Goal: Task Accomplishment & Management: Manage account settings

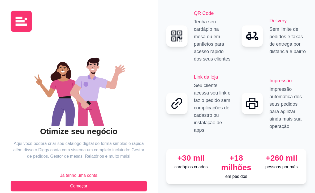
click at [83, 172] on span "Já tenho uma conta" at bounding box center [78, 175] width 37 height 6
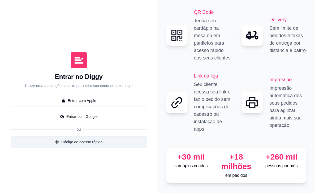
click at [89, 138] on button "Código de acesso rápido" at bounding box center [79, 142] width 136 height 12
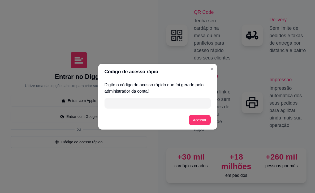
click at [134, 106] on input "" at bounding box center [158, 103] width 100 height 11
click at [130, 99] on input "" at bounding box center [158, 103] width 100 height 11
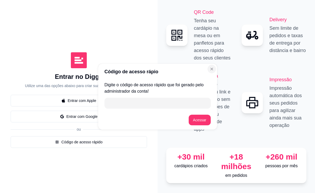
click at [214, 68] on icon "Close" at bounding box center [212, 69] width 4 height 4
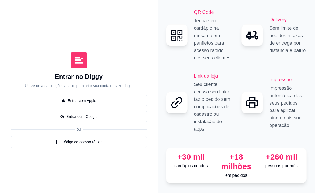
click at [214, 68] on icon "Close" at bounding box center [212, 69] width 4 height 4
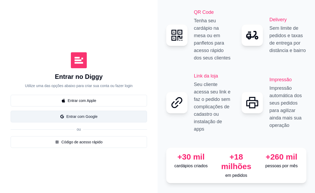
click at [98, 112] on button "Entrar com Google" at bounding box center [79, 117] width 136 height 12
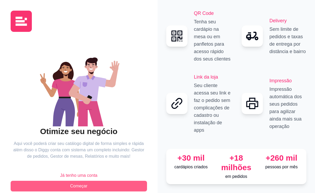
click at [124, 184] on button "Começar" at bounding box center [79, 186] width 136 height 11
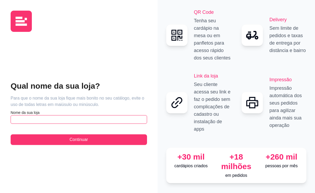
click at [75, 122] on input "text" at bounding box center [79, 119] width 136 height 8
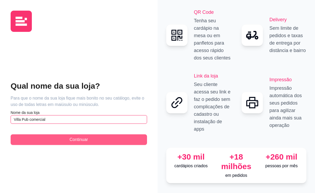
type input "Villa Pub comercial"
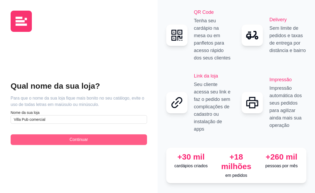
click at [114, 139] on button "Continuar" at bounding box center [79, 139] width 136 height 11
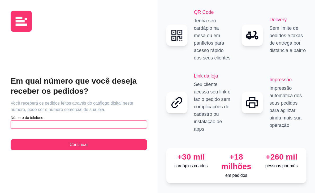
click at [81, 126] on input "text" at bounding box center [79, 124] width 136 height 8
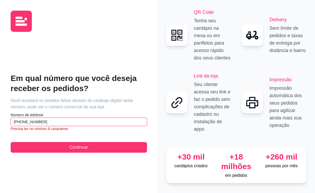
type input "[PHONE_NUMBER]"
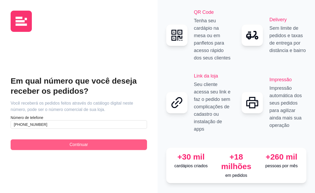
click at [74, 147] on span "Continuar" at bounding box center [79, 144] width 18 height 6
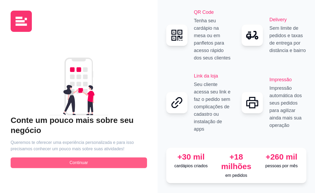
click at [77, 164] on span "Continuar" at bounding box center [79, 162] width 18 height 6
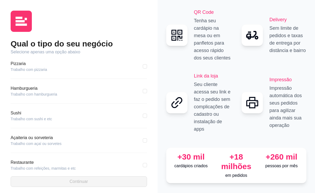
click at [147, 92] on div "Qual o tipo do seu negócio Selecione apenas uma opção abaixo Pizzaria Trabalho …" at bounding box center [79, 100] width 158 height 200
click at [144, 89] on input "checkbox" at bounding box center [145, 91] width 4 height 4
checkbox input "true"
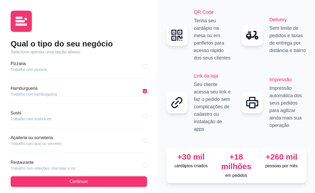
drag, startPoint x: 145, startPoint y: 107, endPoint x: 144, endPoint y: 122, distance: 14.9
click at [144, 122] on div "Pizzaria Trabalho com pizzaria Hamburgueria Trabalho com hamburgueria Sushi Tra…" at bounding box center [79, 113] width 136 height 116
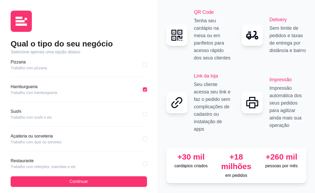
scroll to position [1, 0]
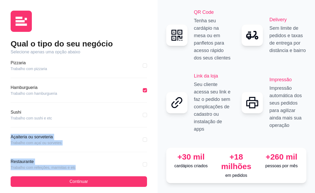
drag, startPoint x: 145, startPoint y: 117, endPoint x: 144, endPoint y: 159, distance: 42.5
click at [143, 164] on div "Pizzaria Trabalho com pizzaria Hamburgueria Trabalho com hamburgueria Sushi Tra…" at bounding box center [79, 113] width 136 height 116
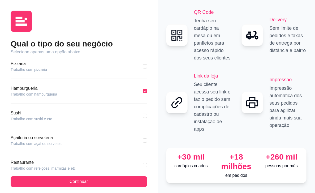
click at [150, 127] on div "Qual o tipo do seu negócio Selecione apenas uma opção abaixo Pizzaria Trabalho …" at bounding box center [79, 100] width 158 height 200
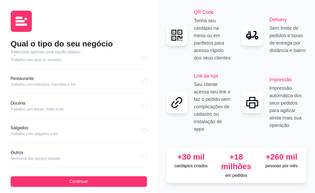
scroll to position [83, 0]
click at [120, 141] on div "Salgados Trabalho com salgados e etc" at bounding box center [79, 134] width 136 height 18
drag, startPoint x: 147, startPoint y: 171, endPoint x: 137, endPoint y: 162, distance: 13.0
click at [146, 168] on div "Qual o tipo do seu negócio Selecione apenas uma opção abaixo Pizzaria Trabalho …" at bounding box center [79, 100] width 158 height 200
click at [112, 139] on div "Salgados Trabalho com salgados e etc" at bounding box center [79, 134] width 136 height 18
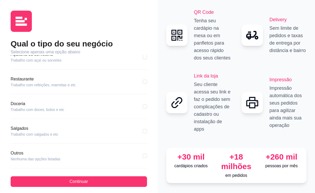
drag, startPoint x: 118, startPoint y: 138, endPoint x: 131, endPoint y: 137, distance: 12.5
click at [131, 137] on div "Salgados Trabalho com salgados e etc" at bounding box center [79, 134] width 136 height 18
click at [143, 132] on label at bounding box center [145, 131] width 4 height 6
click at [143, 132] on input "checkbox" at bounding box center [145, 131] width 4 height 4
checkbox input "true"
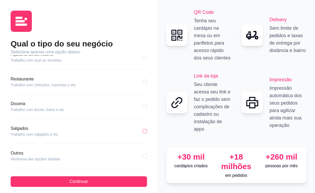
checkbox input "false"
click at [143, 132] on span at bounding box center [145, 131] width 4 height 4
click at [143, 132] on input "checkbox" at bounding box center [145, 131] width 4 height 4
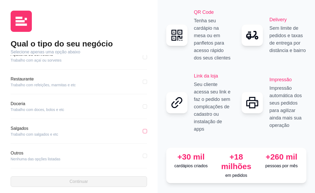
click at [143, 132] on span at bounding box center [145, 131] width 4 height 4
click at [143, 132] on input "checkbox" at bounding box center [145, 131] width 4 height 4
checkbox input "true"
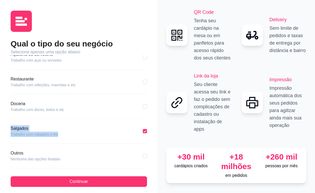
drag, startPoint x: 145, startPoint y: 137, endPoint x: 144, endPoint y: 110, distance: 27.3
click at [145, 110] on div "Pizzaria Trabalho com pizzaria Hamburgueria Trabalho com hamburgueria Sushi Tra…" at bounding box center [79, 113] width 136 height 116
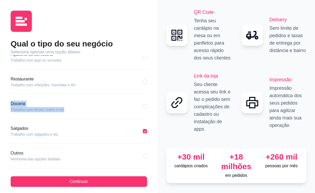
drag, startPoint x: 145, startPoint y: 110, endPoint x: 146, endPoint y: 89, distance: 20.7
click at [146, 89] on div "Pizzaria Trabalho com pizzaria Hamburgueria Trabalho com hamburgueria Sushi Tra…" at bounding box center [79, 113] width 136 height 116
click at [146, 89] on div "Restaurante Trabalho com refeições, marmitas e etc" at bounding box center [79, 85] width 136 height 18
drag, startPoint x: 146, startPoint y: 84, endPoint x: 147, endPoint y: 80, distance: 3.5
click at [147, 80] on label at bounding box center [145, 82] width 4 height 6
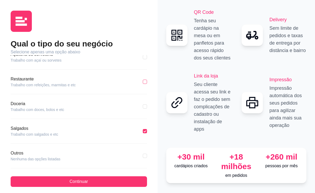
click at [147, 80] on input "checkbox" at bounding box center [145, 82] width 4 height 4
checkbox input "true"
checkbox input "false"
click at [147, 73] on div "Pizzaria Trabalho com pizzaria Hamburgueria Trabalho com hamburgueria Sushi Tra…" at bounding box center [79, 113] width 136 height 116
click at [146, 70] on div "Pizzaria Trabalho com pizzaria Hamburgueria Trabalho com hamburgueria Sushi Tra…" at bounding box center [79, 113] width 136 height 116
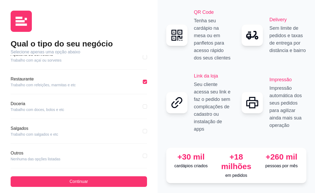
click at [83, 154] on div "Outros Nenhuma das opções listadas" at bounding box center [79, 156] width 136 height 12
click at [143, 156] on input "checkbox" at bounding box center [145, 156] width 4 height 4
checkbox input "true"
checkbox input "false"
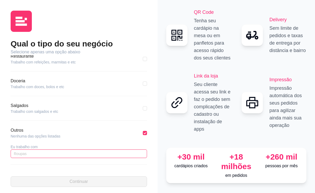
scroll to position [0, 0]
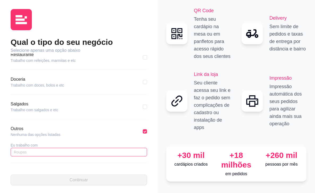
click at [89, 154] on input "text" at bounding box center [79, 152] width 136 height 8
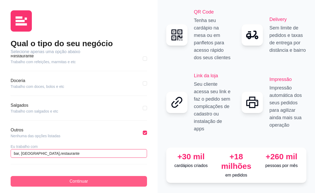
type input "bar, [GEOGRAPHIC_DATA],restaurante"
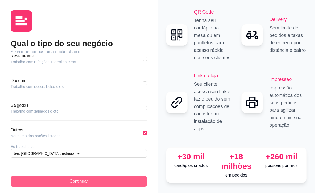
click at [77, 178] on span "Continuar" at bounding box center [79, 181] width 18 height 6
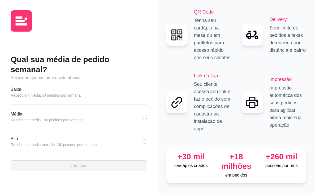
click at [146, 115] on span at bounding box center [145, 117] width 4 height 4
click at [146, 115] on input "checkbox" at bounding box center [145, 117] width 4 height 4
checkbox input "true"
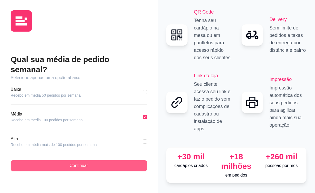
click at [137, 160] on button "Continuar" at bounding box center [79, 165] width 136 height 11
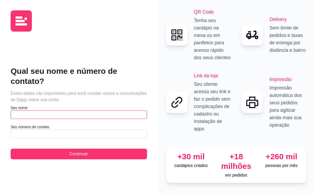
click at [92, 110] on input "text" at bounding box center [79, 114] width 136 height 8
type input "k"
type input "kila"
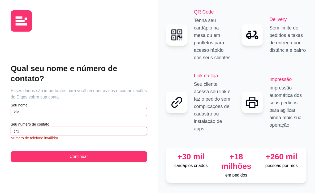
type input "(7"
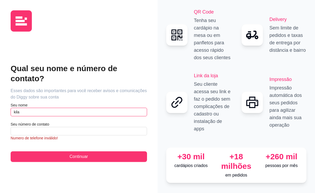
drag, startPoint x: 78, startPoint y: 108, endPoint x: 43, endPoint y: 105, distance: 35.4
click at [44, 108] on input "kila" at bounding box center [79, 112] width 136 height 8
click at [48, 108] on input "kila" at bounding box center [79, 112] width 136 height 8
type input "k"
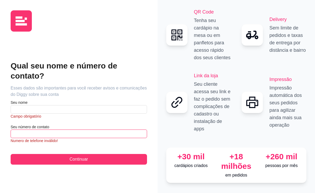
click at [36, 129] on input "text" at bounding box center [79, 133] width 136 height 8
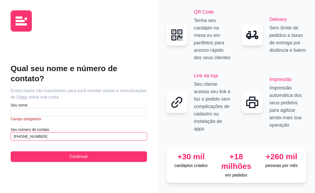
type input "[PHONE_NUMBER]"
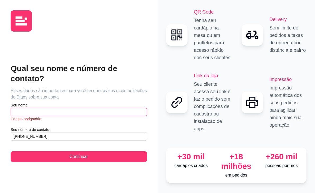
click at [73, 109] on input "text" at bounding box center [79, 112] width 136 height 8
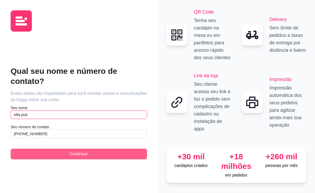
type input "villa pub"
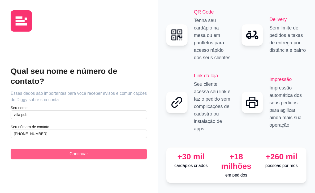
click at [69, 149] on button "Continuar" at bounding box center [79, 154] width 136 height 11
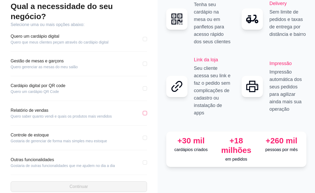
scroll to position [34, 0]
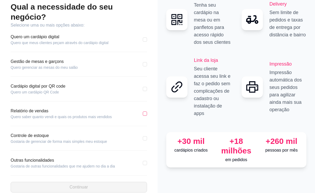
click at [146, 111] on label at bounding box center [145, 114] width 4 height 6
click at [146, 111] on input "checkbox" at bounding box center [145, 113] width 4 height 4
checkbox input "true"
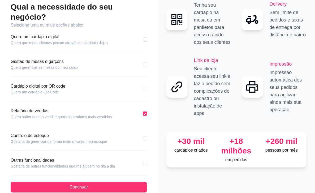
click at [142, 132] on div "Controle de estoque Gostaria de gerenciar de forma mais simples meu estoque" at bounding box center [79, 138] width 136 height 12
click at [143, 136] on input "checkbox" at bounding box center [145, 138] width 4 height 4
checkbox input "true"
click at [146, 157] on div "Outras funcionalidades Gostaria de outras funcionalidades que me ajudem no dia …" at bounding box center [79, 163] width 136 height 12
click at [144, 161] on input "checkbox" at bounding box center [145, 163] width 4 height 4
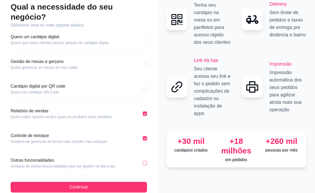
checkbox input "true"
click at [146, 87] on span at bounding box center [145, 89] width 4 height 4
click at [146, 87] on input "checkbox" at bounding box center [145, 89] width 4 height 4
checkbox input "true"
click at [147, 61] on label at bounding box center [145, 64] width 4 height 6
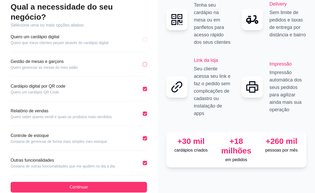
click at [147, 62] on input "checkbox" at bounding box center [145, 64] width 4 height 4
checkbox input "true"
click at [143, 37] on input "checkbox" at bounding box center [145, 39] width 4 height 4
checkbox input "true"
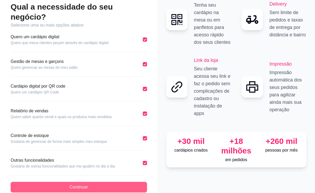
click at [108, 182] on button "Continuar" at bounding box center [79, 187] width 136 height 11
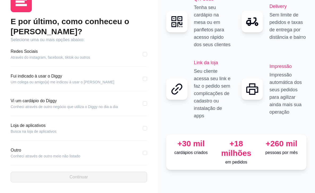
click at [142, 63] on div "Redes Sociais Através do instagram, facebook, tiktok ou outros" at bounding box center [79, 57] width 136 height 18
click at [147, 53] on span at bounding box center [145, 54] width 4 height 4
click at [147, 53] on input "checkbox" at bounding box center [145, 54] width 4 height 4
checkbox input "true"
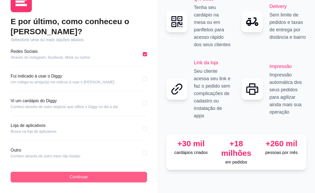
click at [104, 174] on button "Continuar" at bounding box center [79, 177] width 136 height 11
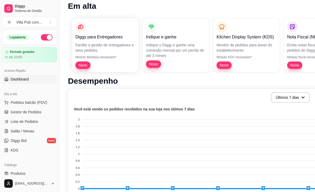
scroll to position [74, 0]
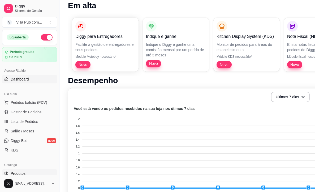
click at [20, 173] on span "Produtos" at bounding box center [18, 173] width 15 height 5
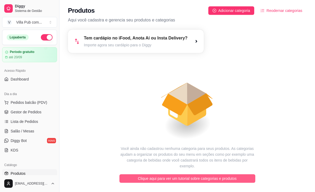
click at [236, 177] on span "Clique aqui para ver um tutorial sobre categorias e produtos" at bounding box center [187, 179] width 99 height 6
click at [189, 180] on span "Clique aqui para ver um tutorial sobre categorias e produtos" at bounding box center [187, 179] width 99 height 6
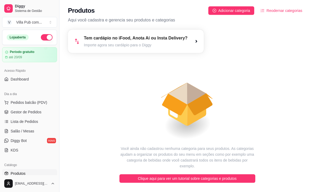
click at [198, 41] on div "Tem cardápio no iFood, Anota Aí ou Insta Delivery? Importe agora seu cardápio p…" at bounding box center [136, 41] width 136 height 23
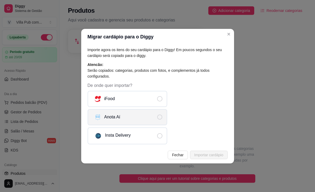
scroll to position [4, 0]
click at [164, 117] on label "Anota Aí" at bounding box center [128, 117] width 80 height 16
click at [164, 117] on input "Anota Aí" at bounding box center [163, 116] width 3 height 3
radio input "true"
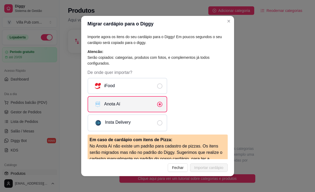
click at [164, 108] on label "Anota Aí" at bounding box center [128, 104] width 80 height 16
click at [164, 105] on input "Anota Aí" at bounding box center [163, 103] width 3 height 3
click at [160, 105] on span "De onde quer importar?" at bounding box center [159, 104] width 5 height 5
click at [162, 105] on input "Anota Aí" at bounding box center [163, 103] width 3 height 3
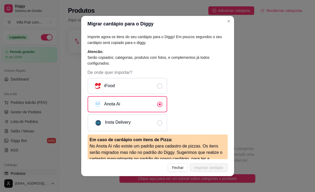
click at [174, 167] on span "Fechar" at bounding box center [178, 168] width 12 height 6
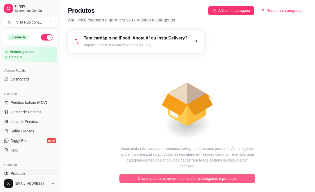
click at [183, 179] on span "Clique aqui para ver um tutorial sobre categorias e produtos" at bounding box center [187, 179] width 99 height 6
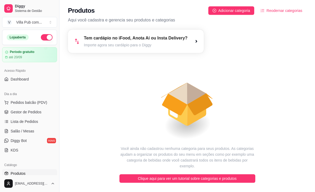
click at [200, 42] on div "Tem cardápio no iFood, Anota Aí ou Insta Delivery? Importe agora seu cardápio p…" at bounding box center [136, 41] width 136 height 23
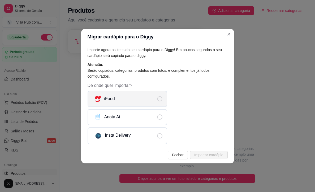
click at [162, 103] on label "iFood" at bounding box center [128, 99] width 80 height 16
click at [162, 100] on input "iFood" at bounding box center [163, 97] width 3 height 3
radio input "true"
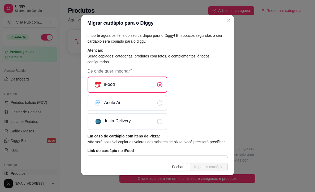
scroll to position [0, 0]
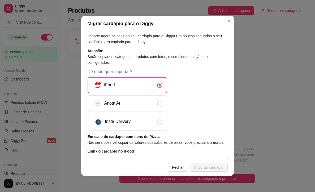
click at [180, 167] on span "Fechar" at bounding box center [178, 168] width 12 height 6
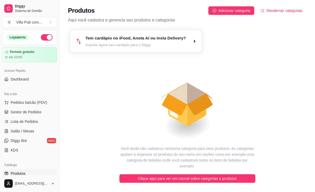
scroll to position [0, 0]
click at [201, 42] on div "Tem cardápio no iFood, Anota Aí ou Insta Delivery? Importe agora seu cardápio p…" at bounding box center [136, 41] width 132 height 23
click at [225, 35] on div "Tem cardápio no iFood, Anota Aí ou Insta Delivery? Importe agora seu cardápio p…" at bounding box center [187, 41] width 238 height 23
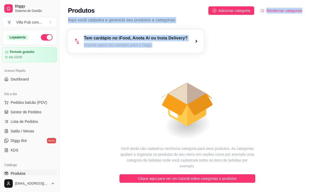
drag, startPoint x: 309, startPoint y: 3, endPoint x: 251, endPoint y: 79, distance: 95.2
click at [305, 98] on div "Produtos Adicionar categoria Reodernar categorias Aqui você cadastra e gerencia…" at bounding box center [186, 99] width 255 height 198
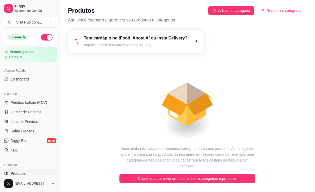
click at [249, 78] on icon "animation" at bounding box center [187, 99] width 238 height 93
click at [31, 124] on span "Lista de Pedidos" at bounding box center [25, 121] width 28 height 5
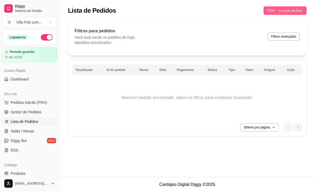
click at [275, 13] on span "PDV - Lançar pedido" at bounding box center [285, 11] width 34 height 6
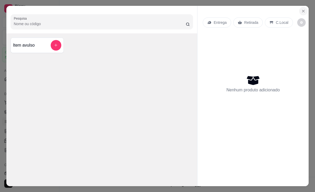
click at [306, 12] on button "Close" at bounding box center [303, 11] width 8 height 8
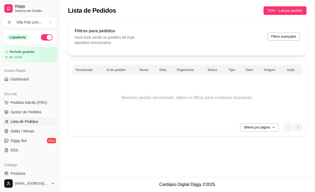
drag, startPoint x: 57, startPoint y: 56, endPoint x: 67, endPoint y: 57, distance: 9.8
click at [67, 57] on div "Diggy Sistema de Gestão V Villa Pub com ... Loja aberta Período gratuito até 20…" at bounding box center [157, 96] width 315 height 192
click at [35, 112] on span "Gestor de Pedidos" at bounding box center [26, 112] width 31 height 5
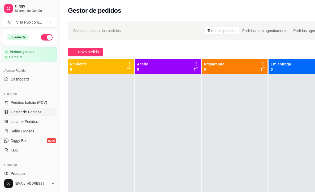
scroll to position [0, 0]
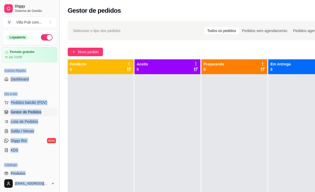
drag, startPoint x: 57, startPoint y: 68, endPoint x: 57, endPoint y: 78, distance: 10.3
click at [57, 78] on div "Diggy Sistema de Gestão V Villa Pub com ... Loja aberta Período gratuito até 20…" at bounding box center [29, 96] width 59 height 192
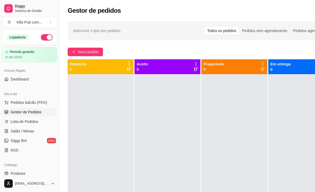
click at [64, 74] on div "Selecione o tipo dos pedidos Todos os pedidos Pedidos sem agendamento Pedidos a…" at bounding box center [201, 138] width 284 height 240
drag, startPoint x: 57, startPoint y: 79, endPoint x: 56, endPoint y: 90, distance: 11.4
click at [59, 92] on button "Toggle Sidebar" at bounding box center [59, 96] width 4 height 192
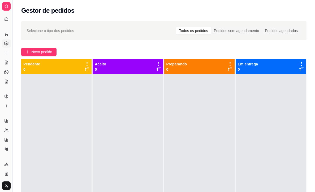
scroll to position [0, 0]
click at [13, 94] on button "Toggle Sidebar" at bounding box center [12, 96] width 4 height 192
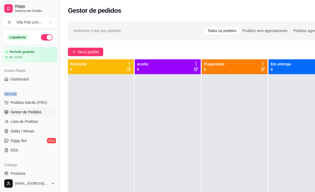
click at [57, 93] on div "Diggy Sistema de Gestão V Villa Pub com ... Loja aberta Período gratuito até 20…" at bounding box center [29, 96] width 59 height 192
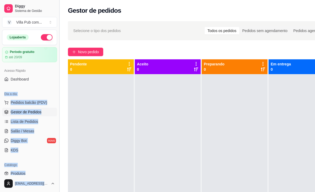
click at [58, 91] on button "Toggle Sidebar" at bounding box center [59, 96] width 4 height 192
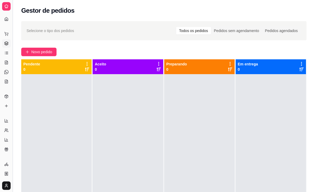
click at [12, 92] on button "Toggle Sidebar" at bounding box center [12, 96] width 4 height 192
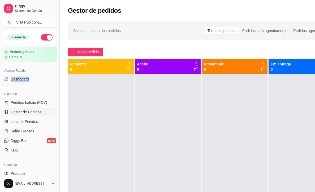
drag, startPoint x: 57, startPoint y: 72, endPoint x: 57, endPoint y: 79, distance: 7.2
click at [57, 79] on div "Diggy Sistema de Gestão V Villa Pub com ... Loja aberta Período gratuito até 20…" at bounding box center [29, 96] width 59 height 192
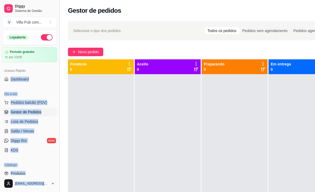
click at [57, 79] on button "Toggle Sidebar" at bounding box center [59, 96] width 4 height 192
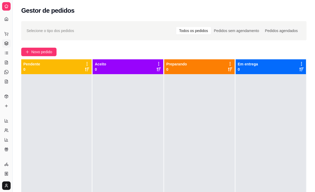
click at [14, 73] on button "Toggle Sidebar" at bounding box center [12, 96] width 4 height 192
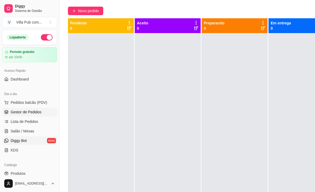
scroll to position [42, 0]
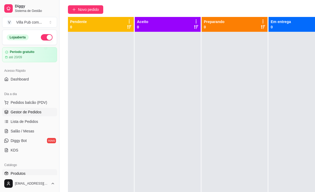
click at [23, 172] on span "Produtos" at bounding box center [18, 173] width 15 height 5
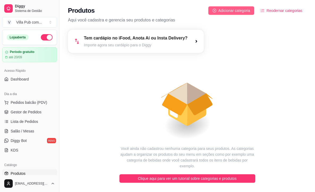
click at [235, 14] on button "Adicionar categoria" at bounding box center [231, 10] width 46 height 8
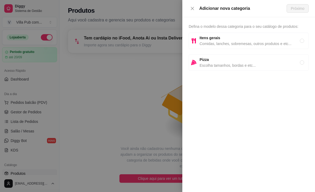
click at [235, 13] on div "Adicionar nova categoria Próximo" at bounding box center [248, 8] width 133 height 17
click at [281, 45] on span "Comidas, lanches, sobremesas, outros produtos e etc..." at bounding box center [249, 44] width 100 height 6
radio input "true"
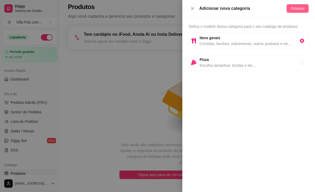
scroll to position [4, 0]
click at [289, 9] on button "Próximo" at bounding box center [298, 8] width 22 height 8
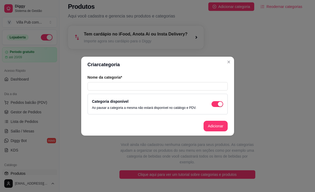
click at [185, 89] on div "Nome da categoria* Categoria disponível Ao pausar a categoria a mesma não estar…" at bounding box center [157, 95] width 153 height 44
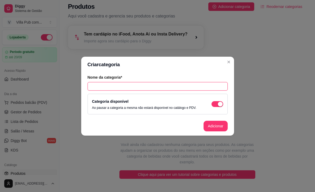
click at [191, 87] on input "text" at bounding box center [158, 86] width 140 height 8
type input "s"
type input "b"
type input "BEBIDAS"
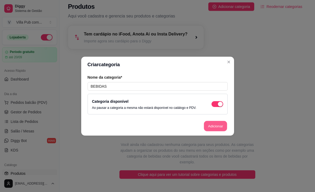
click at [223, 129] on button "Adicionar" at bounding box center [215, 126] width 23 height 10
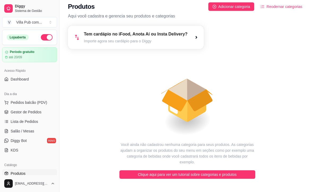
scroll to position [0, 0]
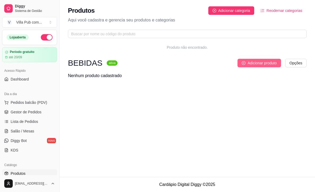
click at [265, 67] on button "Adicionar produto" at bounding box center [259, 63] width 44 height 8
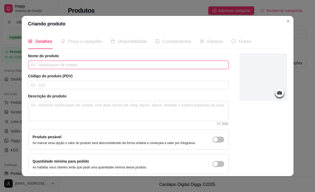
click at [68, 69] on input "text" at bounding box center [128, 65] width 201 height 8
click at [75, 61] on input "text" at bounding box center [128, 65] width 201 height 8
click at [76, 63] on input "text" at bounding box center [128, 65] width 201 height 8
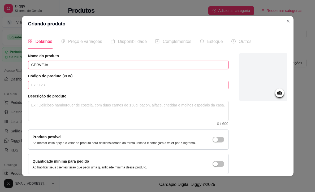
type input "CERVEJA"
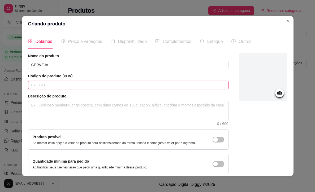
click at [59, 87] on input "text" at bounding box center [128, 85] width 201 height 8
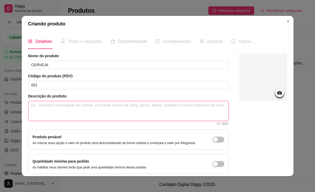
click at [62, 104] on textarea at bounding box center [128, 111] width 200 height 20
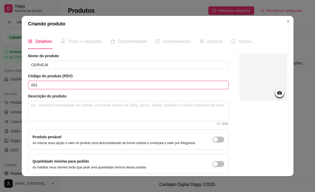
click at [59, 86] on input "001" at bounding box center [128, 85] width 201 height 8
type input "0"
type input "01"
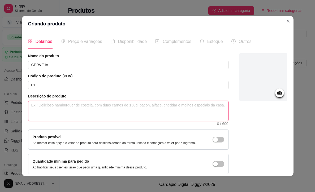
click at [48, 104] on textarea at bounding box center [128, 111] width 200 height 20
type textarea "B"
type textarea "BE"
type textarea "BEB"
type textarea "BEBI"
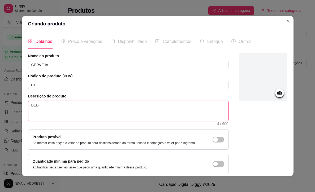
type textarea "BEBID"
type textarea "BEBIDA"
type textarea "BEBIDA G"
type textarea "BEBIDA GE"
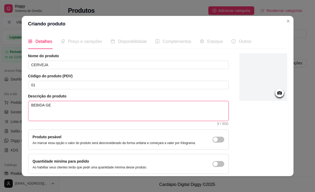
type textarea "BEBIDA GEL"
type textarea "BEBIDA GELA"
type textarea "BEBIDA GELAD"
type textarea "BEBIDA GELADA"
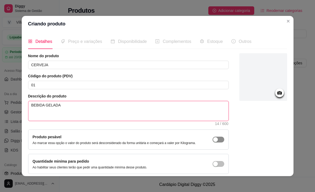
type textarea "BEBIDA GELADA"
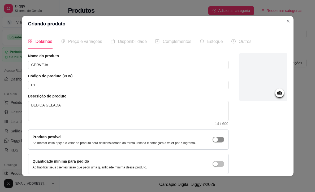
click at [219, 141] on span "button" at bounding box center [218, 140] width 12 height 6
click at [217, 167] on div "button" at bounding box center [215, 164] width 5 height 5
click at [228, 141] on div "Produto pesável Ao marcar essa opção o valor do produto será desconsiderado da …" at bounding box center [128, 140] width 201 height 20
click at [225, 142] on div "Produto pesável Ao marcar essa opção o valor do produto será desconsiderado da …" at bounding box center [128, 140] width 201 height 20
drag, startPoint x: 223, startPoint y: 143, endPoint x: 221, endPoint y: 147, distance: 4.4
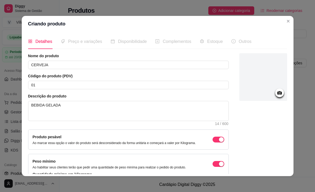
click at [223, 142] on div "button" at bounding box center [221, 139] width 5 height 5
click at [274, 95] on div at bounding box center [263, 77] width 48 height 48
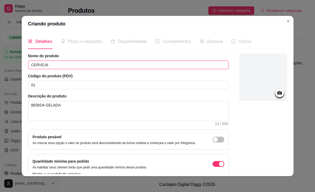
click at [55, 66] on input "CERVEJA" at bounding box center [128, 65] width 201 height 8
type input "C"
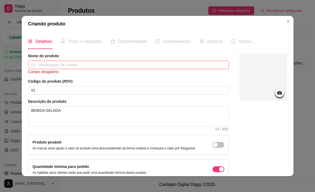
type input "V"
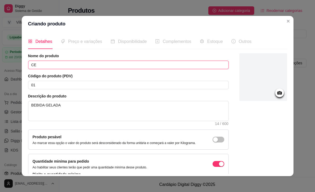
type input "C"
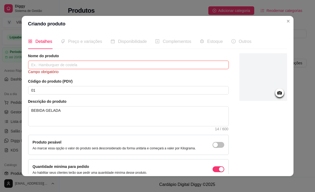
paste input "CERVEJA HEINECKEN"
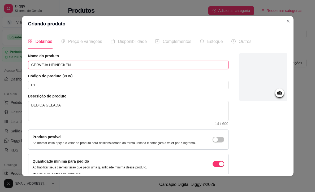
scroll to position [3, 0]
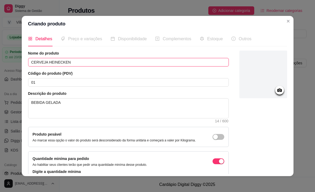
type input "CERVEJA HEINECKEN"
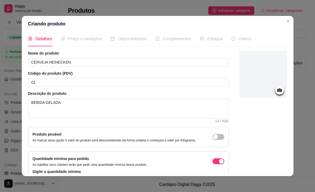
click at [211, 38] on span "Estoque" at bounding box center [215, 39] width 16 height 5
click at [207, 40] on div "Estoque" at bounding box center [211, 39] width 23 height 7
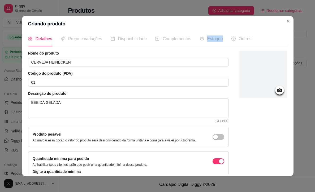
click at [207, 40] on div "Estoque" at bounding box center [211, 39] width 23 height 7
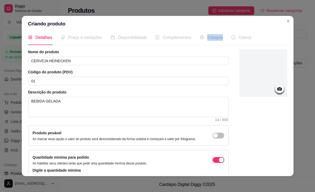
click at [207, 40] on div "Estoque" at bounding box center [211, 37] width 23 height 15
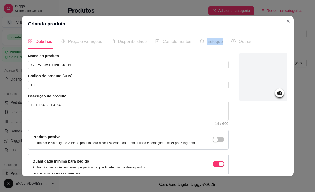
scroll to position [0, 0]
click at [285, 149] on div "Nome do produto CERVEJA HEINECKEN Código do produto (PDV) 01 Descrição do produ…" at bounding box center [157, 113] width 259 height 121
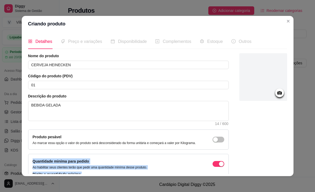
drag, startPoint x: 285, startPoint y: 135, endPoint x: 283, endPoint y: 160, distance: 25.6
click at [281, 168] on div "Nome do produto CERVEJA HEINECKEN Código do produto (PDV) 01 Descrição do produ…" at bounding box center [157, 113] width 259 height 121
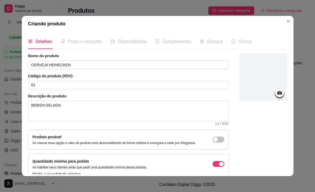
click at [283, 158] on div "Nome do produto CERVEJA HEINECKEN Código do produto (PDV) 01 Descrição do produ…" at bounding box center [157, 113] width 259 height 121
click at [285, 135] on div "Nome do produto CERVEJA HEINECKEN Código do produto (PDV) 01 Descrição do produ…" at bounding box center [157, 113] width 259 height 121
drag, startPoint x: 285, startPoint y: 135, endPoint x: 283, endPoint y: 142, distance: 7.4
click at [283, 142] on div "Nome do produto CERVEJA HEINECKEN Código do produto (PDV) 01 Descrição do produ…" at bounding box center [157, 113] width 259 height 121
click at [284, 165] on div "Nome do produto CERVEJA HEINECKEN Código do produto (PDV) 01 Descrição do produ…" at bounding box center [157, 113] width 259 height 121
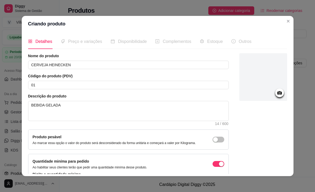
drag, startPoint x: 284, startPoint y: 167, endPoint x: 284, endPoint y: 172, distance: 5.6
click at [284, 172] on div "Nome do produto CERVEJA HEINECKEN Código do produto (PDV) 01 Descrição do produ…" at bounding box center [157, 113] width 259 height 121
drag, startPoint x: 284, startPoint y: 172, endPoint x: 284, endPoint y: 170, distance: 2.9
click at [284, 172] on div "Nome do produto CERVEJA HEINECKEN Código do produto (PDV) 01 Descrição do produ…" at bounding box center [157, 113] width 259 height 121
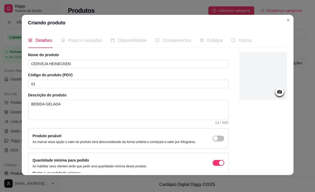
scroll to position [1, 0]
drag, startPoint x: 285, startPoint y: 121, endPoint x: 285, endPoint y: 128, distance: 6.9
click at [284, 130] on div at bounding box center [263, 121] width 48 height 139
click at [286, 125] on div at bounding box center [263, 121] width 48 height 139
drag, startPoint x: 285, startPoint y: 118, endPoint x: 281, endPoint y: 120, distance: 4.6
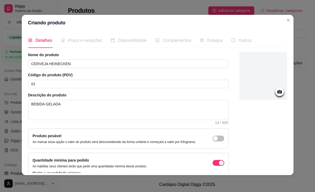
click at [283, 120] on div at bounding box center [263, 121] width 48 height 139
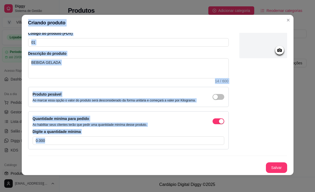
drag, startPoint x: 284, startPoint y: 133, endPoint x: 175, endPoint y: 207, distance: 132.0
click at [175, 192] on html "Diggy Sistema de Gestão V Villa Pub com ... Loja aberta Período gratuito até 20…" at bounding box center [157, 96] width 315 height 192
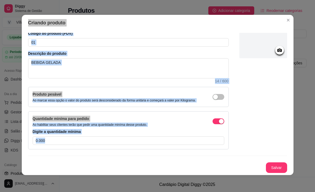
click at [215, 137] on input "0.000" at bounding box center [129, 141] width 192 height 8
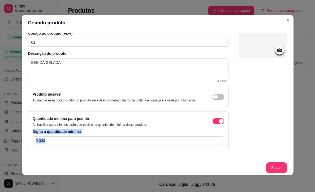
click at [247, 121] on div "Nome do produto CERVEJA HEINECKEN Código do produto (PDV) 01 Descrição do produ…" at bounding box center [157, 80] width 259 height 139
click at [245, 121] on div at bounding box center [263, 80] width 48 height 139
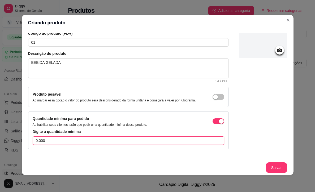
click at [105, 138] on input "0.000" at bounding box center [129, 141] width 192 height 8
drag, startPoint x: 62, startPoint y: 136, endPoint x: 45, endPoint y: 138, distance: 17.9
click at [36, 138] on input "0.000" at bounding box center [129, 141] width 192 height 8
drag, startPoint x: 49, startPoint y: 140, endPoint x: 27, endPoint y: 140, distance: 21.8
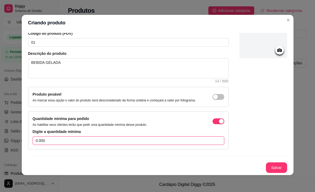
click at [27, 140] on div "Detalhes Preço e variações Disponibilidade Complementos Estoque Outros Nome do …" at bounding box center [158, 103] width 272 height 145
type input "I"
type input "1"
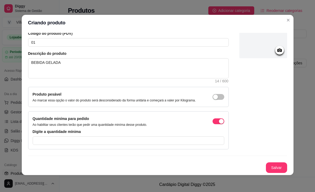
click at [279, 49] on div at bounding box center [279, 50] width 9 height 9
click at [279, 50] on div at bounding box center [279, 50] width 9 height 9
click at [281, 49] on icon at bounding box center [279, 50] width 5 height 3
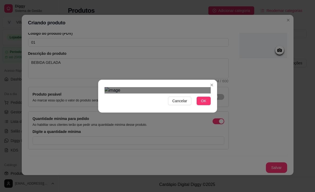
click at [199, 87] on div at bounding box center [158, 90] width 106 height 6
click at [192, 94] on img at bounding box center [158, 90] width 106 height 6
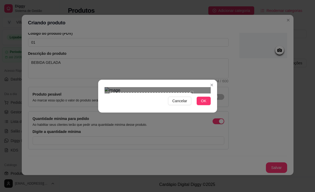
click at [111, 94] on div at bounding box center [158, 90] width 106 height 6
click at [186, 91] on div "Use the arrow keys to move the crop selection area" at bounding box center [146, 131] width 81 height 81
click at [257, 192] on html "Diggy Sistema de Gestão V Villa Pub com ... Loja aberta Período gratuito até 20…" at bounding box center [157, 96] width 315 height 192
click at [126, 94] on img at bounding box center [158, 90] width 106 height 6
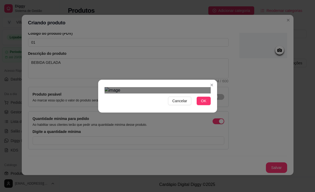
click at [157, 94] on img at bounding box center [158, 90] width 106 height 6
click at [179, 94] on img at bounding box center [158, 90] width 106 height 6
click at [140, 113] on div "Use the arrow keys to move the crop selection area" at bounding box center [138, 144] width 63 height 63
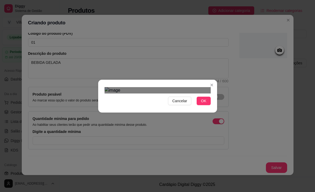
click at [183, 105] on button "Cancelar" at bounding box center [179, 101] width 23 height 8
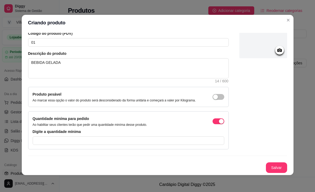
click at [276, 47] on icon at bounding box center [279, 50] width 6 height 6
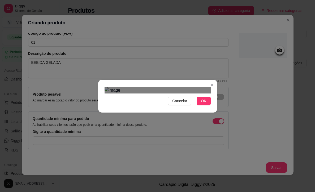
click at [105, 94] on img at bounding box center [158, 90] width 106 height 6
click at [120, 0] on html "Diggy Sistema de Gestão V Villa Pub com ... Loja aberta Período gratuito até 20…" at bounding box center [157, 96] width 315 height 192
click at [194, 87] on img at bounding box center [158, 90] width 106 height 6
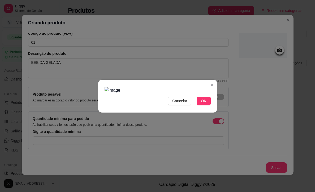
scroll to position [0, 0]
click at [202, 104] on span "OK" at bounding box center [203, 101] width 5 height 6
click at [206, 104] on span "OK" at bounding box center [203, 101] width 5 height 6
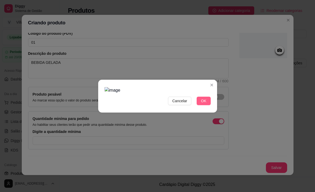
click at [206, 104] on span "OK" at bounding box center [203, 101] width 5 height 6
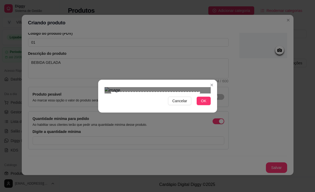
click at [200, 87] on div at bounding box center [158, 90] width 106 height 6
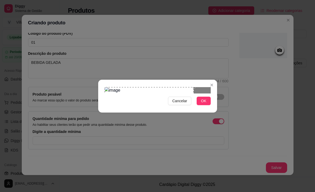
click at [157, 89] on div at bounding box center [158, 90] width 106 height 6
click at [206, 105] on button "OK" at bounding box center [204, 101] width 14 height 8
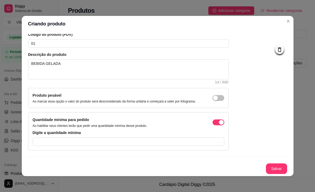
scroll to position [46, 0]
click at [275, 170] on button "Salvar" at bounding box center [276, 169] width 21 height 11
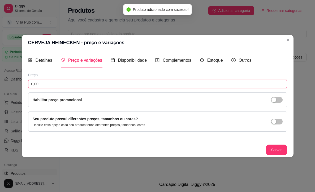
click at [58, 81] on input "0,00" at bounding box center [157, 84] width 259 height 8
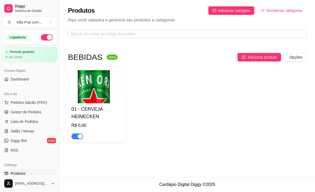
click at [103, 110] on h4 "01 - CERVEJA HEINECKEN" at bounding box center [96, 113] width 51 height 15
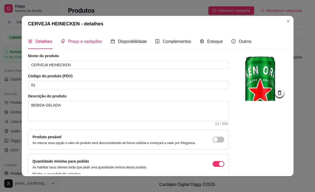
click at [88, 43] on span "Preço e variações" at bounding box center [85, 41] width 34 height 5
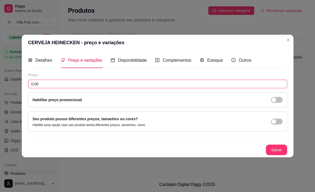
drag, startPoint x: 44, startPoint y: 82, endPoint x: 33, endPoint y: 81, distance: 10.9
click at [33, 81] on input "0,00" at bounding box center [157, 84] width 259 height 8
type input "12,00"
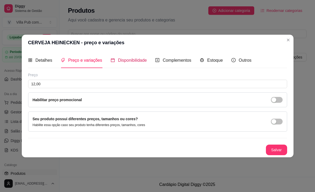
click at [123, 59] on span "Disponibilidade" at bounding box center [132, 60] width 29 height 5
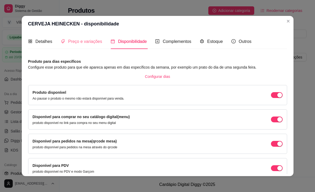
click at [83, 45] on div "Preço e variações" at bounding box center [81, 41] width 41 height 15
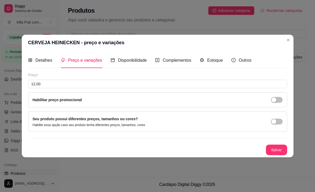
click at [146, 99] on div "Habilitar preço promocional" at bounding box center [158, 100] width 250 height 6
click at [276, 123] on button "button" at bounding box center [277, 122] width 12 height 6
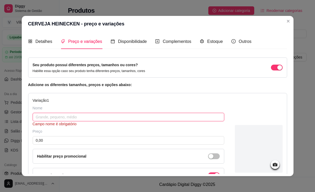
click at [68, 119] on input "text" at bounding box center [129, 117] width 192 height 8
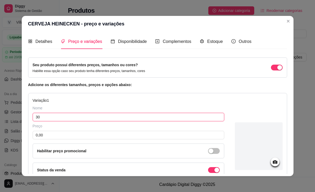
type input "3"
type input "350ML"
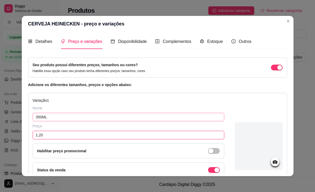
type input "12,00"
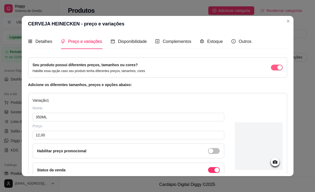
click at [275, 67] on span "button" at bounding box center [277, 68] width 12 height 6
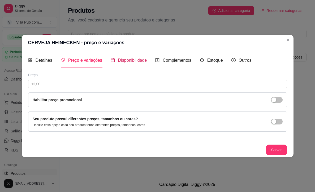
click at [119, 63] on div "Disponibilidade" at bounding box center [129, 60] width 36 height 7
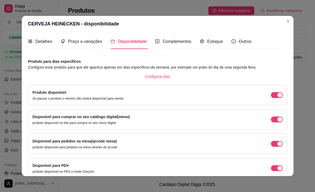
click at [165, 37] on div "Complementos" at bounding box center [173, 41] width 36 height 15
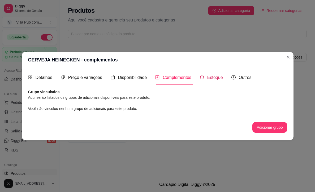
click at [223, 78] on span "Estoque" at bounding box center [215, 77] width 16 height 5
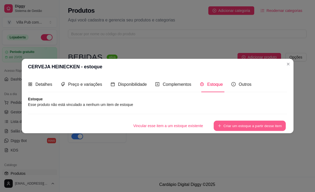
click at [226, 126] on button "Criar um estoque a partir desse item" at bounding box center [250, 126] width 72 height 10
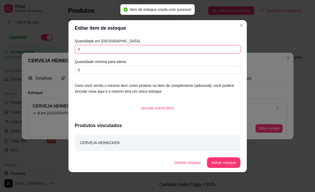
drag, startPoint x: 93, startPoint y: 51, endPoint x: 56, endPoint y: 51, distance: 37.7
click at [56, 51] on div "Editar item de estoque Quantidade em estoque 0 Quantidade mínima para alerta 0 …" at bounding box center [157, 96] width 315 height 192
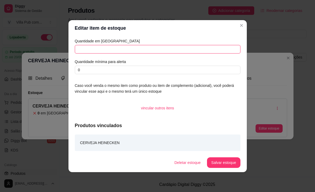
click at [86, 50] on input "text" at bounding box center [158, 49] width 166 height 8
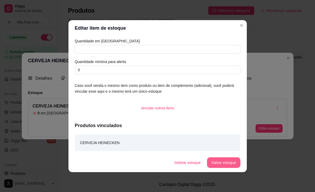
click at [233, 161] on button "Salvar estoque" at bounding box center [223, 163] width 33 height 11
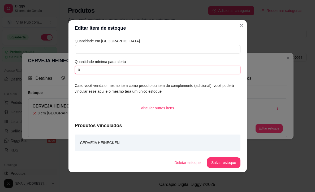
click at [114, 69] on input "0" at bounding box center [158, 70] width 166 height 8
drag, startPoint x: 109, startPoint y: 69, endPoint x: 84, endPoint y: 49, distance: 31.5
click at [78, 61] on div "Quantidade em estoque Quantidade mínima para alerta 0" at bounding box center [158, 56] width 166 height 36
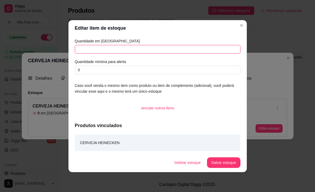
click at [87, 46] on input "text" at bounding box center [158, 49] width 166 height 8
type input "0"
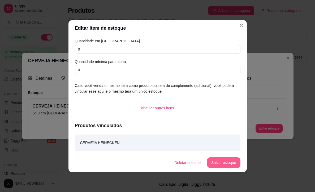
click at [216, 166] on button "Salvar estoque" at bounding box center [223, 163] width 33 height 11
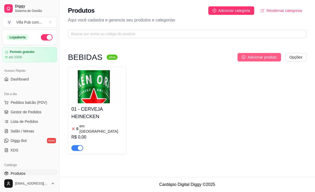
click at [263, 56] on span "Adicionar produto" at bounding box center [262, 57] width 29 height 6
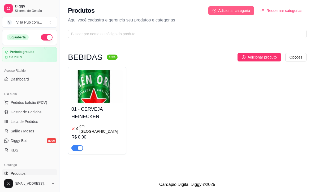
click at [229, 11] on span "Adicionar categoria" at bounding box center [234, 11] width 32 height 6
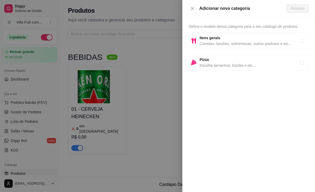
click at [296, 44] on span "Comidas, lanches, sobremesas, outros produtos e etc..." at bounding box center [249, 44] width 100 height 6
click at [228, 62] on span "Pizza" at bounding box center [249, 60] width 100 height 6
radio input "false"
radio input "true"
click at [276, 46] on span "Comidas, lanches, sobremesas, outros produtos e etc..." at bounding box center [249, 44] width 100 height 6
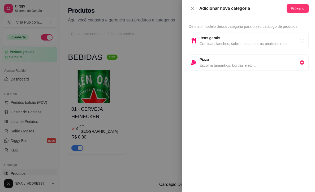
radio input "true"
radio input "false"
click at [290, 11] on button "Próximo" at bounding box center [298, 8] width 22 height 8
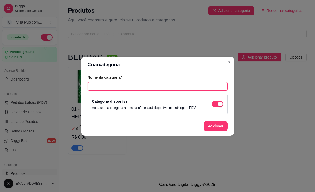
click at [118, 84] on input "text" at bounding box center [158, 86] width 140 height 8
type input "SALGADOS"
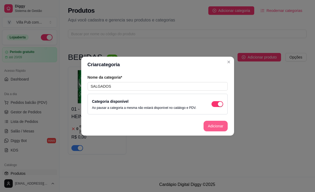
click at [220, 126] on button "Adicionar" at bounding box center [215, 126] width 24 height 11
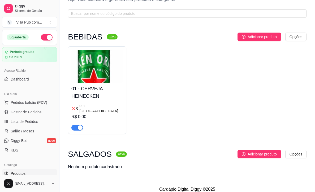
scroll to position [20, 0]
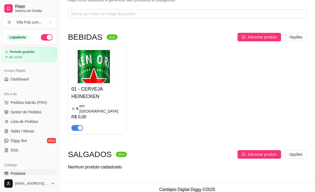
click at [90, 70] on img at bounding box center [96, 66] width 51 height 33
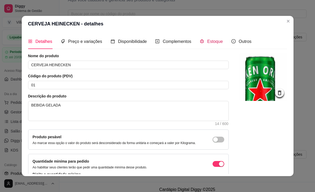
click at [219, 40] on span "Estoque" at bounding box center [215, 41] width 16 height 5
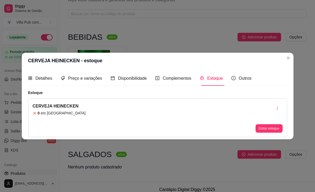
click at [72, 114] on div "0 em [GEOGRAPHIC_DATA]" at bounding box center [59, 113] width 53 height 5
click at [274, 131] on button "Editar estoque" at bounding box center [268, 128] width 27 height 8
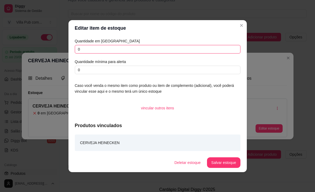
drag, startPoint x: 103, startPoint y: 48, endPoint x: 77, endPoint y: 35, distance: 28.5
click at [77, 35] on section "Editar item de estoque Quantidade em estoque 0 Quantidade mínima para alerta 0 …" at bounding box center [157, 96] width 178 height 152
type input "2"
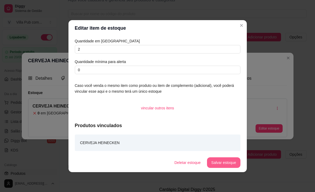
click at [215, 163] on button "Salvar estoque" at bounding box center [223, 163] width 33 height 11
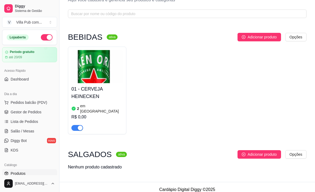
click at [89, 85] on h4 "01 - CERVEJA HEINECKEN" at bounding box center [96, 92] width 51 height 15
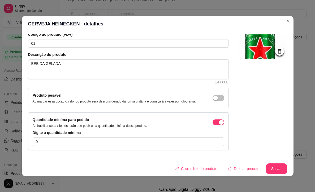
scroll to position [46, 0]
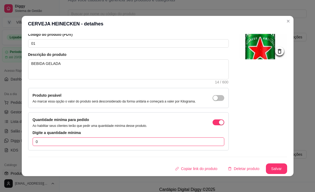
click at [114, 140] on input "0" at bounding box center [129, 142] width 192 height 8
drag, startPoint x: 110, startPoint y: 140, endPoint x: 14, endPoint y: 122, distance: 97.2
click at [14, 122] on div "CERVEJA HEINECKEN - detalhes Detalhes Preço e variações Disponibilidade Complem…" at bounding box center [157, 96] width 315 height 192
type input "1"
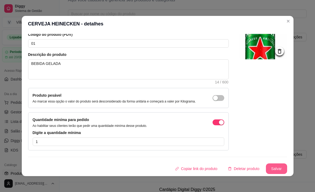
click at [271, 167] on button "Salvar" at bounding box center [276, 169] width 21 height 11
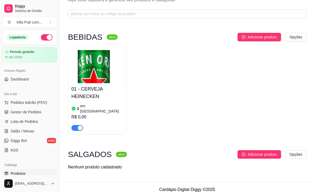
scroll to position [20, 0]
click at [106, 83] on img at bounding box center [96, 66] width 51 height 33
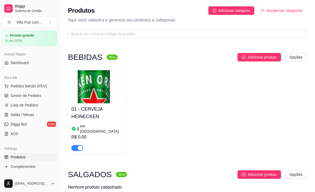
scroll to position [0, 0]
click at [18, 96] on span "Gestor de Pedidos" at bounding box center [26, 95] width 31 height 5
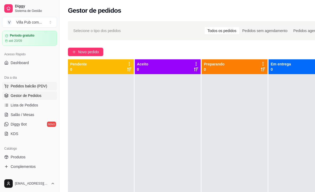
click at [21, 86] on span "Pedidos balcão (PDV)" at bounding box center [29, 86] width 37 height 5
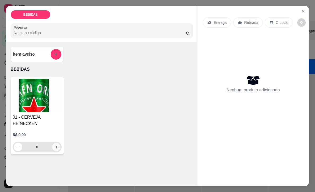
click at [55, 150] on button "increase-product-quantity" at bounding box center [56, 147] width 8 height 8
type input "1"
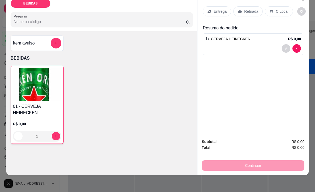
scroll to position [11, 0]
click at [31, 125] on p "R$ 0,00" at bounding box center [37, 124] width 48 height 5
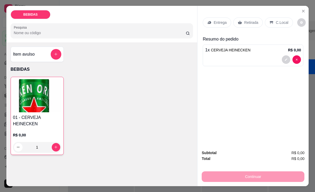
scroll to position [0, 0]
click at [289, 56] on button "decrease-product-quantity" at bounding box center [286, 59] width 8 height 8
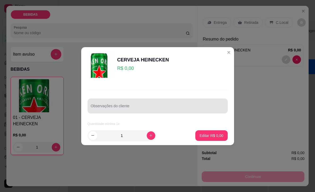
click at [164, 99] on div "Observações do cliente" at bounding box center [158, 106] width 140 height 15
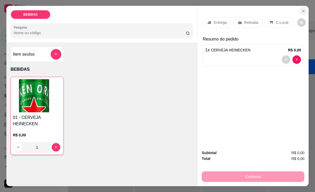
click at [303, 10] on icon "Close" at bounding box center [303, 11] width 4 height 4
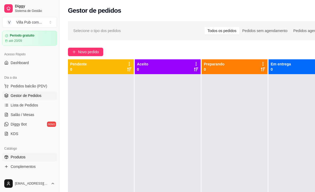
click at [20, 161] on link "Produtos" at bounding box center [29, 157] width 55 height 8
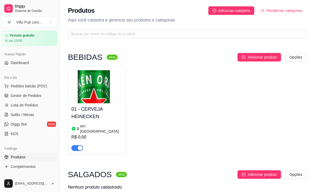
click at [81, 126] on article "em [GEOGRAPHIC_DATA]" at bounding box center [101, 129] width 43 height 11
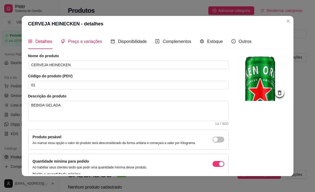
click at [95, 41] on span "Preço e variações" at bounding box center [85, 41] width 34 height 5
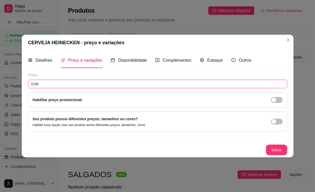
click at [48, 80] on input "0,00" at bounding box center [157, 84] width 259 height 8
drag, startPoint x: 46, startPoint y: 83, endPoint x: 34, endPoint y: 78, distance: 12.8
click at [34, 78] on div "Preço 0,12 Habilitar preço promocional" at bounding box center [157, 89] width 259 height 35
type input "12,00"
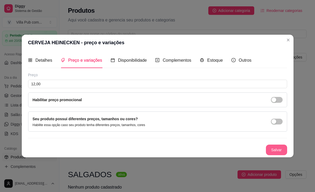
click at [269, 151] on button "Salvar" at bounding box center [276, 150] width 21 height 11
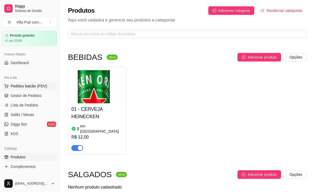
click at [18, 88] on span "Pedidos balcão (PDV)" at bounding box center [29, 86] width 37 height 5
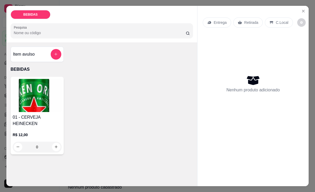
click at [53, 127] on h4 "01 - CERVEJA HEINECKEN" at bounding box center [37, 120] width 49 height 13
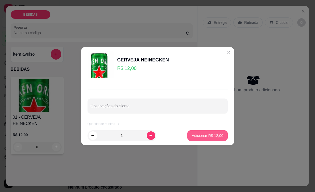
click at [200, 132] on button "Adicionar R$ 12,00" at bounding box center [207, 136] width 40 height 11
type input "1"
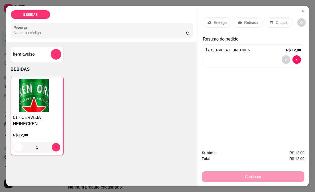
click at [270, 170] on div "Continuar" at bounding box center [253, 176] width 103 height 12
click at [260, 22] on div "Retirada" at bounding box center [247, 23] width 29 height 10
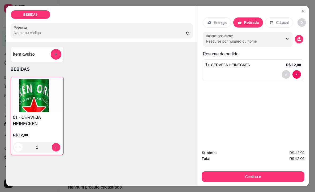
click at [283, 23] on p "C.Local" at bounding box center [282, 22] width 12 height 5
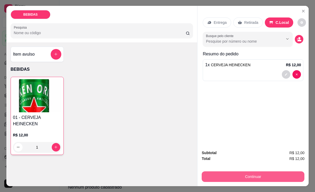
scroll to position [1, 0]
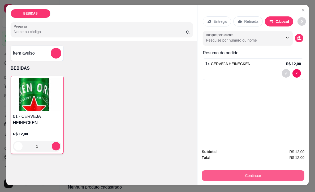
click at [240, 174] on button "Continuar" at bounding box center [253, 176] width 103 height 11
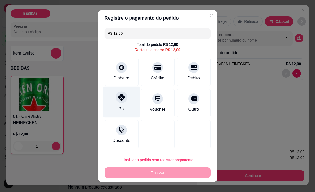
click at [129, 112] on div "Pix" at bounding box center [121, 101] width 37 height 31
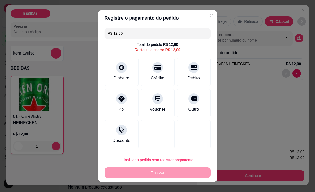
type input "R$ 0,00"
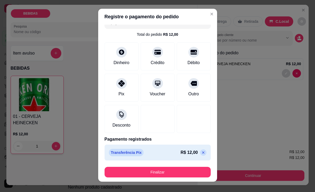
scroll to position [1, 0]
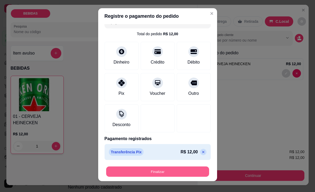
click at [171, 175] on button "Finalizar" at bounding box center [157, 172] width 103 height 10
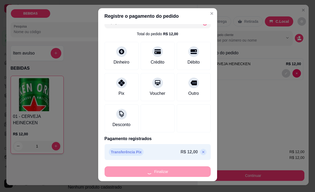
type input "0"
type input "-R$ 12,00"
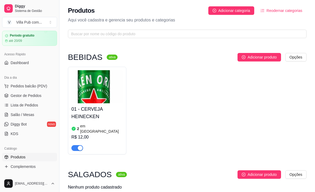
click at [192, 107] on div "01 - CERVEJA HEINECKEN 2 em estoque R$ 12,00" at bounding box center [187, 111] width 238 height 88
click at [222, 128] on div "01 - CERVEJA HEINECKEN 2 em estoque R$ 12,00" at bounding box center [187, 111] width 238 height 88
click at [210, 118] on div "01 - CERVEJA HEINECKEN 2 em estoque R$ 12,00" at bounding box center [187, 111] width 238 height 88
click at [187, 105] on div "01 - CERVEJA HEINECKEN 2 em estoque R$ 12,00" at bounding box center [187, 111] width 238 height 88
click at [18, 157] on span "Produtos" at bounding box center [18, 157] width 15 height 5
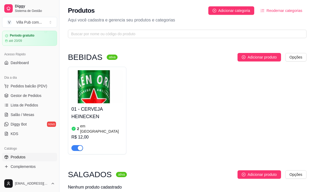
click at [78, 84] on img at bounding box center [96, 86] width 51 height 33
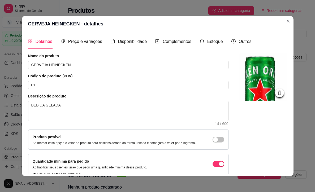
click at [281, 92] on icon at bounding box center [279, 93] width 6 height 6
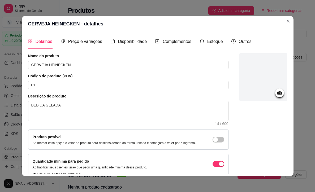
click at [281, 94] on icon at bounding box center [279, 92] width 5 height 3
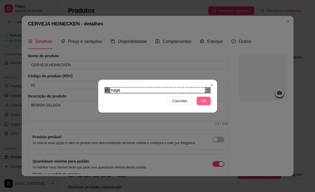
click at [202, 104] on span "OK" at bounding box center [203, 101] width 5 height 6
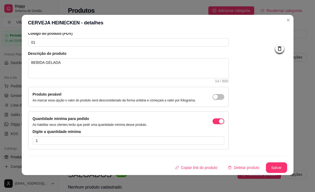
scroll to position [1, 0]
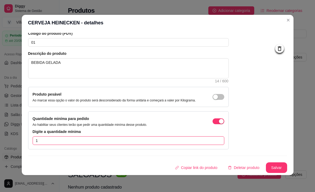
click at [59, 138] on input "1" at bounding box center [129, 141] width 192 height 8
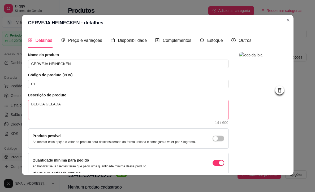
scroll to position [0, 0]
click at [79, 103] on textarea "BEBIDA GELADA" at bounding box center [128, 110] width 200 height 20
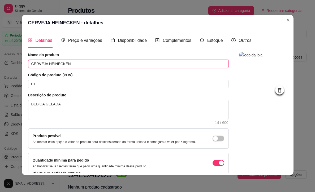
drag, startPoint x: 71, startPoint y: 64, endPoint x: 28, endPoint y: 62, distance: 42.2
click at [28, 62] on div "Detalhes Preço e variações Disponibilidade Complementos Estoque Outros Nome do …" at bounding box center [158, 103] width 272 height 145
paste input "KEN"
click at [79, 63] on input "CERVEJA HEINEKEN" at bounding box center [128, 64] width 201 height 8
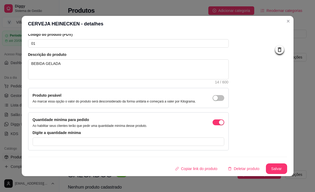
scroll to position [46, 0]
type input "CERVEJA HEINEKEN"
click at [218, 125] on span "button" at bounding box center [218, 123] width 12 height 6
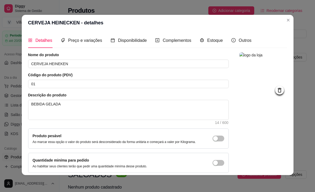
scroll to position [0, 0]
click at [88, 41] on span "Preço e variações" at bounding box center [85, 40] width 34 height 5
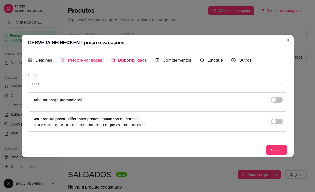
click at [131, 60] on span "Disponibilidade" at bounding box center [132, 60] width 29 height 5
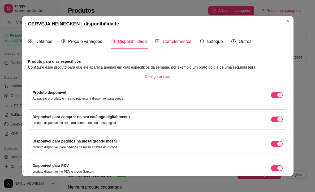
click at [173, 41] on span "Complementos" at bounding box center [177, 41] width 29 height 5
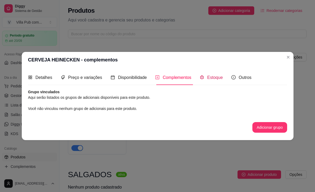
click at [212, 77] on span "Estoque" at bounding box center [215, 77] width 16 height 5
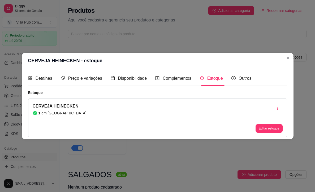
click at [45, 113] on article "em [GEOGRAPHIC_DATA]" at bounding box center [63, 113] width 45 height 5
click at [275, 130] on button "Editar estoque" at bounding box center [268, 128] width 27 height 8
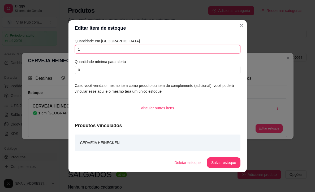
drag, startPoint x: 82, startPoint y: 49, endPoint x: 75, endPoint y: 49, distance: 6.7
click at [75, 49] on input "1" at bounding box center [158, 49] width 166 height 8
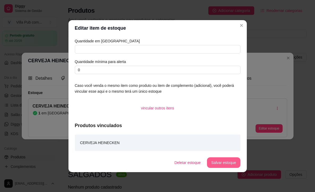
click at [220, 164] on button "Salvar estoque" at bounding box center [223, 163] width 33 height 11
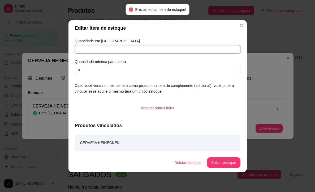
click at [105, 51] on input "text" at bounding box center [158, 49] width 166 height 8
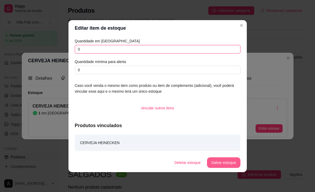
type input "0"
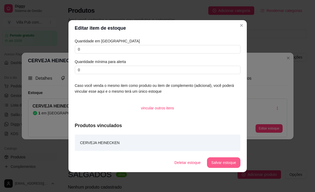
click at [222, 161] on button "Salvar estoque" at bounding box center [223, 163] width 33 height 11
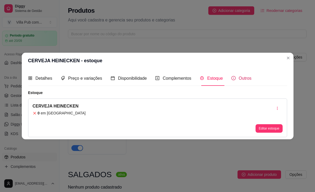
click at [248, 80] on span "Outros" at bounding box center [245, 78] width 13 height 5
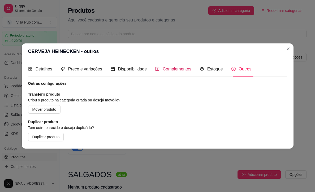
click at [170, 71] on span "Complementos" at bounding box center [177, 69] width 29 height 5
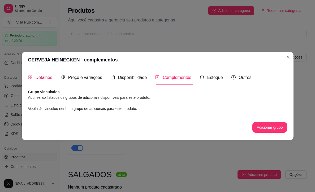
click at [40, 78] on span "Detalhes" at bounding box center [44, 77] width 17 height 5
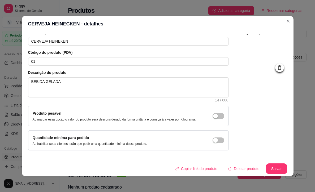
scroll to position [1, 0]
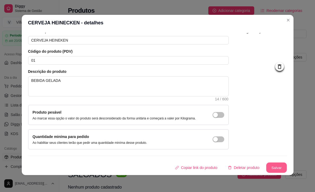
click at [273, 166] on button "Salvar" at bounding box center [276, 168] width 21 height 10
click at [272, 166] on button "Salvar" at bounding box center [276, 168] width 21 height 10
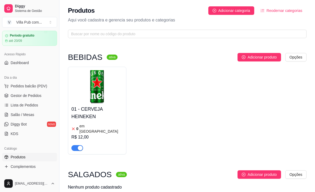
scroll to position [0, 0]
click at [253, 58] on span "Adicionar produto" at bounding box center [262, 57] width 29 height 6
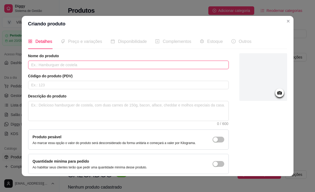
click at [55, 64] on input "text" at bounding box center [128, 65] width 201 height 8
click at [62, 63] on input "text" at bounding box center [128, 65] width 201 height 8
paste input "CERVEJA AMSTEL"
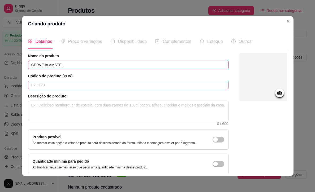
type input "CERVEJA AMSTEL"
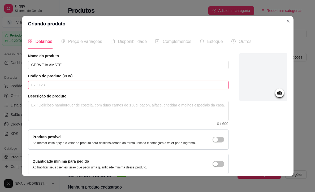
click at [45, 86] on input "text" at bounding box center [128, 85] width 201 height 8
type input "02"
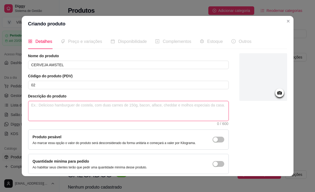
click at [54, 114] on textarea at bounding box center [128, 111] width 200 height 20
type textarea "B"
type textarea "BE"
type textarea "BEB"
type textarea "BEBI"
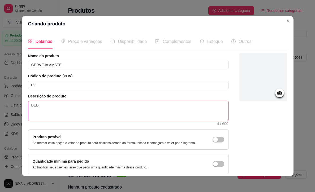
type textarea "BEBID"
type textarea "BEBIDA"
type textarea "BEBIDA G"
type textarea "BEBIDA GE"
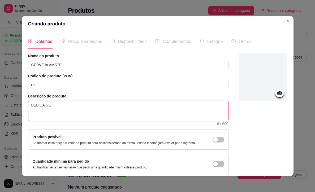
type textarea "BEBIDA GEL"
type textarea "BEBIDA GELA"
type textarea "BEBIDA GELAD"
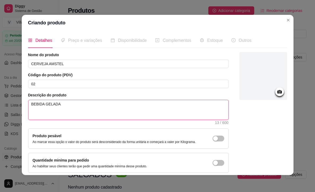
type textarea "BEBIDA GELADA"
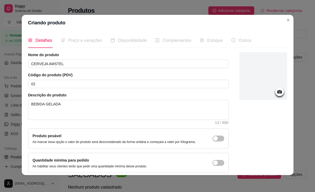
click at [279, 92] on icon at bounding box center [279, 92] width 6 height 6
click at [278, 92] on icon at bounding box center [279, 91] width 5 height 3
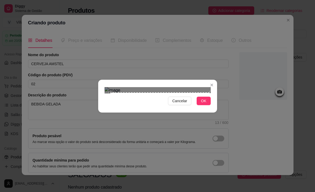
click at [211, 107] on div "Cancelar OK" at bounding box center [157, 96] width 119 height 22
click at [107, 80] on section "Cancelar OK" at bounding box center [157, 96] width 119 height 33
click at [106, 80] on section "Cancelar OK" at bounding box center [157, 96] width 119 height 33
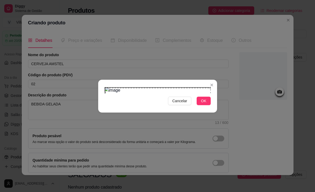
click at [105, 85] on div "Cancelar OK" at bounding box center [157, 96] width 119 height 22
click at [206, 104] on span "OK" at bounding box center [203, 101] width 5 height 6
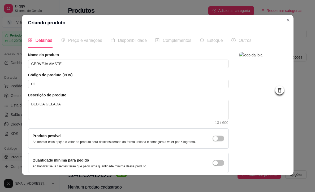
click at [83, 40] on span "Preço e variações" at bounding box center [85, 40] width 34 height 5
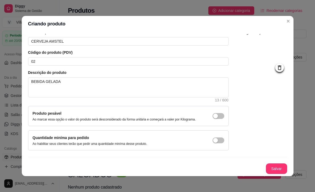
scroll to position [1, 0]
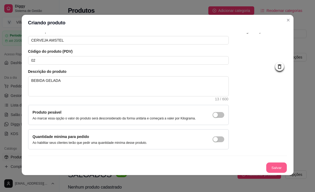
click at [271, 168] on button "Salvar" at bounding box center [276, 168] width 21 height 10
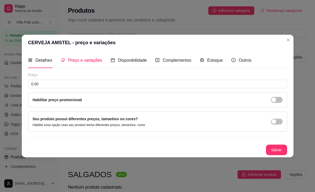
scroll to position [0, 0]
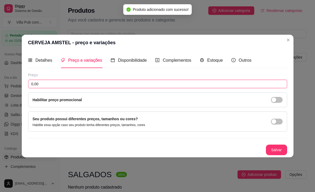
drag, startPoint x: 52, startPoint y: 85, endPoint x: 20, endPoint y: 83, distance: 31.9
click at [20, 83] on div "CERVEJA AMSTEL - preço e variações Detalhes Preço e variações Disponibilidade C…" at bounding box center [157, 96] width 315 height 192
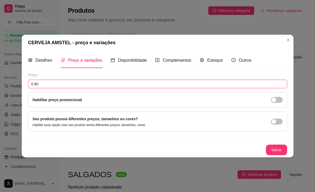
type input "8,00"
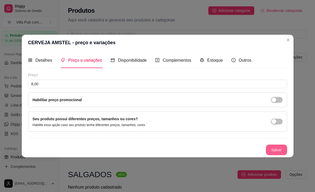
click at [276, 148] on button "Salvar" at bounding box center [276, 150] width 21 height 11
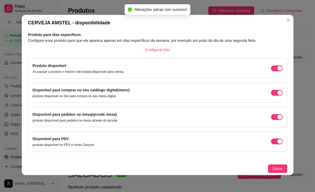
scroll to position [1, 0]
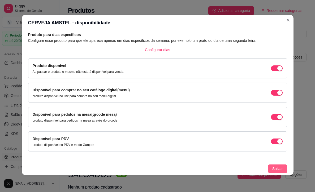
click at [273, 169] on span "Salvar" at bounding box center [277, 169] width 11 height 6
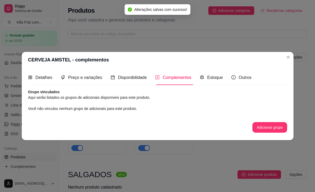
scroll to position [0, 0]
click at [212, 78] on span "Estoque" at bounding box center [215, 77] width 16 height 5
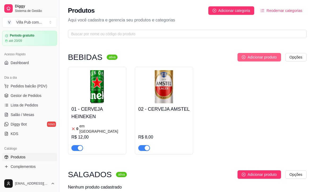
click at [244, 55] on button "Adicionar produto" at bounding box center [259, 57] width 44 height 8
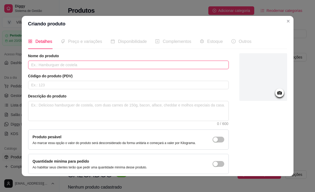
click at [71, 66] on input "text" at bounding box center [128, 65] width 201 height 8
click at [68, 66] on input "text" at bounding box center [128, 65] width 201 height 8
paste input "CERVEJA ITAIPAVA"
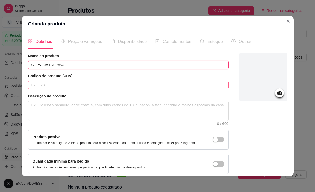
type input "CERVEJA ITAIPAVA"
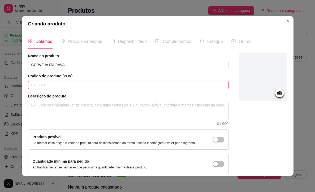
click at [72, 83] on input "text" at bounding box center [128, 85] width 201 height 8
type input "03"
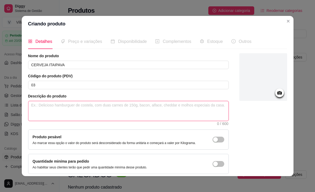
click at [67, 105] on textarea at bounding box center [128, 111] width 200 height 20
type textarea "B"
type textarea "BE"
type textarea "BEB"
type textarea "BEBI"
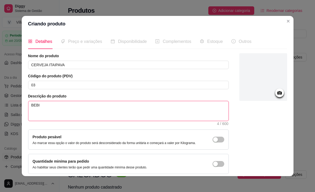
type textarea "BEBID"
type textarea "BEBIDA"
type textarea "BEBIDA G"
type textarea "BEBIDA GE"
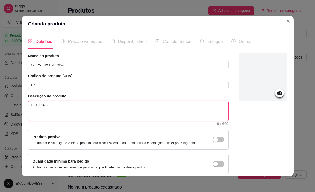
type textarea "BEBIDA GEL"
type textarea "BEBIDA GELA"
type textarea "BEBIDA GELAD"
type textarea "BEBIDA GELADA"
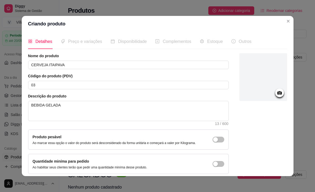
click at [279, 93] on circle at bounding box center [279, 93] width 1 height 1
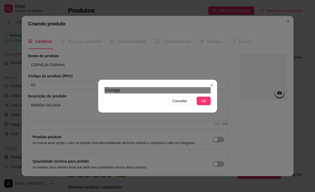
click at [225, 192] on html "Diggy Sistema de Gestão V Villa Pub com ... Loja aberta Período gratuito até 20…" at bounding box center [157, 96] width 315 height 192
click at [150, 87] on img at bounding box center [158, 90] width 106 height 6
click at [149, 87] on img at bounding box center [158, 90] width 106 height 6
click at [146, 87] on img at bounding box center [158, 90] width 106 height 6
click at [251, 189] on div "Cancelar OK" at bounding box center [157, 96] width 315 height 192
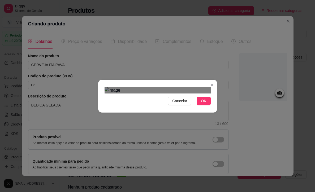
click at [112, 94] on div at bounding box center [158, 90] width 106 height 6
click at [163, 107] on div "Use the arrow keys to move the crop selection area" at bounding box center [161, 156] width 98 height 98
click at [178, 104] on span "Cancelar" at bounding box center [179, 101] width 15 height 6
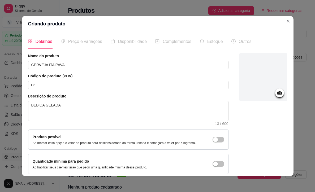
click at [278, 93] on icon at bounding box center [279, 92] width 5 height 3
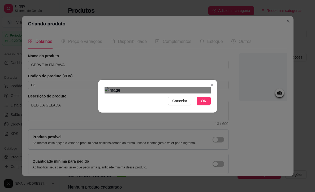
click at [197, 192] on html "Diggy Sistema de Gestão V Villa Pub com ... Loja aberta Período gratuito até 20…" at bounding box center [157, 96] width 315 height 192
click at [221, 12] on div "Cancelar OK" at bounding box center [157, 96] width 315 height 192
click at [110, 137] on div "Use the arrow keys to move the crop selection area" at bounding box center [159, 182] width 101 height 101
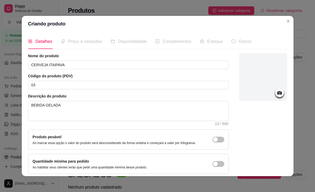
click at [280, 93] on circle at bounding box center [279, 93] width 1 height 1
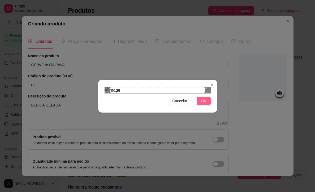
click at [204, 104] on span "OK" at bounding box center [203, 101] width 5 height 6
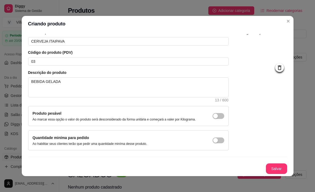
scroll to position [28, 0]
click at [271, 167] on button "Salvar" at bounding box center [276, 169] width 21 height 10
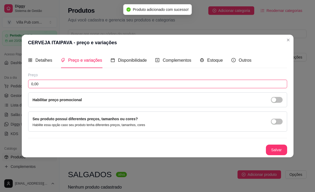
drag, startPoint x: 42, startPoint y: 85, endPoint x: 27, endPoint y: 84, distance: 15.2
click at [27, 84] on div "Detalhes Preço e variações Disponibilidade Complementos Estoque Outros Nome do …" at bounding box center [158, 104] width 272 height 107
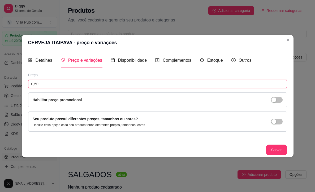
type input "5,00"
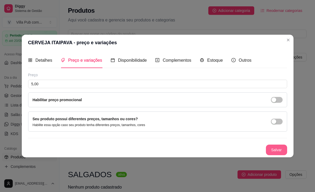
click at [276, 150] on button "Salvar" at bounding box center [276, 150] width 21 height 11
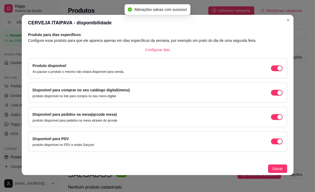
scroll to position [1, 0]
click at [274, 167] on span "Salvar" at bounding box center [277, 169] width 11 height 6
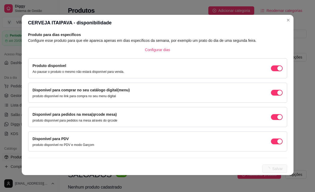
scroll to position [0, 0]
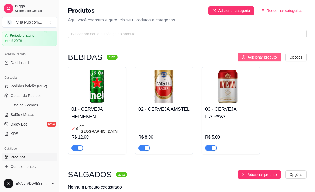
click at [257, 58] on span "Adicionar produto" at bounding box center [262, 57] width 29 height 6
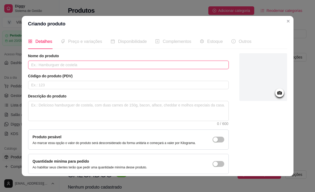
click at [62, 66] on input "text" at bounding box center [128, 65] width 201 height 8
paste input "CERVEJA SKOL"
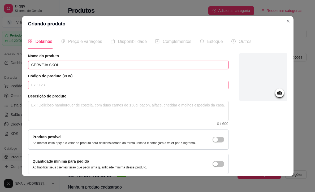
type input "CERVEJA SKOL"
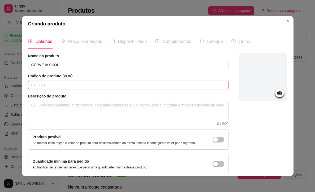
click at [54, 85] on input "text" at bounding box center [128, 85] width 201 height 8
type input "04"
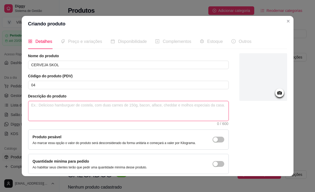
click at [56, 113] on textarea at bounding box center [128, 111] width 200 height 20
type textarea "B"
type textarea "BE"
type textarea "BEB"
type textarea "BEBI"
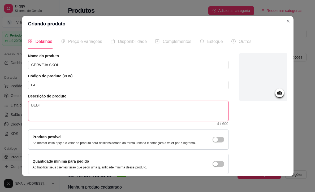
type textarea "BEBID"
type textarea "BEBIDA"
type textarea "BEBIDA G"
type textarea "BEBIDA GE"
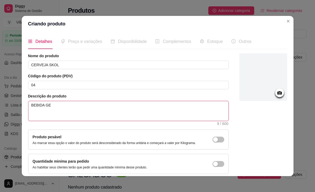
type textarea "BEBIDA GEL"
type textarea "BEBIDA GELA"
type textarea "BEBIDA GELAD"
type textarea "BEBIDA GELADA"
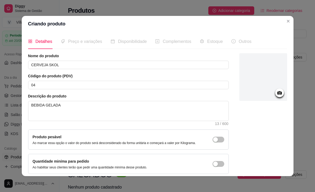
click at [279, 93] on circle at bounding box center [279, 93] width 1 height 1
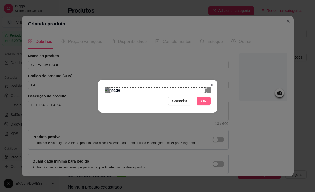
click at [204, 104] on span "OK" at bounding box center [203, 101] width 5 height 6
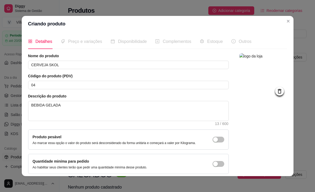
click at [76, 37] on div "Preço e variações" at bounding box center [81, 41] width 41 height 15
drag, startPoint x: 75, startPoint y: 41, endPoint x: 77, endPoint y: 46, distance: 5.6
click at [75, 40] on span "Preço e variações" at bounding box center [85, 41] width 34 height 5
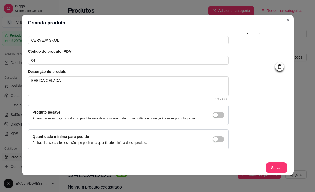
scroll to position [1, 0]
click at [274, 167] on button "Salvar" at bounding box center [276, 168] width 21 height 11
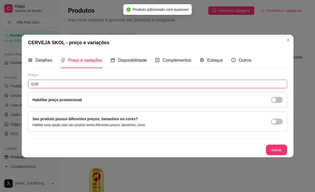
drag, startPoint x: 45, startPoint y: 84, endPoint x: 27, endPoint y: 84, distance: 18.6
click at [27, 84] on div "Detalhes Preço e variações Disponibilidade Complementos Estoque Outros Nome do …" at bounding box center [158, 104] width 272 height 107
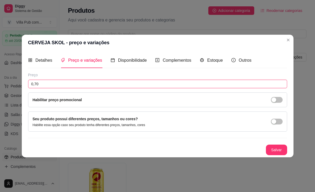
type input "7,00"
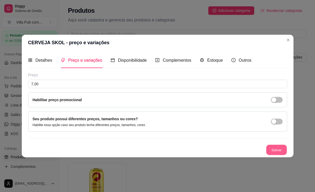
click at [274, 149] on button "Salvar" at bounding box center [276, 150] width 21 height 10
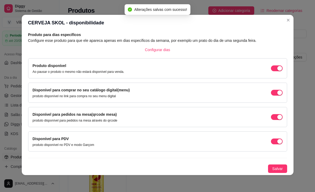
scroll to position [1, 0]
click at [275, 168] on span "Salvar" at bounding box center [277, 169] width 11 height 6
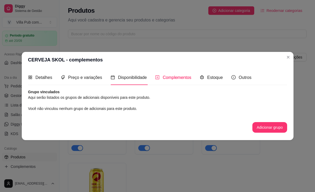
scroll to position [0, 0]
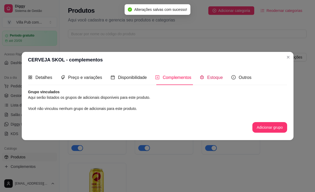
click at [214, 76] on span "Estoque" at bounding box center [215, 77] width 16 height 5
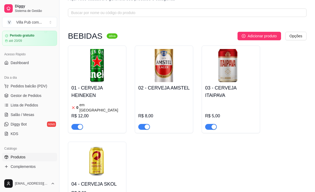
scroll to position [22, 0]
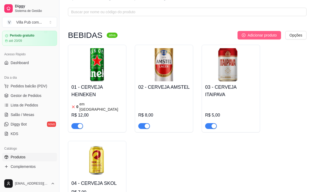
click at [255, 35] on span "Adicionar produto" at bounding box center [262, 35] width 29 height 6
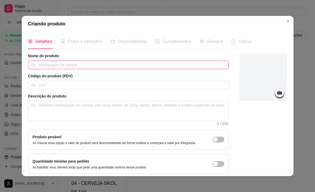
click at [46, 66] on input "text" at bounding box center [128, 65] width 201 height 8
paste input "CERVEJA HEINEKEN"
click at [79, 66] on input "CERVEJA HEINEKEN" at bounding box center [128, 65] width 201 height 8
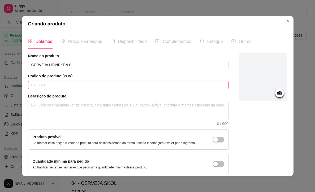
click at [48, 84] on input "text" at bounding box center [128, 85] width 201 height 8
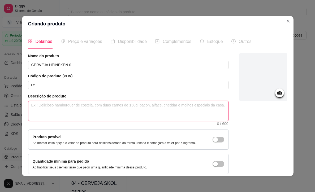
click at [51, 107] on textarea at bounding box center [128, 111] width 200 height 20
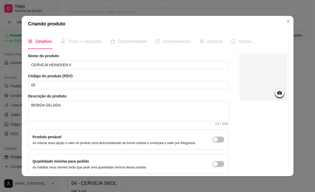
click at [280, 92] on icon at bounding box center [279, 92] width 5 height 3
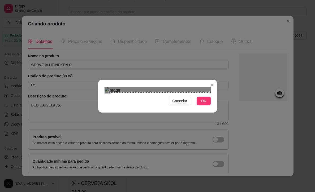
click at [212, 107] on div "Cancelar OK" at bounding box center [157, 96] width 119 height 22
click at [106, 85] on div "Cancelar OK" at bounding box center [157, 96] width 119 height 22
click at [203, 104] on span "OK" at bounding box center [203, 101] width 5 height 6
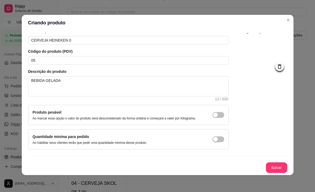
scroll to position [28, 0]
click at [274, 168] on button "Salvar" at bounding box center [276, 168] width 21 height 11
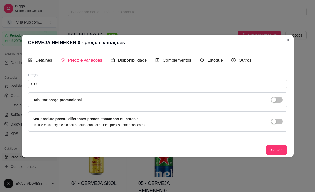
scroll to position [0, 0]
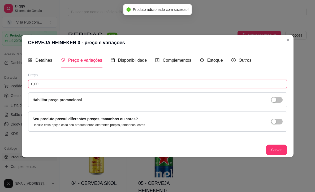
drag, startPoint x: 41, startPoint y: 83, endPoint x: 16, endPoint y: 83, distance: 25.5
click at [16, 83] on div "CERVEJA HEINEKEN 0 - preço e variações Detalhes Preço e variações Disponibilida…" at bounding box center [157, 96] width 315 height 192
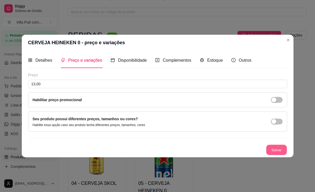
click at [269, 147] on button "Salvar" at bounding box center [276, 150] width 21 height 10
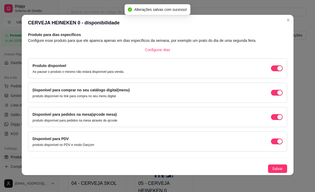
scroll to position [1, 0]
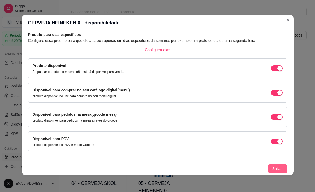
click at [275, 169] on span "Salvar" at bounding box center [277, 169] width 11 height 6
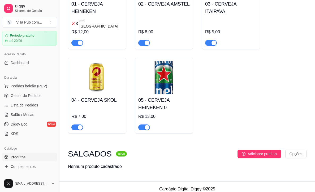
scroll to position [105, 0]
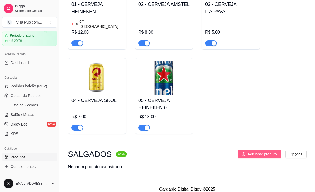
click at [252, 151] on span "Adicionar produto" at bounding box center [262, 154] width 29 height 6
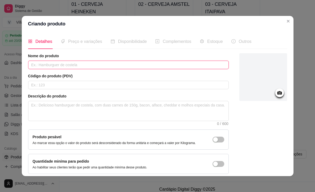
click at [59, 66] on input "text" at bounding box center [128, 65] width 201 height 8
paste input "ÁGUA MINERAL"
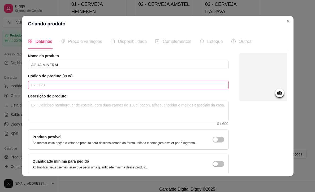
click at [56, 83] on input "text" at bounding box center [128, 85] width 201 height 8
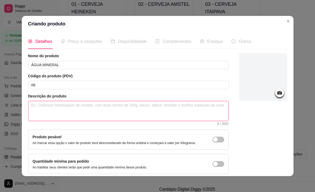
click at [60, 110] on textarea at bounding box center [128, 111] width 200 height 20
click at [73, 111] on textarea "BEBIDA GELADA" at bounding box center [128, 111] width 200 height 20
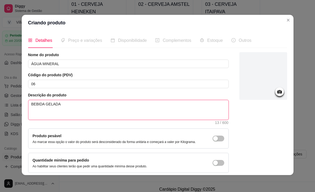
scroll to position [0, 0]
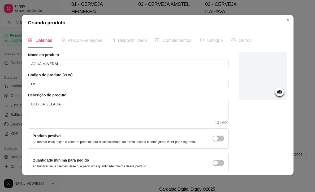
click at [280, 92] on icon at bounding box center [279, 92] width 6 height 6
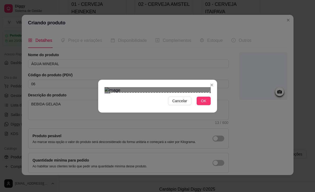
click at [211, 107] on div "Cancelar OK" at bounding box center [157, 96] width 119 height 22
click at [138, 89] on div "Use the arrow keys to move the crop selection area" at bounding box center [158, 139] width 101 height 101
click at [105, 193] on div "Use the arrow keys to move the south west drag handle to change the crop select…" at bounding box center [105, 193] width 0 height 0
click at [202, 104] on span "OK" at bounding box center [203, 101] width 5 height 6
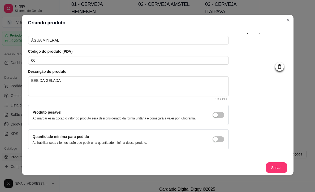
scroll to position [28, 0]
click at [276, 165] on button "Salvar" at bounding box center [276, 168] width 21 height 11
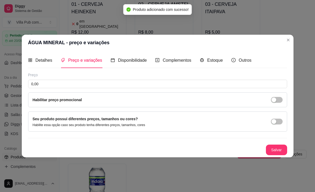
scroll to position [0, 0]
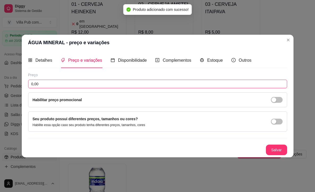
drag, startPoint x: 44, startPoint y: 85, endPoint x: 21, endPoint y: 84, distance: 22.3
click at [22, 84] on div "Detalhes Preço e variações Disponibilidade Complementos Estoque Outros Nome do …" at bounding box center [158, 104] width 272 height 107
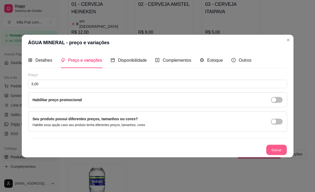
click at [275, 150] on button "Salvar" at bounding box center [276, 150] width 21 height 10
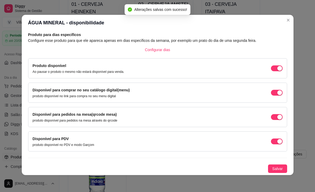
scroll to position [1, 0]
click at [275, 168] on span "Salvar" at bounding box center [277, 169] width 11 height 6
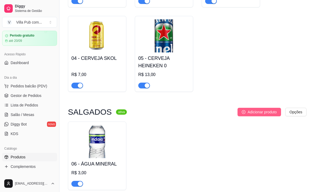
scroll to position [147, 0]
click at [95, 134] on img at bounding box center [96, 141] width 51 height 33
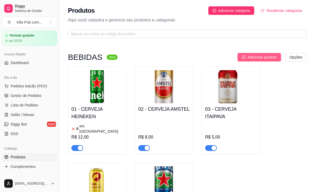
scroll to position [0, 0]
click at [255, 57] on span "Adicionar produto" at bounding box center [262, 57] width 29 height 6
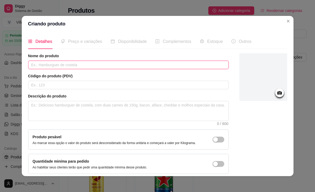
click at [47, 67] on input "text" at bounding box center [128, 65] width 201 height 8
paste input "ÁGUA MINERAL"
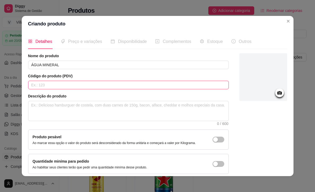
click at [54, 86] on input "text" at bounding box center [128, 85] width 201 height 8
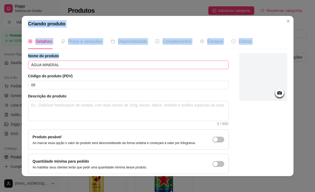
drag, startPoint x: 97, startPoint y: 19, endPoint x: 135, endPoint y: 66, distance: 60.7
click at [136, 67] on section "Criando produto Detalhes Preço e variações Disponibilidade Complementos Estoque…" at bounding box center [158, 96] width 272 height 160
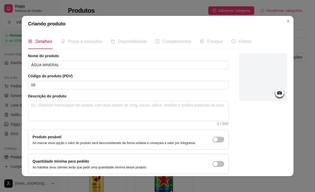
click at [233, 75] on div "Nome do produto ÁGUA MINERAL Código do produto (PDV) 05 Descrição do produto 0 …" at bounding box center [157, 113] width 259 height 121
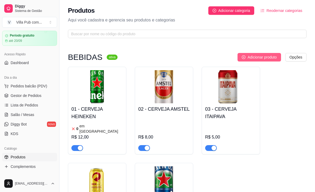
click at [253, 56] on span "Adicionar produto" at bounding box center [262, 57] width 29 height 6
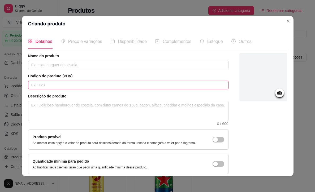
drag, startPoint x: 45, startPoint y: 84, endPoint x: 48, endPoint y: 82, distance: 3.7
click at [45, 84] on input "text" at bounding box center [128, 85] width 201 height 8
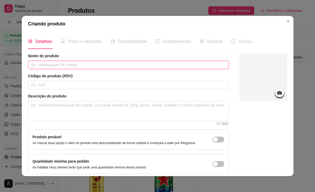
click at [49, 63] on input "text" at bounding box center [128, 65] width 201 height 8
paste input "ÁGUA MINERAL"
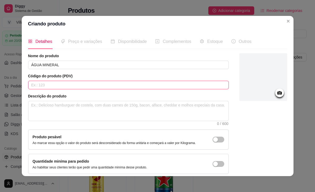
click at [47, 85] on input "text" at bounding box center [128, 85] width 201 height 8
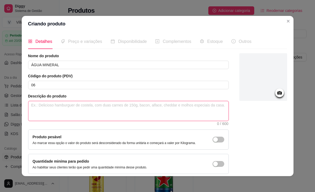
click at [75, 114] on textarea at bounding box center [128, 111] width 200 height 20
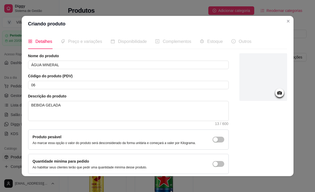
click at [281, 93] on icon at bounding box center [279, 92] width 5 height 3
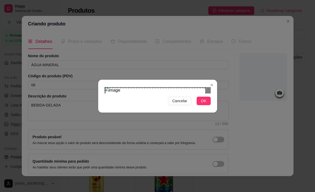
click at [105, 85] on div "Cancelar OK" at bounding box center [157, 96] width 119 height 22
click at [209, 107] on div "Cancelar OK" at bounding box center [157, 96] width 119 height 22
click at [206, 104] on span "OK" at bounding box center [203, 101] width 5 height 6
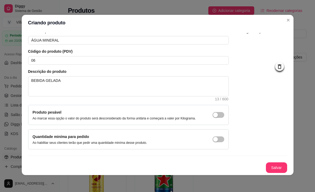
scroll to position [1, 0]
click at [275, 167] on button "Salvar" at bounding box center [276, 168] width 21 height 11
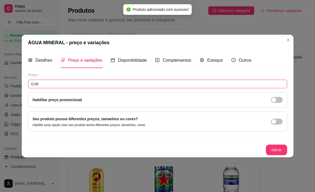
drag, startPoint x: 49, startPoint y: 82, endPoint x: 11, endPoint y: 84, distance: 37.7
click at [14, 85] on div "ÁGUA MINERAL - preço e variações Detalhes Preço e variações Disponibilidade Com…" at bounding box center [157, 96] width 315 height 192
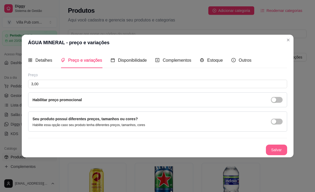
click at [275, 150] on button "Salvar" at bounding box center [276, 150] width 21 height 11
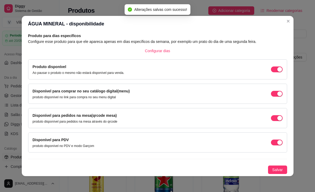
scroll to position [26, 0]
click at [278, 168] on span "Salvar" at bounding box center [277, 170] width 11 height 6
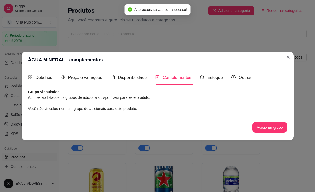
scroll to position [0, 0]
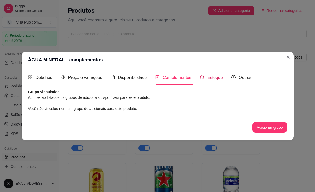
click at [213, 76] on span "Estoque" at bounding box center [215, 77] width 16 height 5
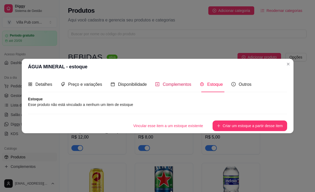
click at [173, 84] on span "Complementos" at bounding box center [177, 84] width 29 height 5
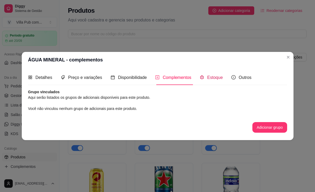
click at [219, 80] on span "Estoque" at bounding box center [215, 77] width 16 height 5
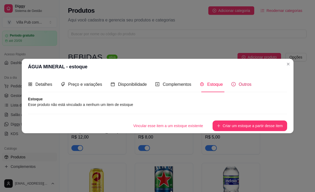
click at [245, 85] on span "Outros" at bounding box center [245, 84] width 13 height 5
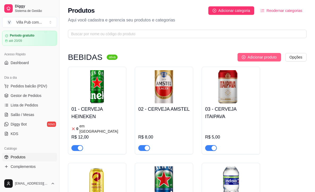
click at [257, 57] on span "Adicionar produto" at bounding box center [262, 57] width 29 height 6
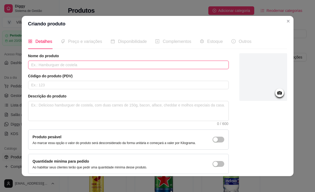
click at [47, 65] on input "text" at bounding box center [128, 65] width 201 height 8
click at [119, 64] on input "COCA-COLA" at bounding box center [128, 65] width 201 height 8
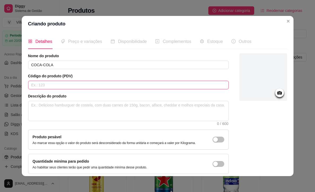
click at [60, 84] on input "text" at bounding box center [128, 85] width 201 height 8
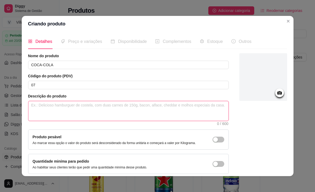
click at [56, 108] on textarea at bounding box center [128, 111] width 200 height 20
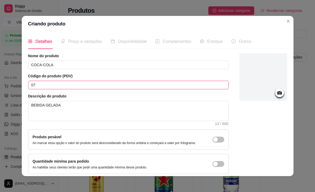
click at [67, 85] on input "07" at bounding box center [128, 85] width 201 height 8
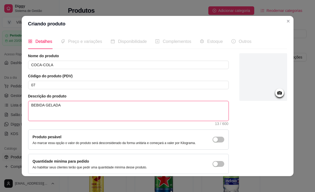
click at [66, 109] on textarea "BEBIDA GELADA" at bounding box center [128, 111] width 200 height 20
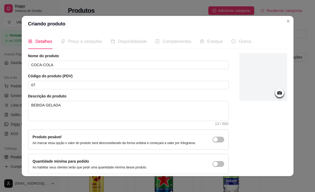
click at [280, 91] on icon at bounding box center [279, 93] width 6 height 6
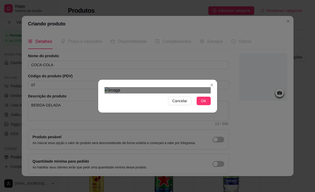
click at [186, 116] on div "Use the arrow keys to move the crop selection area" at bounding box center [156, 146] width 96 height 96
click at [206, 104] on span "OK" at bounding box center [203, 101] width 5 height 6
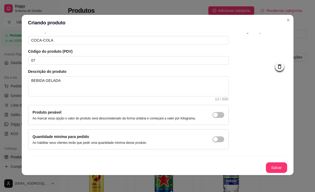
scroll to position [1, 0]
click at [275, 169] on button "Salvar" at bounding box center [276, 168] width 21 height 11
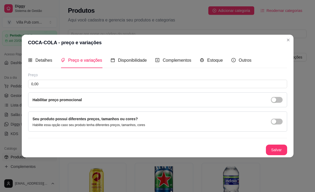
scroll to position [0, 0]
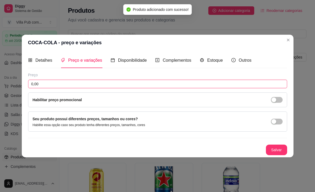
drag, startPoint x: 41, startPoint y: 82, endPoint x: 24, endPoint y: 84, distance: 16.3
click at [25, 84] on div "Detalhes Preço e variações Disponibilidade Complementos Estoque Outros Nome do …" at bounding box center [158, 104] width 272 height 107
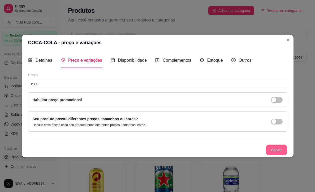
click at [275, 149] on button "Salvar" at bounding box center [276, 150] width 21 height 11
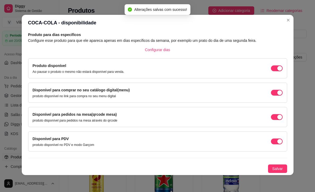
scroll to position [1, 0]
click at [274, 167] on span "Salvar" at bounding box center [277, 169] width 11 height 6
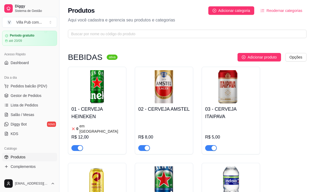
scroll to position [0, 0]
click at [250, 57] on span "Adicionar produto" at bounding box center [262, 57] width 29 height 6
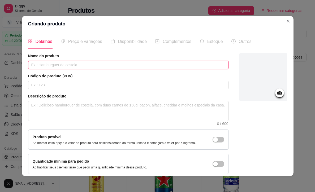
click at [56, 66] on input "text" at bounding box center [128, 65] width 201 height 8
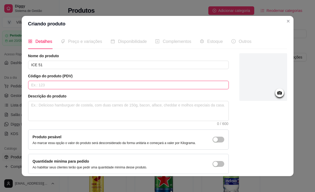
click at [45, 84] on input "text" at bounding box center [128, 85] width 201 height 8
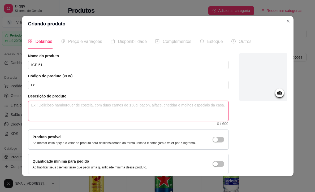
click at [56, 112] on textarea at bounding box center [128, 111] width 200 height 20
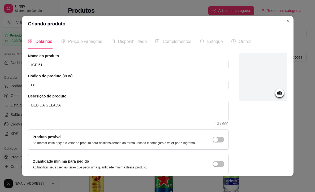
click at [280, 91] on icon at bounding box center [279, 93] width 6 height 6
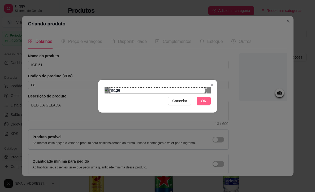
click at [203, 104] on span "OK" at bounding box center [203, 101] width 5 height 6
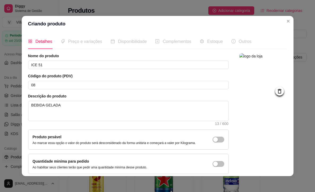
scroll to position [28, 0]
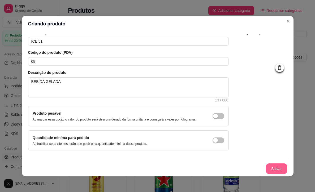
click at [274, 166] on button "Salvar" at bounding box center [276, 169] width 21 height 11
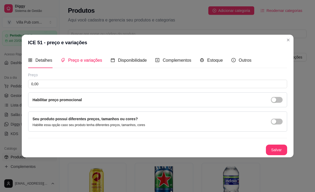
scroll to position [0, 0]
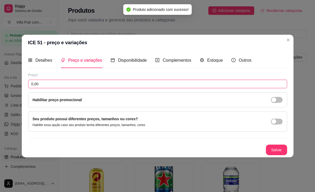
drag, startPoint x: 44, startPoint y: 83, endPoint x: 16, endPoint y: 84, distance: 27.6
click at [22, 84] on div "Detalhes Preço e variações Disponibilidade Complementos Estoque Outros Nome do …" at bounding box center [158, 104] width 272 height 107
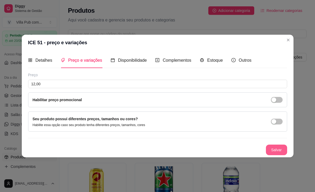
click at [275, 150] on button "Salvar" at bounding box center [276, 150] width 21 height 11
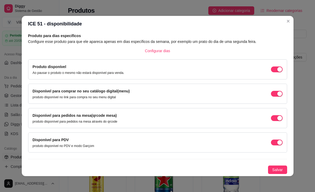
scroll to position [26, 0]
click at [275, 170] on span "Salvar" at bounding box center [277, 170] width 11 height 6
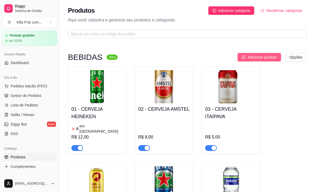
scroll to position [0, 0]
click at [252, 56] on span "Adicionar produto" at bounding box center [262, 57] width 29 height 6
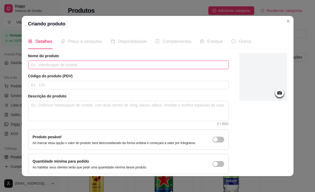
click at [58, 66] on input "text" at bounding box center [128, 65] width 201 height 8
click at [62, 66] on input "text" at bounding box center [128, 64] width 201 height 8
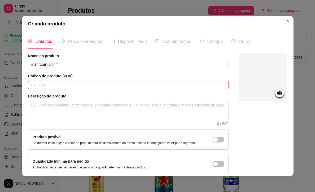
click at [70, 85] on input "text" at bounding box center [128, 85] width 201 height 8
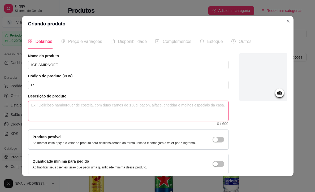
click at [72, 108] on textarea at bounding box center [128, 111] width 200 height 20
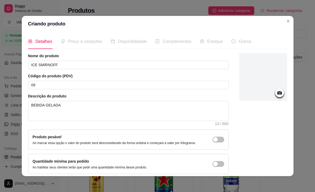
click at [278, 93] on icon at bounding box center [279, 92] width 5 height 3
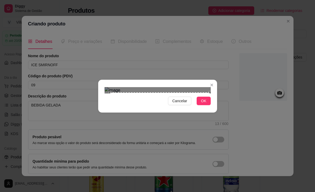
click at [209, 107] on div "Cancelar OK" at bounding box center [157, 96] width 119 height 22
click at [110, 23] on div "Cancelar OK" at bounding box center [157, 96] width 315 height 192
click at [156, 90] on div "Use the arrow keys to move the crop selection area" at bounding box center [157, 139] width 99 height 99
click at [205, 104] on span "OK" at bounding box center [203, 101] width 5 height 6
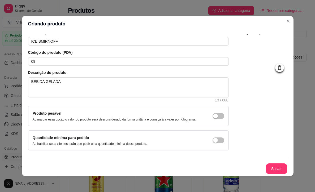
scroll to position [1, 0]
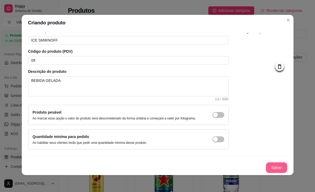
click at [275, 167] on button "Salvar" at bounding box center [276, 168] width 21 height 11
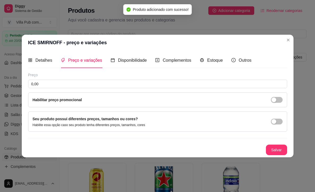
scroll to position [0, 0]
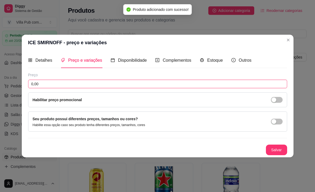
drag, startPoint x: 42, startPoint y: 83, endPoint x: 20, endPoint y: 82, distance: 22.0
click at [20, 82] on div "ICE SMIRNOFF - preço e variações Detalhes Preço e variações Disponibilidade Com…" at bounding box center [157, 96] width 315 height 192
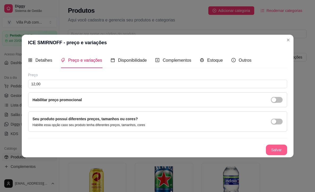
click at [279, 148] on button "Salvar" at bounding box center [276, 150] width 21 height 11
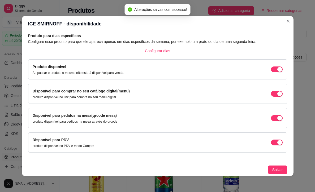
scroll to position [26, 0]
click at [279, 171] on span "Salvar" at bounding box center [277, 170] width 11 height 6
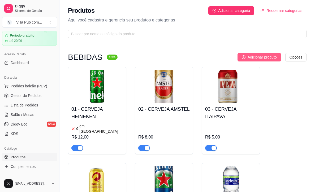
scroll to position [0, 0]
click at [251, 58] on span "Adicionar produto" at bounding box center [262, 57] width 29 height 6
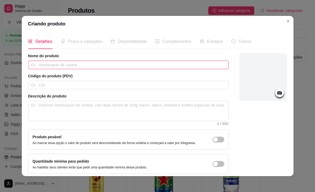
click at [45, 64] on input "text" at bounding box center [128, 65] width 201 height 8
paste input "ENERGETICO RED BULL"
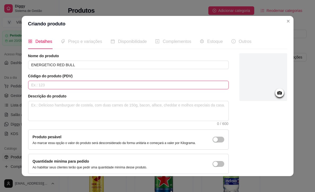
click at [53, 86] on input "text" at bounding box center [128, 85] width 201 height 8
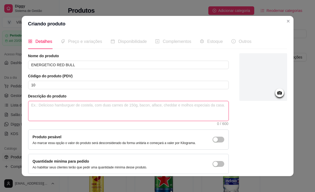
click at [53, 109] on textarea at bounding box center [128, 111] width 200 height 20
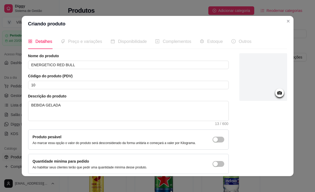
click at [279, 93] on circle at bounding box center [279, 93] width 1 height 1
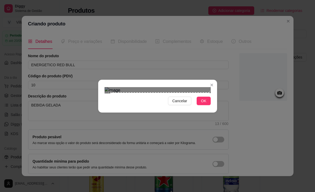
click at [213, 107] on div "Cancelar OK" at bounding box center [157, 96] width 119 height 22
click at [108, 85] on div "Cancelar OK" at bounding box center [157, 96] width 119 height 22
click at [203, 104] on span "OK" at bounding box center [203, 101] width 5 height 6
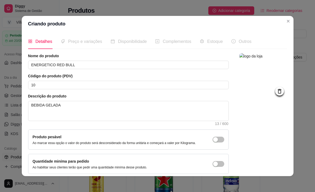
click at [281, 92] on icon at bounding box center [278, 91] width 3 height 5
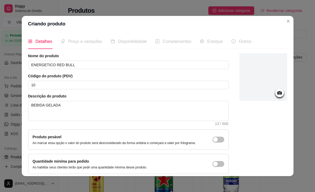
click at [281, 93] on icon at bounding box center [279, 92] width 5 height 3
click at [279, 93] on circle at bounding box center [279, 93] width 1 height 1
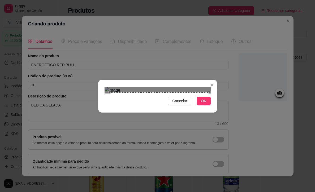
click at [208, 107] on div "Cancelar OK" at bounding box center [157, 96] width 119 height 22
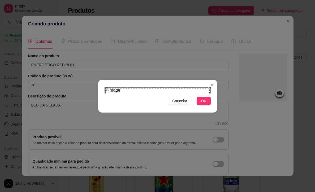
click at [106, 85] on div "Cancelar OK" at bounding box center [157, 96] width 119 height 22
click at [204, 104] on span "OK" at bounding box center [203, 101] width 5 height 6
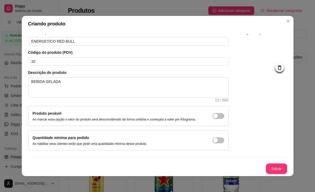
scroll to position [1, 0]
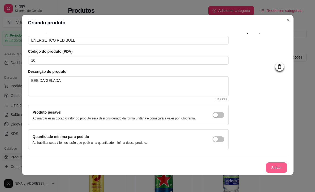
click at [276, 167] on button "Salvar" at bounding box center [276, 168] width 21 height 11
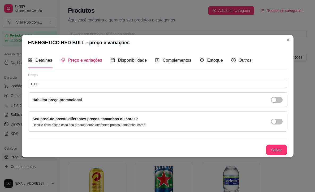
scroll to position [0, 0]
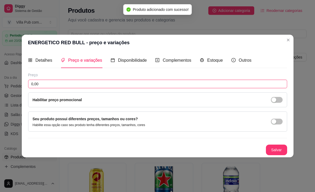
drag, startPoint x: 38, startPoint y: 83, endPoint x: 28, endPoint y: 83, distance: 10.9
click at [28, 83] on div "Detalhes Preço e variações Disponibilidade Complementos Estoque Outros Nome do …" at bounding box center [158, 104] width 272 height 107
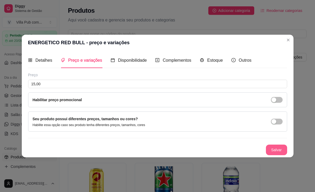
click at [276, 149] on button "Salvar" at bounding box center [276, 150] width 21 height 11
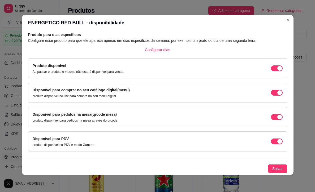
scroll to position [26, 0]
click at [276, 167] on span "Salvar" at bounding box center [277, 169] width 11 height 6
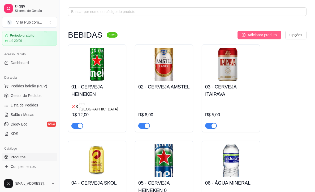
scroll to position [22, 0]
click at [253, 36] on span "Adicionar produto" at bounding box center [262, 35] width 29 height 6
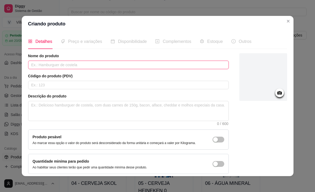
click at [72, 66] on input "text" at bounding box center [128, 65] width 201 height 8
paste input "ENERGETICO BALLY"
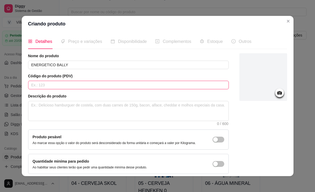
click at [40, 85] on input "text" at bounding box center [128, 85] width 201 height 8
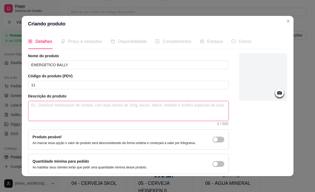
click at [48, 106] on textarea at bounding box center [128, 111] width 200 height 20
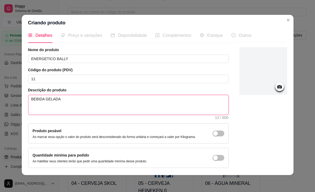
scroll to position [0, 0]
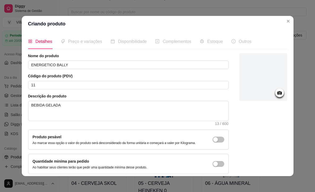
click at [277, 93] on icon at bounding box center [279, 93] width 6 height 6
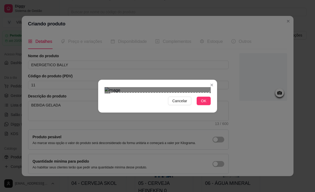
click at [213, 107] on div "Cancelar OK" at bounding box center [157, 96] width 119 height 22
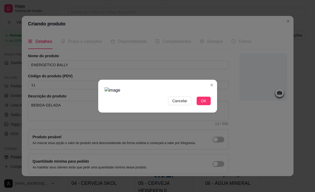
click at [109, 94] on img at bounding box center [158, 90] width 106 height 6
click at [202, 104] on span "OK" at bounding box center [203, 101] width 5 height 6
click at [162, 87] on img at bounding box center [158, 90] width 106 height 6
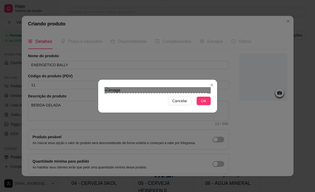
click at [211, 85] on div "Cancelar OK" at bounding box center [157, 96] width 119 height 22
click at [202, 104] on span "OK" at bounding box center [203, 101] width 5 height 6
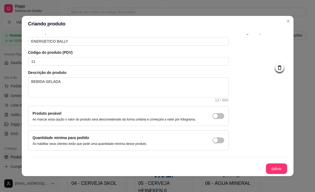
scroll to position [1, 0]
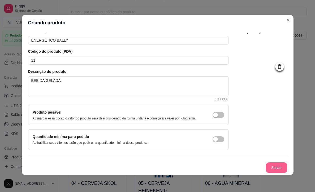
click at [274, 167] on button "Salvar" at bounding box center [276, 168] width 21 height 11
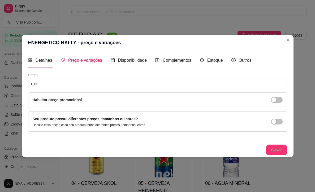
scroll to position [0, 0]
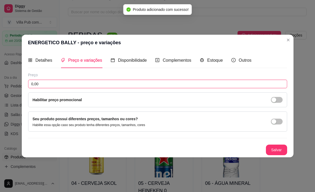
drag, startPoint x: 42, startPoint y: 84, endPoint x: 21, endPoint y: 84, distance: 21.0
click at [21, 84] on div "ENERGETICO BALLY - preço e variações Detalhes Preço e variações Disponibilidade…" at bounding box center [157, 96] width 315 height 192
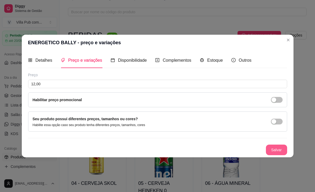
click at [279, 149] on button "Salvar" at bounding box center [276, 150] width 21 height 11
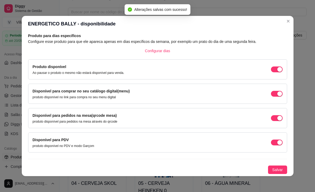
scroll to position [1, 0]
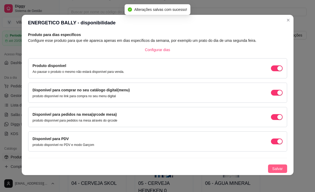
click at [276, 167] on span "Salvar" at bounding box center [277, 169] width 11 height 6
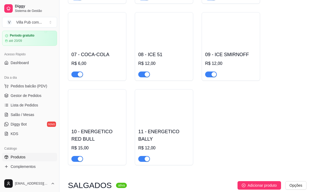
scroll to position [237, 0]
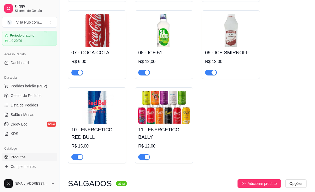
click at [163, 127] on h4 "11 - ENERGETICO BALLY" at bounding box center [163, 133] width 51 height 15
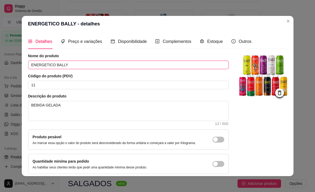
click at [76, 64] on input "ENERGETICO BALLY" at bounding box center [128, 65] width 201 height 8
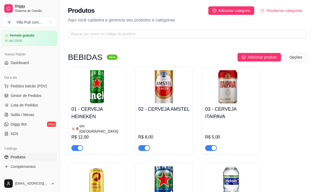
scroll to position [0, 0]
click at [255, 57] on span "Adicionar produto" at bounding box center [262, 57] width 29 height 6
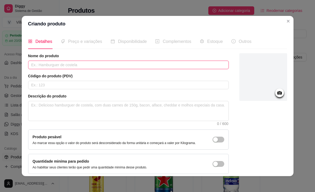
click at [58, 65] on input "text" at bounding box center [128, 65] width 201 height 8
paste input "CERVEJA HEINEKEN"
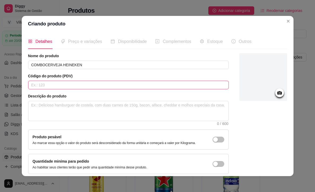
click at [62, 85] on input "text" at bounding box center [128, 85] width 201 height 8
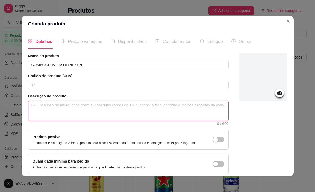
click at [64, 104] on textarea at bounding box center [128, 111] width 200 height 20
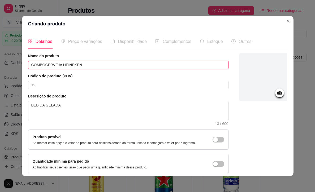
click at [44, 65] on input "COMBOCERVEJA HEINEKEN" at bounding box center [128, 65] width 201 height 8
click at [97, 64] on input "COMBO CERVEJA HEINEKEN" at bounding box center [128, 65] width 201 height 8
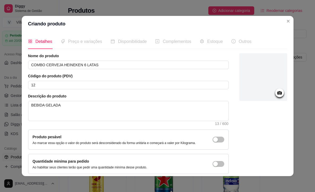
click at [280, 91] on icon at bounding box center [279, 93] width 6 height 6
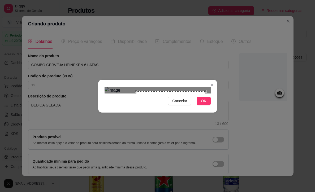
click at [137, 107] on div "Cancelar OK" at bounding box center [157, 96] width 119 height 22
click at [161, 102] on div "Use the arrow keys to move the crop selection area" at bounding box center [170, 136] width 69 height 69
click at [136, 102] on div "Use the arrow keys to move the crop selection area" at bounding box center [170, 136] width 69 height 69
click at [203, 107] on div "Cancelar OK" at bounding box center [157, 96] width 119 height 22
click at [203, 104] on span "OK" at bounding box center [203, 101] width 5 height 6
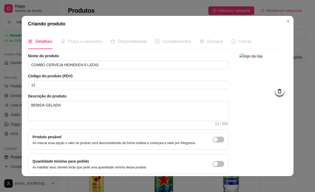
click at [261, 80] on img at bounding box center [263, 77] width 48 height 48
click at [280, 92] on icon at bounding box center [279, 91] width 6 height 6
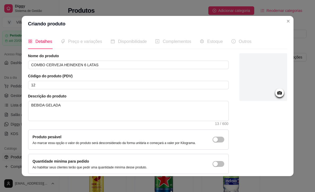
click at [279, 90] on icon at bounding box center [279, 93] width 6 height 6
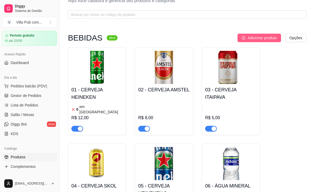
scroll to position [19, 0]
click at [249, 37] on span "Adicionar produto" at bounding box center [262, 38] width 29 height 6
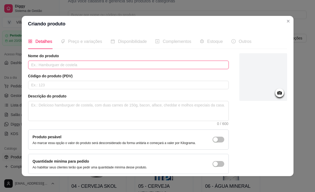
click at [69, 64] on input "text" at bounding box center [128, 65] width 201 height 8
paste input "text"
click at [57, 65] on input "COMBO" at bounding box center [128, 65] width 201 height 8
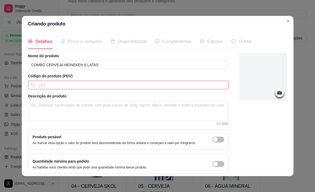
click at [51, 86] on input "text" at bounding box center [128, 85] width 201 height 8
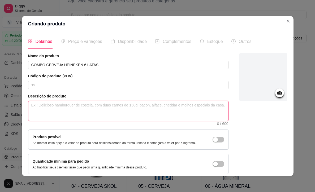
click at [46, 109] on textarea at bounding box center [128, 111] width 200 height 20
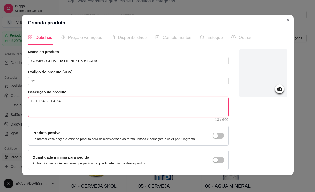
scroll to position [0, 0]
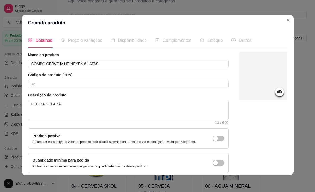
click at [278, 91] on icon at bounding box center [279, 91] width 5 height 3
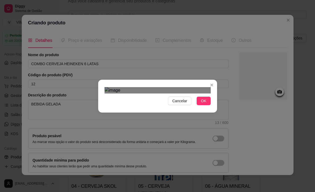
click at [220, 160] on div "Cancelar OK" at bounding box center [157, 96] width 315 height 192
click at [177, 122] on div "Use the arrow keys to move the crop selection area" at bounding box center [160, 151] width 101 height 101
click at [205, 104] on span "OK" at bounding box center [203, 101] width 5 height 6
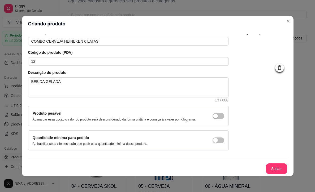
scroll to position [28, 0]
click at [277, 170] on button "Salvar" at bounding box center [276, 169] width 21 height 11
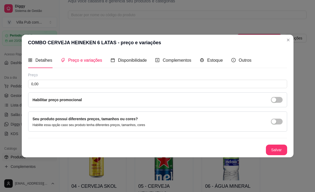
scroll to position [0, 0]
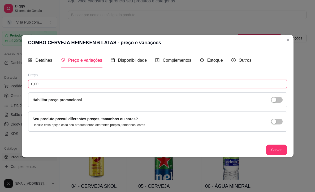
click at [42, 84] on input "0,00" at bounding box center [157, 84] width 259 height 8
drag, startPoint x: 40, startPoint y: 83, endPoint x: 27, endPoint y: 84, distance: 13.0
click at [27, 84] on div "Detalhes Preço e variações Disponibilidade Complementos Estoque Outros Nome do …" at bounding box center [158, 104] width 272 height 107
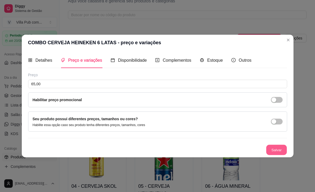
click at [277, 149] on button "Salvar" at bounding box center [276, 150] width 21 height 10
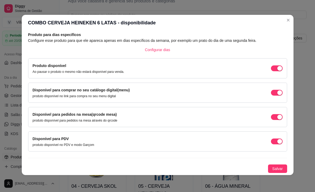
scroll to position [1, 0]
click at [275, 168] on span "Salvar" at bounding box center [277, 169] width 11 height 6
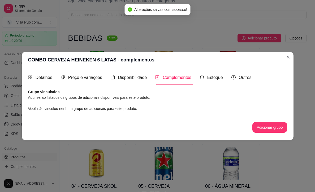
scroll to position [0, 0]
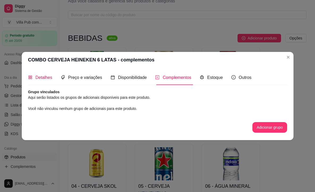
click at [42, 77] on span "Detalhes" at bounding box center [44, 77] width 17 height 5
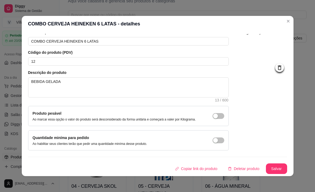
scroll to position [28, 0]
click at [271, 168] on button "Salvar" at bounding box center [276, 169] width 21 height 10
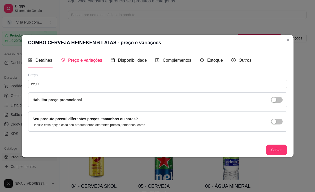
scroll to position [0, 0]
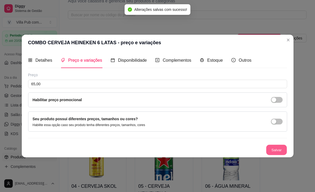
click at [280, 151] on button "Salvar" at bounding box center [276, 150] width 21 height 10
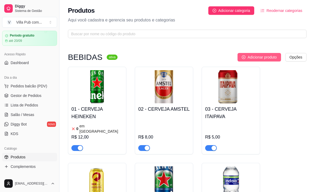
click at [263, 55] on span "Adicionar produto" at bounding box center [262, 57] width 29 height 6
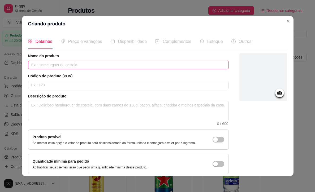
click at [57, 63] on input "text" at bounding box center [128, 65] width 201 height 8
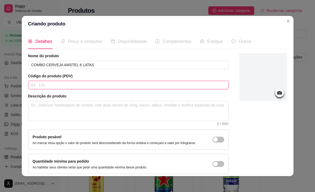
click at [57, 84] on input "text" at bounding box center [128, 85] width 201 height 8
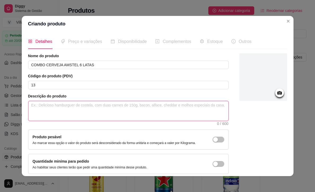
click at [48, 107] on textarea at bounding box center [128, 111] width 200 height 20
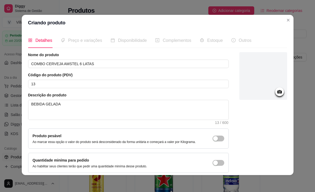
click at [280, 93] on icon at bounding box center [279, 92] width 6 height 6
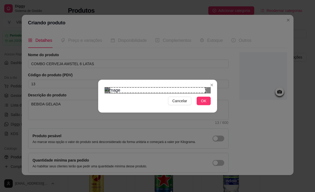
click at [208, 105] on button "OK" at bounding box center [204, 101] width 14 height 8
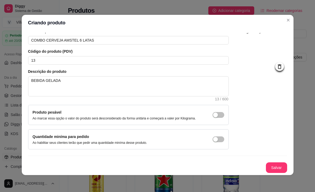
scroll to position [28, 0]
click at [272, 166] on button "Salvar" at bounding box center [276, 168] width 21 height 10
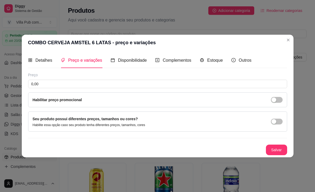
scroll to position [0, 0]
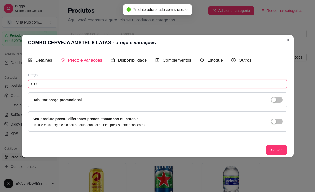
drag, startPoint x: 41, startPoint y: 84, endPoint x: 22, endPoint y: 84, distance: 18.3
click at [22, 84] on div "Detalhes Preço e variações Disponibilidade Complementos Estoque Outros Nome do …" at bounding box center [158, 104] width 272 height 107
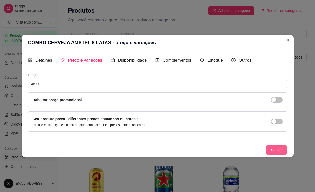
click at [275, 150] on button "Salvar" at bounding box center [276, 150] width 21 height 11
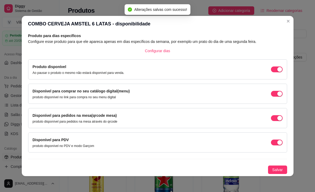
scroll to position [1, 0]
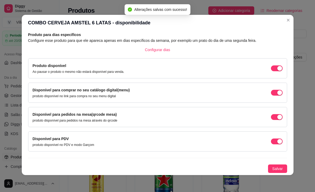
drag, startPoint x: 276, startPoint y: 166, endPoint x: 273, endPoint y: 164, distance: 3.5
click at [276, 166] on span "Salvar" at bounding box center [277, 169] width 11 height 6
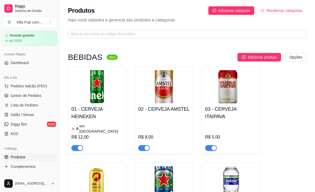
scroll to position [0, 0]
click at [254, 58] on span "Adicionar produto" at bounding box center [262, 57] width 29 height 6
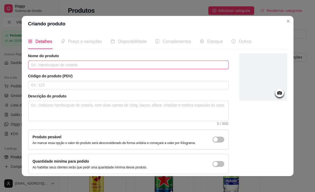
click at [70, 65] on input "text" at bounding box center [128, 65] width 201 height 8
paste input "CERVEJA ITAIPAVA"
click at [45, 66] on input "COMBOCERVEJA ITAIPAVA" at bounding box center [128, 65] width 201 height 8
click at [84, 66] on input "COMBO CERVEJA ITAIPAVA" at bounding box center [128, 65] width 201 height 8
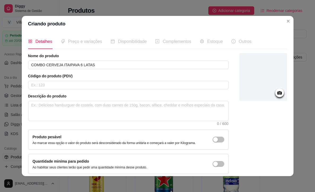
click at [281, 94] on icon at bounding box center [279, 92] width 5 height 3
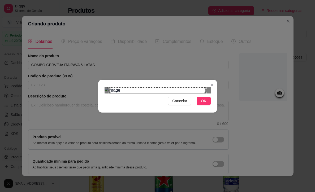
click at [203, 104] on span "OK" at bounding box center [203, 101] width 5 height 6
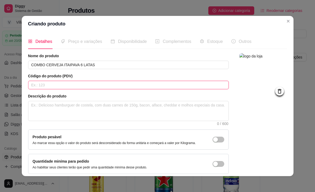
click at [45, 83] on input "text" at bounding box center [128, 85] width 201 height 8
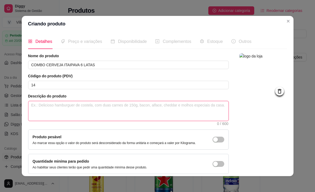
click at [83, 111] on textarea at bounding box center [128, 111] width 200 height 20
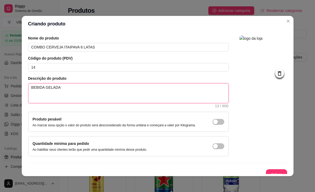
scroll to position [1, 0]
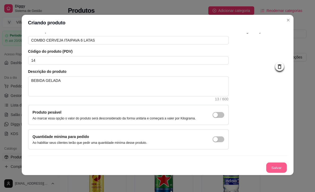
click at [271, 166] on button "Salvar" at bounding box center [276, 168] width 21 height 10
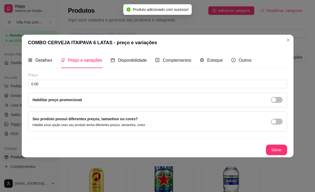
scroll to position [0, 0]
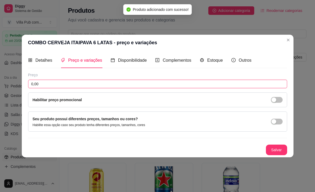
drag, startPoint x: 41, startPoint y: 84, endPoint x: 24, endPoint y: 82, distance: 17.3
click at [24, 83] on div "Detalhes Preço e variações Disponibilidade Complementos Estoque Outros Nome do …" at bounding box center [158, 104] width 272 height 107
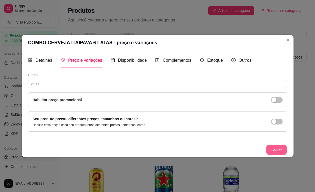
click at [274, 148] on button "Salvar" at bounding box center [276, 150] width 21 height 10
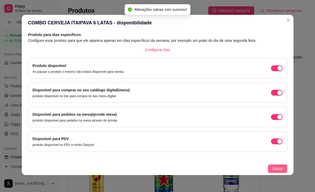
scroll to position [1, 0]
click at [277, 168] on span "Salvar" at bounding box center [277, 169] width 11 height 6
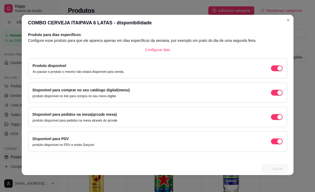
scroll to position [0, 0]
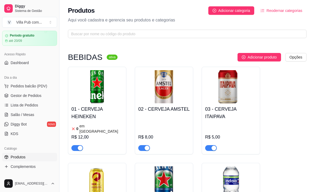
click at [226, 89] on img at bounding box center [230, 86] width 51 height 33
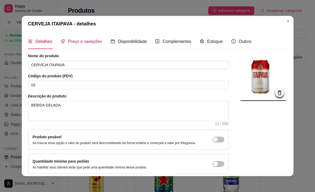
click at [82, 40] on span "Preço e variações" at bounding box center [85, 41] width 34 height 5
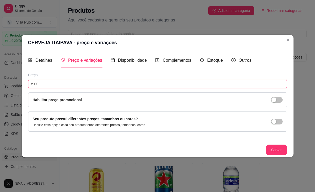
click at [34, 83] on input "5,00" at bounding box center [157, 84] width 259 height 8
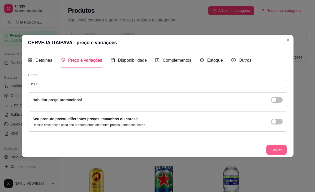
click at [275, 149] on button "Salvar" at bounding box center [276, 150] width 21 height 10
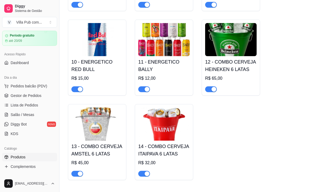
scroll to position [306, 0]
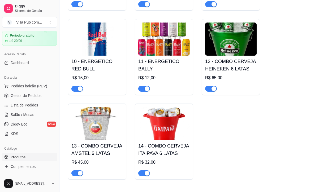
click at [232, 58] on h4 "12 - COMBO CERVEJA HEINEKEN 6 LATAS" at bounding box center [230, 65] width 51 height 15
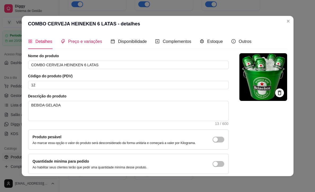
click at [81, 43] on span "Preço e variações" at bounding box center [85, 41] width 34 height 5
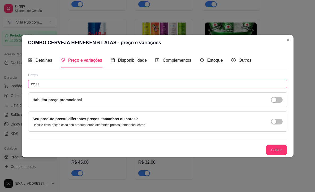
drag, startPoint x: 36, startPoint y: 83, endPoint x: 56, endPoint y: 84, distance: 20.2
click at [36, 83] on input "65,00" at bounding box center [157, 84] width 259 height 8
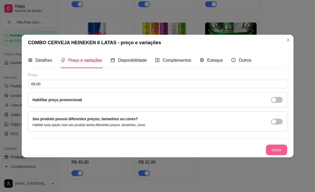
click at [277, 150] on button "Salvar" at bounding box center [276, 150] width 21 height 11
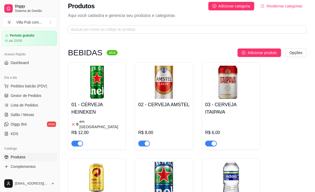
scroll to position [0, 0]
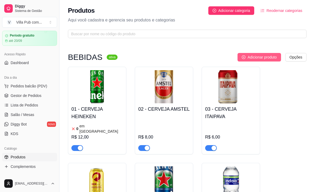
click at [252, 55] on span "Adicionar produto" at bounding box center [262, 57] width 29 height 6
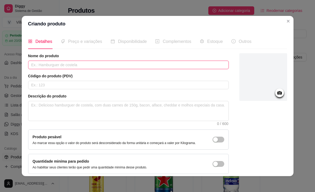
click at [61, 65] on input "text" at bounding box center [128, 65] width 201 height 8
paste input "CERVEJA SKOL"
drag, startPoint x: 46, startPoint y: 64, endPoint x: 54, endPoint y: 65, distance: 7.8
click at [46, 64] on input "COMBOCERVEJA SKOL" at bounding box center [128, 65] width 201 height 8
click at [86, 64] on input "COMBO CERVEJA SKOL" at bounding box center [128, 65] width 201 height 8
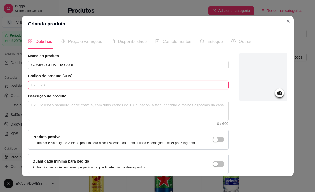
click at [73, 85] on input "text" at bounding box center [128, 85] width 201 height 8
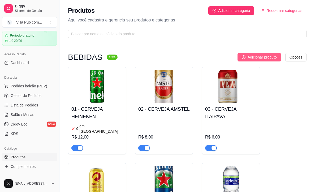
click at [257, 56] on span "Adicionar produto" at bounding box center [262, 57] width 29 height 6
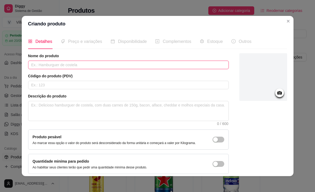
click at [59, 65] on input "text" at bounding box center [128, 65] width 201 height 8
paste input "CERVEJA SKOL"
click at [47, 65] on input "COMBOCERVEJA SKOL" at bounding box center [128, 65] width 201 height 8
click at [94, 64] on input "COMBO CERVEJA SKOL" at bounding box center [128, 65] width 201 height 8
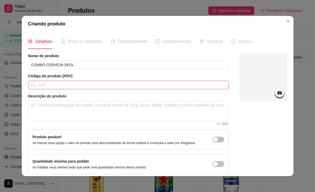
click at [55, 85] on input "text" at bounding box center [128, 85] width 201 height 8
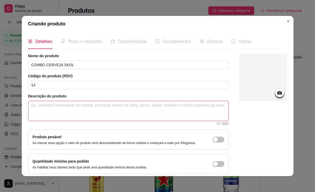
click at [66, 106] on textarea at bounding box center [128, 111] width 200 height 20
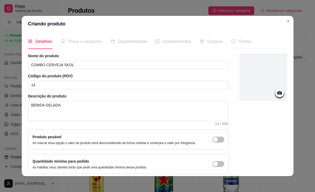
click at [280, 92] on icon at bounding box center [279, 92] width 5 height 3
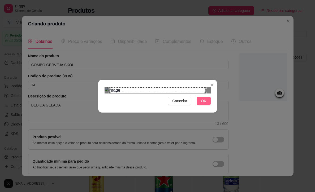
click at [206, 105] on button "OK" at bounding box center [204, 101] width 14 height 8
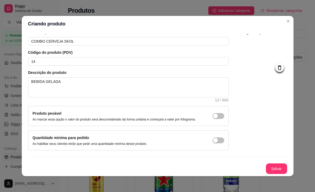
scroll to position [1, 0]
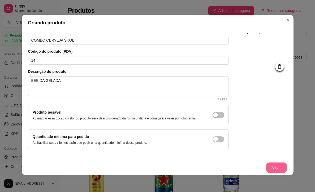
click at [274, 168] on button "Salvar" at bounding box center [276, 168] width 21 height 10
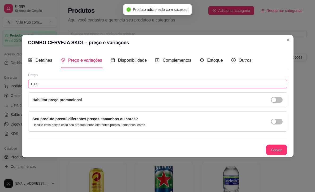
drag, startPoint x: 43, startPoint y: 84, endPoint x: 24, endPoint y: 84, distance: 19.1
click at [24, 84] on div "Detalhes Preço e variações Disponibilidade Complementos Estoque Outros Nome do …" at bounding box center [158, 104] width 272 height 107
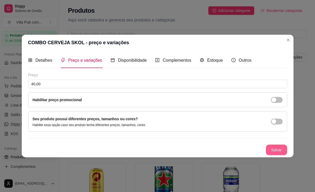
click at [280, 149] on button "Salvar" at bounding box center [276, 150] width 21 height 11
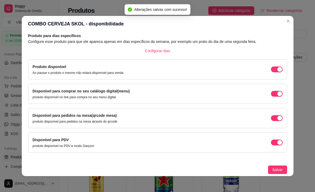
scroll to position [26, 0]
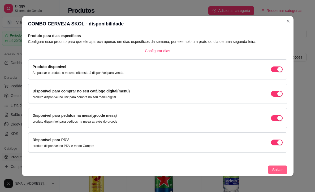
click at [275, 170] on span "Salvar" at bounding box center [277, 170] width 11 height 6
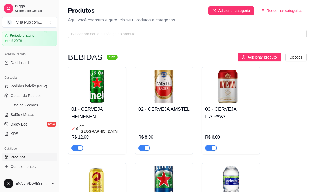
scroll to position [0, 0]
click at [261, 59] on span "Adicionar produto" at bounding box center [262, 57] width 29 height 6
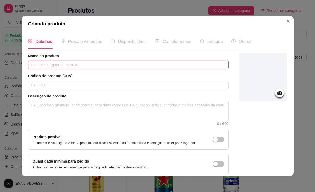
click at [45, 64] on input "text" at bounding box center [128, 65] width 201 height 8
paste input "RED LABEL + 5 ENERGÉTICO RED BULL"
click at [31, 64] on input "RED LABEL + 5 ENERGÉTICO RED BULL" at bounding box center [128, 65] width 201 height 8
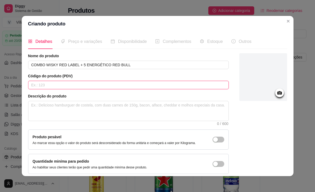
click at [64, 85] on input "text" at bounding box center [128, 85] width 201 height 8
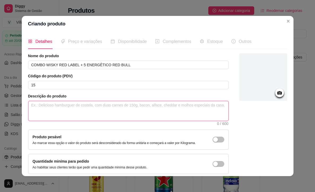
click at [54, 109] on textarea at bounding box center [128, 111] width 200 height 20
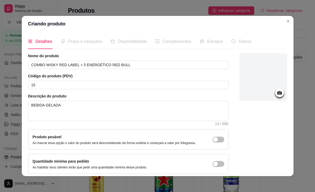
click at [278, 94] on icon at bounding box center [279, 92] width 5 height 3
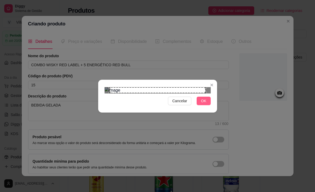
click at [205, 104] on span "OK" at bounding box center [203, 101] width 5 height 6
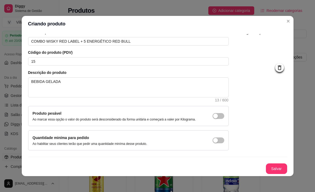
scroll to position [28, 0]
click at [275, 169] on button "Salvar" at bounding box center [276, 169] width 21 height 11
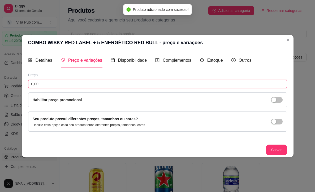
drag, startPoint x: 43, startPoint y: 83, endPoint x: 23, endPoint y: 83, distance: 19.6
click at [23, 83] on div "Detalhes Preço e variações Disponibilidade Complementos Estoque Outros Nome do …" at bounding box center [158, 104] width 272 height 107
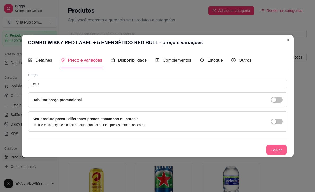
click at [273, 147] on button "Salvar" at bounding box center [276, 150] width 21 height 10
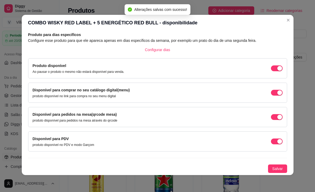
scroll to position [1, 0]
click at [274, 168] on span "Salvar" at bounding box center [277, 169] width 11 height 6
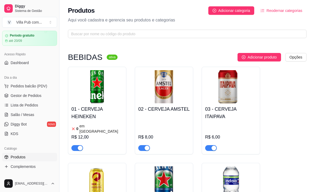
scroll to position [0, 0]
click at [249, 57] on span "Adicionar produto" at bounding box center [262, 57] width 29 height 6
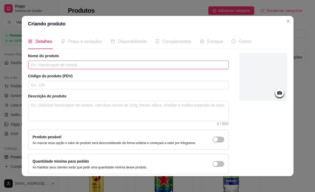
click at [56, 64] on input "text" at bounding box center [128, 65] width 201 height 8
click at [53, 66] on input "text" at bounding box center [128, 65] width 201 height 8
click at [80, 64] on input "DOSE" at bounding box center [128, 65] width 201 height 8
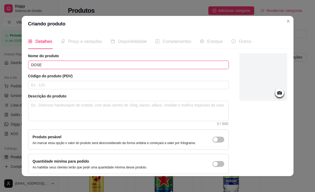
click at [77, 67] on input "DOSE" at bounding box center [128, 65] width 201 height 8
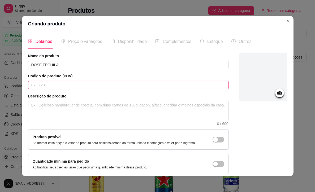
click at [89, 83] on input "text" at bounding box center [128, 85] width 201 height 8
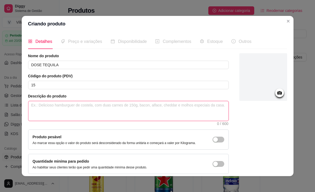
click at [82, 113] on textarea at bounding box center [128, 111] width 200 height 20
drag, startPoint x: 45, startPoint y: 107, endPoint x: 24, endPoint y: 106, distance: 20.7
click at [24, 106] on div "Detalhes Preço e variações Disponibilidade Complementos Estoque Outros Nome do …" at bounding box center [158, 104] width 272 height 145
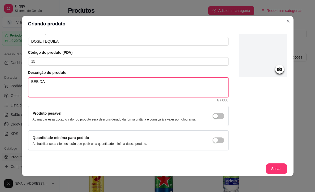
scroll to position [1, 0]
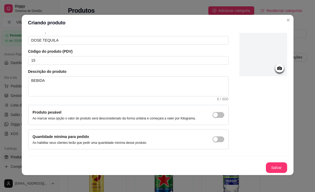
click at [279, 68] on circle at bounding box center [279, 68] width 1 height 1
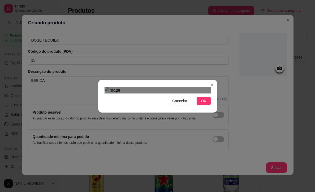
click at [181, 116] on div "Use the arrow keys to move the crop selection area" at bounding box center [157, 162] width 96 height 96
click at [219, 162] on div "Cancelar OK" at bounding box center [157, 96] width 315 height 192
click at [179, 126] on div "Use the arrow keys to move the crop selection area" at bounding box center [160, 166] width 102 height 102
click at [204, 104] on span "OK" at bounding box center [203, 101] width 5 height 6
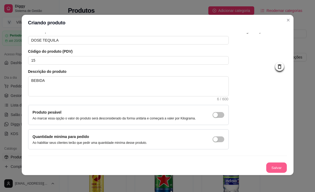
click at [269, 165] on button "Salvar" at bounding box center [276, 168] width 21 height 10
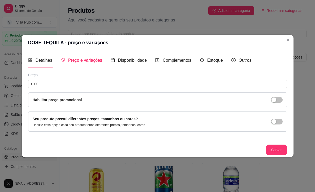
scroll to position [0, 0]
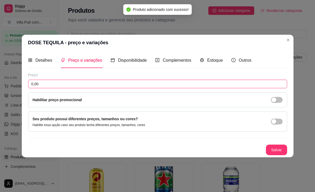
drag, startPoint x: 42, startPoint y: 85, endPoint x: 22, endPoint y: 83, distance: 20.0
click at [22, 83] on div "Detalhes Preço e variações Disponibilidade Complementos Estoque Outros Nome do …" at bounding box center [158, 104] width 272 height 107
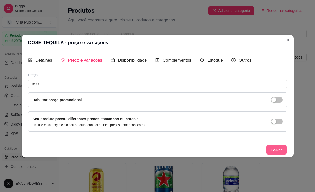
click at [279, 148] on button "Salvar" at bounding box center [276, 150] width 21 height 10
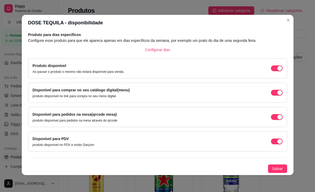
scroll to position [1, 0]
click at [273, 168] on span "Salvar" at bounding box center [277, 169] width 11 height 6
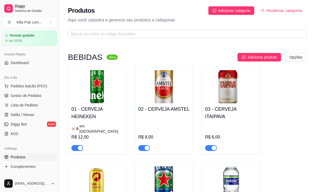
scroll to position [0, 0]
click at [252, 55] on span "Adicionar produto" at bounding box center [262, 57] width 29 height 6
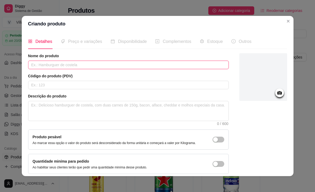
click at [45, 64] on input "text" at bounding box center [128, 65] width 201 height 8
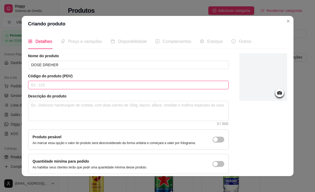
click at [55, 85] on input "text" at bounding box center [128, 85] width 201 height 8
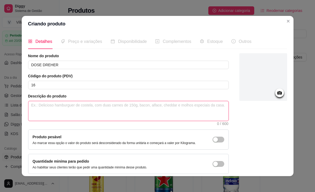
click at [50, 113] on textarea at bounding box center [128, 111] width 200 height 20
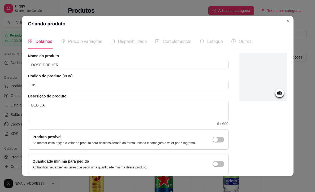
click at [280, 92] on icon at bounding box center [279, 92] width 5 height 3
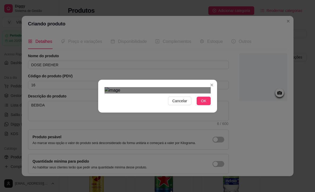
click at [211, 107] on div "Cancelar OK" at bounding box center [157, 96] width 119 height 22
click at [181, 117] on div "Use the arrow keys to move the crop selection area" at bounding box center [156, 165] width 101 height 101
click at [190, 132] on div "Use the arrow keys to move the crop selection area" at bounding box center [157, 160] width 101 height 101
click at [108, 87] on div at bounding box center [158, 90] width 106 height 6
click at [202, 104] on span "OK" at bounding box center [203, 101] width 5 height 6
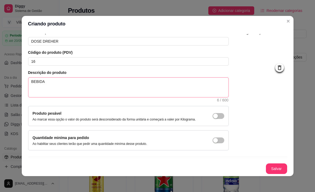
scroll to position [1, 0]
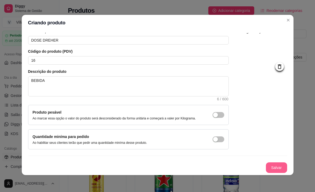
click at [271, 166] on button "Salvar" at bounding box center [276, 168] width 21 height 11
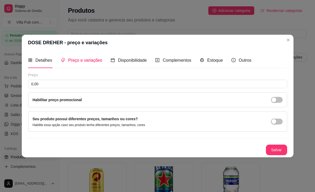
scroll to position [0, 0]
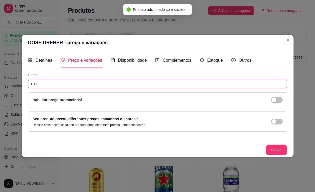
drag, startPoint x: 43, startPoint y: 81, endPoint x: 15, endPoint y: 83, distance: 28.0
click at [15, 83] on div "DOSE DREHER - preço e variações Detalhes Preço e variações Disponibilidade Comp…" at bounding box center [157, 96] width 315 height 192
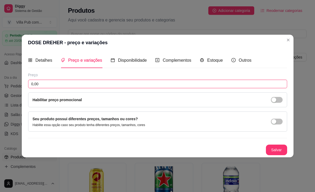
drag, startPoint x: 47, startPoint y: 83, endPoint x: 27, endPoint y: 84, distance: 20.2
click at [27, 84] on div "Detalhes Preço e variações Disponibilidade Complementos Estoque Outros Nome do …" at bounding box center [158, 104] width 272 height 107
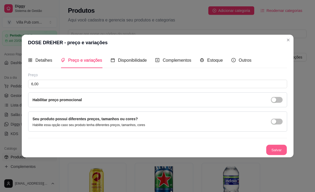
click at [277, 149] on button "Salvar" at bounding box center [276, 150] width 21 height 10
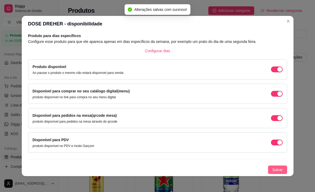
scroll to position [26, 0]
click at [275, 167] on button "Salvar" at bounding box center [277, 170] width 19 height 8
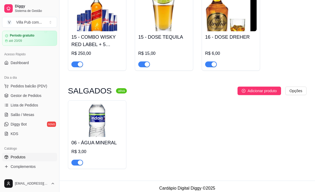
scroll to position [499, 0]
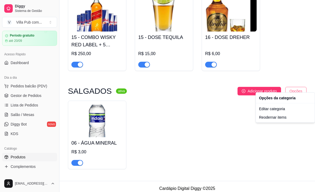
drag, startPoint x: 259, startPoint y: 99, endPoint x: 99, endPoint y: 85, distance: 160.6
click at [119, 89] on sup "ativa" at bounding box center [121, 91] width 11 height 5
click at [150, 117] on div "06 - ÁGUA MINERAL R$ 3,00" at bounding box center [187, 135] width 238 height 69
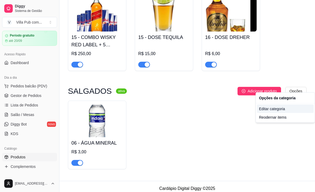
click at [273, 108] on div "Editar categoria" at bounding box center [285, 109] width 57 height 8
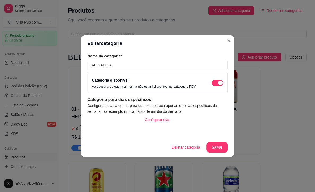
scroll to position [491, 0]
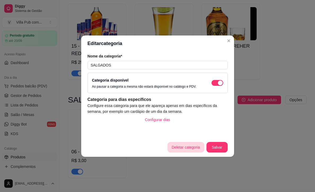
click at [183, 150] on button "Deletar categoria" at bounding box center [185, 147] width 37 height 11
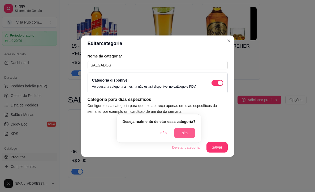
click at [185, 131] on button "sim" at bounding box center [184, 133] width 21 height 11
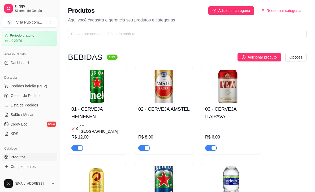
scroll to position [0, 0]
click at [255, 56] on span "Adicionar produto" at bounding box center [262, 57] width 29 height 6
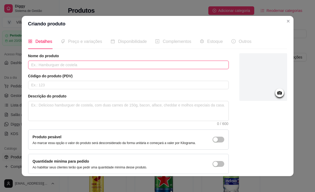
click at [54, 63] on input "text" at bounding box center [128, 65] width 201 height 8
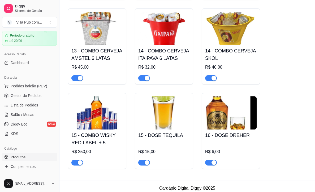
scroll to position [401, 0]
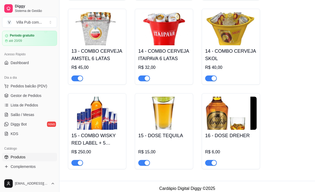
click at [98, 133] on h4 "15 - COMBO WISKY RED LABEL + 5 ENERGÉTICO RED BULL" at bounding box center [96, 139] width 51 height 15
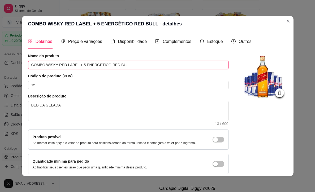
drag, startPoint x: 128, startPoint y: 66, endPoint x: 31, endPoint y: 65, distance: 97.1
click at [31, 65] on input "COMBO WISKY RED LABEL + 5 ENERGÉTICO RED BULL" at bounding box center [128, 65] width 201 height 8
click at [289, 21] on icon "Close" at bounding box center [288, 21] width 4 height 4
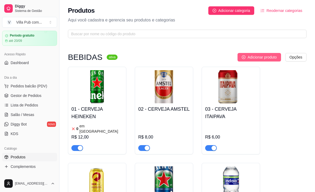
scroll to position [0, 0]
click at [250, 58] on span "Adicionar produto" at bounding box center [262, 57] width 29 height 6
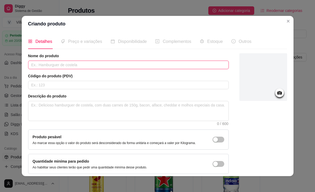
click at [57, 65] on input "text" at bounding box center [128, 65] width 201 height 8
paste input "COMBO WISKY RED LABEL + 5 ENERGÉTICO RED BULL"
drag, startPoint x: 78, startPoint y: 65, endPoint x: 68, endPoint y: 63, distance: 9.8
click at [59, 64] on input "COMBO WISKY RED LABEL + 5 ENERGÉTICO RED BULL" at bounding box center [128, 65] width 201 height 8
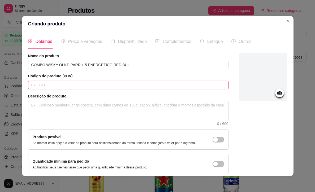
click at [71, 84] on input "text" at bounding box center [128, 85] width 201 height 8
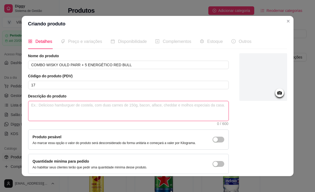
click at [90, 109] on textarea at bounding box center [128, 111] width 200 height 20
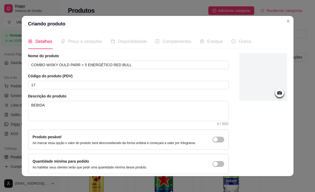
click at [279, 92] on icon at bounding box center [279, 92] width 5 height 3
click at [279, 93] on icon at bounding box center [279, 93] width 6 height 6
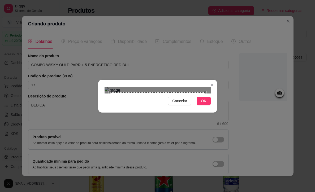
click at [108, 190] on div "Use the arrow keys to move the south west drag handle to change the crop select…" at bounding box center [108, 190] width 0 height 0
click at [211, 107] on div "Cancelar OK" at bounding box center [157, 96] width 119 height 22
click at [129, 93] on div "Use the arrow keys to move the crop selection area" at bounding box center [160, 143] width 101 height 101
click at [116, 87] on div at bounding box center [158, 90] width 106 height 6
click at [167, 99] on div "Use the arrow keys to move the crop selection area" at bounding box center [163, 146] width 94 height 94
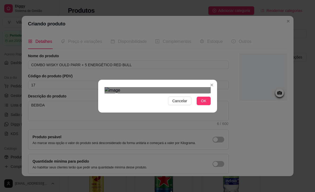
click at [171, 112] on div "Use the arrow keys to move the crop selection area" at bounding box center [163, 142] width 94 height 94
click at [179, 111] on div "Use the arrow keys to move the crop selection area" at bounding box center [163, 142] width 94 height 94
click at [113, 140] on div "Use the arrow keys to move the crop selection area" at bounding box center [162, 145] width 98 height 98
click at [111, 93] on div "Use the arrow keys to move the north west drag handle to change the crop select…" at bounding box center [111, 93] width 0 height 0
click at [182, 104] on span "Cancelar" at bounding box center [179, 101] width 15 height 6
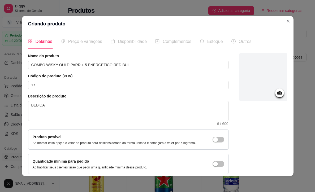
click at [278, 93] on icon at bounding box center [279, 92] width 5 height 3
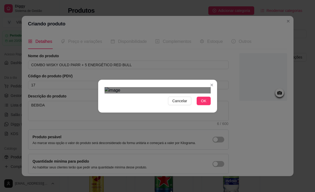
click at [109, 150] on div "Use the arrow keys to move the crop selection area" at bounding box center [156, 179] width 96 height 69
click at [215, 107] on div "Cancelar OK" at bounding box center [157, 96] width 119 height 22
click at [194, 87] on div at bounding box center [158, 90] width 106 height 6
click at [209, 87] on div at bounding box center [158, 90] width 106 height 6
click at [165, 114] on div "Use the arrow keys to move the crop selection area" at bounding box center [157, 164] width 101 height 101
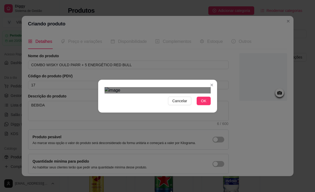
click at [212, 85] on div "Cancelar OK" at bounding box center [157, 96] width 119 height 22
click at [207, 105] on button "OK" at bounding box center [204, 101] width 14 height 8
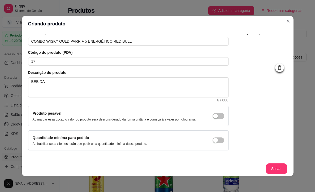
scroll to position [28, 0]
click at [273, 167] on button "Salvar" at bounding box center [276, 169] width 21 height 10
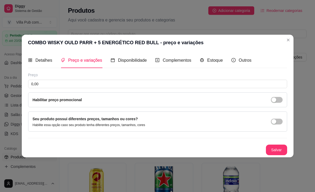
scroll to position [0, 0]
click at [276, 147] on button "Salvar" at bounding box center [276, 150] width 21 height 11
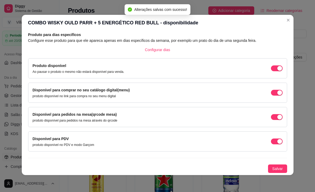
scroll to position [1, 0]
click at [270, 168] on button "Salvar" at bounding box center [277, 169] width 19 height 8
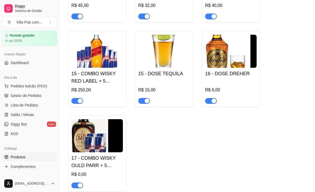
scroll to position [463, 0]
click at [90, 133] on img at bounding box center [96, 135] width 51 height 33
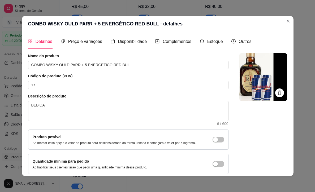
click at [261, 83] on img at bounding box center [263, 77] width 48 height 48
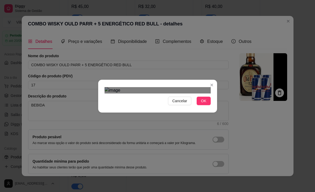
click at [176, 107] on div "Cancelar OK" at bounding box center [157, 96] width 119 height 22
click at [112, 144] on div "Use the arrow keys to move the crop selection area" at bounding box center [144, 178] width 68 height 68
click at [111, 87] on div at bounding box center [158, 90] width 106 height 6
click at [178, 104] on span "Cancelar" at bounding box center [179, 101] width 15 height 6
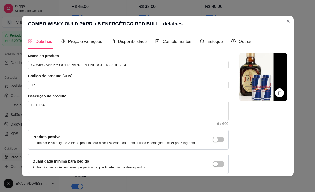
click at [80, 38] on div "Preço e variações" at bounding box center [81, 41] width 41 height 15
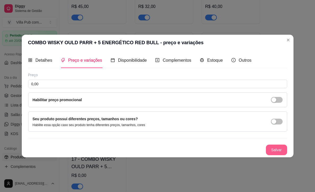
click at [280, 151] on button "Salvar" at bounding box center [276, 150] width 21 height 11
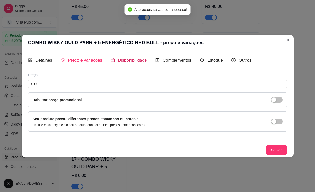
click at [125, 58] on span "Disponibilidade" at bounding box center [132, 60] width 29 height 5
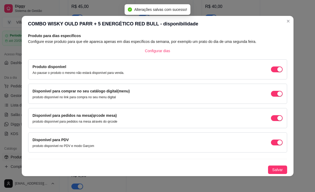
scroll to position [1, 0]
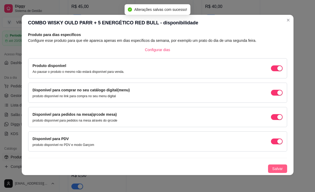
click at [274, 168] on span "Salvar" at bounding box center [277, 169] width 11 height 6
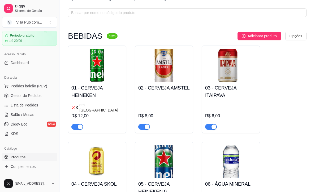
scroll to position [29, 0]
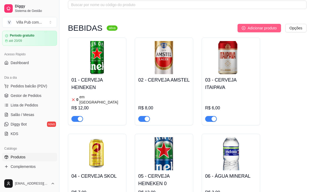
click at [250, 28] on span "Adicionar produto" at bounding box center [262, 28] width 29 height 6
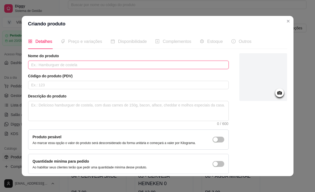
click at [41, 65] on input "text" at bounding box center [128, 65] width 201 height 8
click at [64, 65] on input "text" at bounding box center [128, 65] width 201 height 8
paste input "ÁGUA MINERAL"
click at [67, 66] on input "ÁGUA MINERAL" at bounding box center [128, 65] width 201 height 8
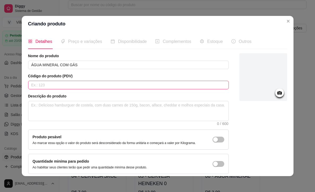
click at [53, 85] on input "text" at bounding box center [128, 85] width 201 height 8
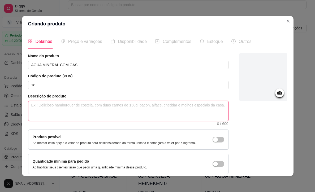
click at [55, 108] on textarea at bounding box center [128, 111] width 200 height 20
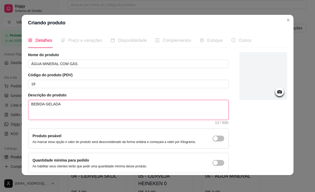
scroll to position [0, 0]
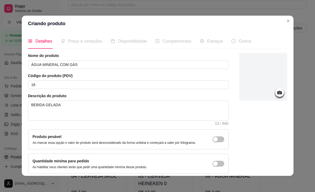
click at [281, 93] on icon at bounding box center [279, 92] width 5 height 3
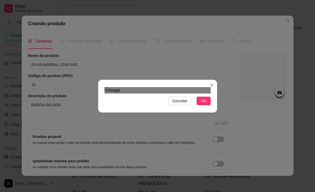
click at [215, 107] on div "Cancelar OK" at bounding box center [157, 96] width 119 height 22
click at [109, 87] on div at bounding box center [158, 90] width 106 height 6
click at [159, 107] on div "Use the arrow keys to move the crop selection area" at bounding box center [157, 158] width 102 height 102
click at [160, 101] on div "Use the arrow keys to move the crop selection area" at bounding box center [160, 152] width 102 height 102
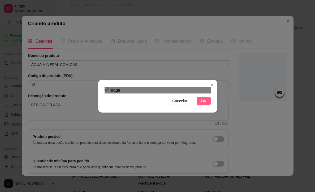
click at [204, 104] on span "OK" at bounding box center [203, 101] width 5 height 6
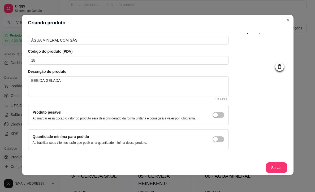
scroll to position [28, 0]
click at [277, 165] on button "Salvar" at bounding box center [276, 168] width 21 height 10
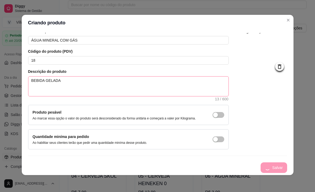
scroll to position [0, 0]
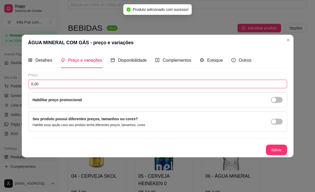
drag, startPoint x: 41, startPoint y: 85, endPoint x: 23, endPoint y: 85, distance: 17.8
click at [24, 85] on div "Detalhes Preço e variações Disponibilidade Complementos Estoque Outros Nome do …" at bounding box center [158, 104] width 272 height 107
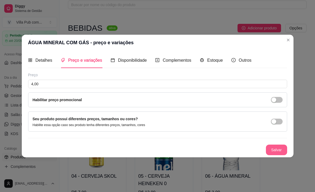
click at [276, 148] on button "Salvar" at bounding box center [276, 150] width 21 height 11
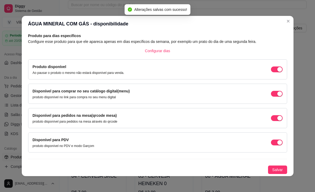
scroll to position [1, 0]
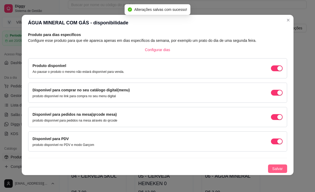
click at [278, 169] on span "Salvar" at bounding box center [277, 169] width 11 height 6
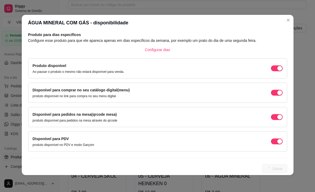
scroll to position [0, 0]
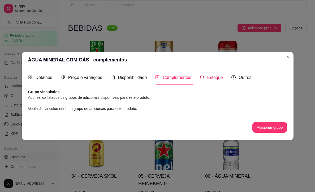
click at [210, 78] on span "Estoque" at bounding box center [215, 77] width 16 height 5
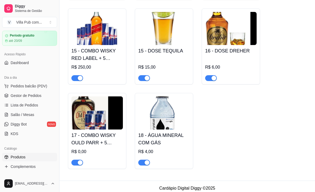
scroll to position [485, 0]
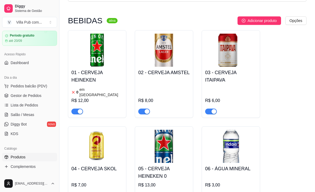
scroll to position [34, 0]
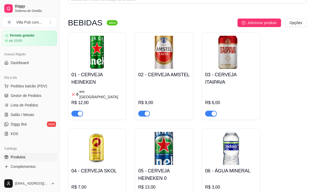
click at [98, 60] on img at bounding box center [96, 52] width 51 height 33
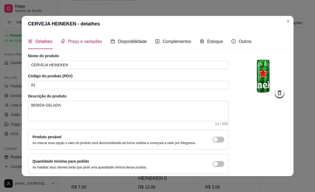
click at [84, 44] on span "Preço e variações" at bounding box center [85, 41] width 34 height 5
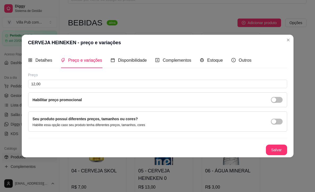
click at [226, 60] on div "Detalhes Preço e variações Disponibilidade Complementos Estoque Outros" at bounding box center [139, 60] width 223 height 15
click at [220, 60] on span "Estoque" at bounding box center [215, 60] width 16 height 5
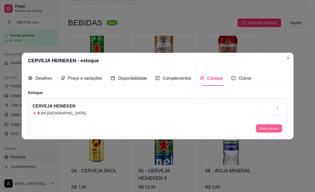
click at [264, 129] on button "Editar estoque" at bounding box center [269, 129] width 26 height 8
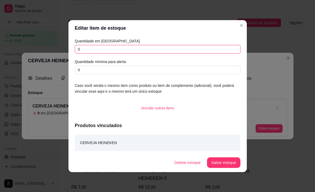
drag, startPoint x: 85, startPoint y: 50, endPoint x: 65, endPoint y: 49, distance: 20.2
click at [65, 49] on div "Editar item de estoque Quantidade em estoque 0 Quantidade mínima para alerta 0 …" at bounding box center [157, 96] width 315 height 192
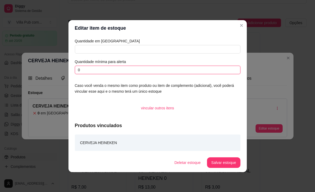
drag, startPoint x: 83, startPoint y: 68, endPoint x: 73, endPoint y: 68, distance: 9.8
click at [73, 68] on div "Quantidade em estoque Quantidade mínima para alerta 0 Caso você venda o mesmo i…" at bounding box center [157, 94] width 178 height 117
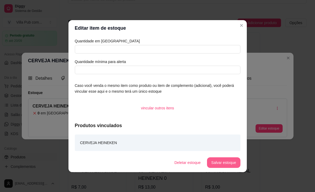
click at [225, 162] on button "Salvar estoque" at bounding box center [223, 163] width 33 height 11
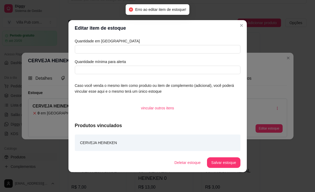
drag, startPoint x: 130, startPoint y: 144, endPoint x: 135, endPoint y: 144, distance: 5.0
click at [130, 144] on div "CERVEJA HEINEKEN" at bounding box center [158, 143] width 166 height 16
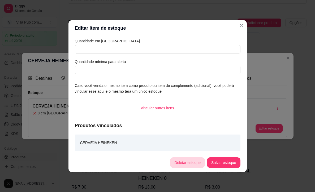
click at [186, 164] on button "Deletar estoque" at bounding box center [187, 163] width 35 height 11
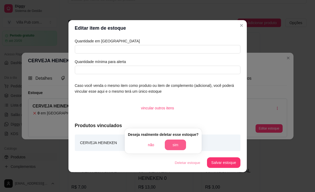
click at [179, 143] on button "sim" at bounding box center [175, 145] width 21 height 11
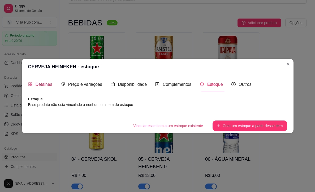
click at [36, 84] on span "Detalhes" at bounding box center [44, 84] width 17 height 5
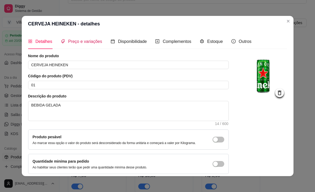
click at [88, 43] on span "Preço e variações" at bounding box center [85, 41] width 34 height 5
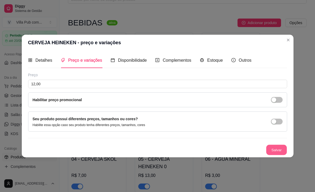
click at [275, 149] on button "Salvar" at bounding box center [276, 150] width 21 height 10
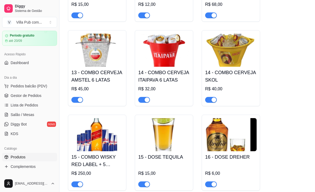
scroll to position [367, 0]
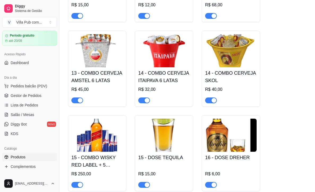
click at [228, 56] on img at bounding box center [230, 50] width 51 height 33
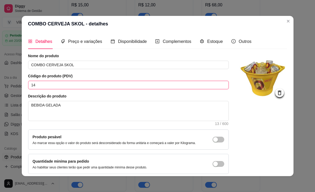
drag, startPoint x: 37, startPoint y: 85, endPoint x: 30, endPoint y: 85, distance: 7.4
click at [30, 85] on input "14" at bounding box center [128, 85] width 201 height 8
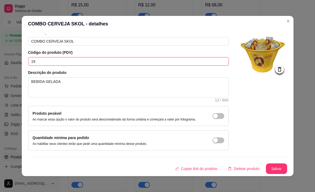
scroll to position [1, 0]
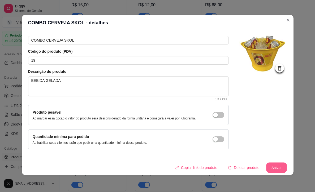
click at [278, 169] on button "Salvar" at bounding box center [276, 168] width 21 height 10
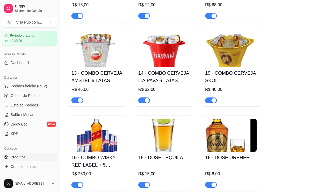
drag, startPoint x: 212, startPoint y: 34, endPoint x: 198, endPoint y: 34, distance: 14.3
click at [234, 39] on img at bounding box center [230, 50] width 51 height 33
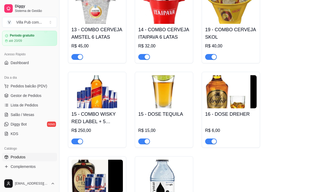
scroll to position [407, 0]
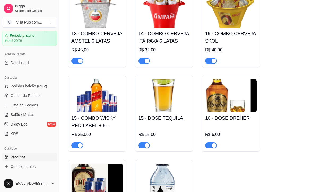
click at [160, 94] on img at bounding box center [163, 95] width 51 height 33
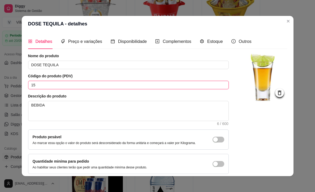
drag, startPoint x: 44, startPoint y: 87, endPoint x: 19, endPoint y: 86, distance: 24.7
click at [19, 86] on div "DOSE TEQUILA - detalhes Detalhes Preço e variações Disponibilidade Complementos…" at bounding box center [157, 96] width 315 height 192
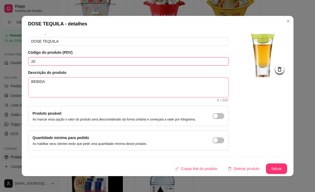
scroll to position [1, 0]
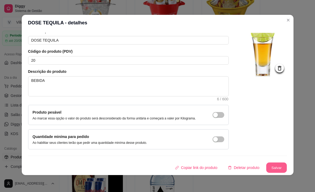
click at [271, 167] on button "Salvar" at bounding box center [276, 168] width 21 height 10
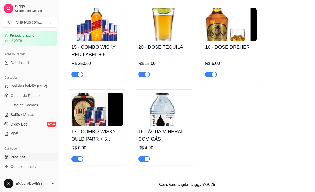
scroll to position [479, 0]
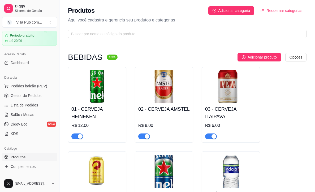
scroll to position [0, 0]
click at [255, 54] on button "Adicionar produto" at bounding box center [259, 57] width 44 height 8
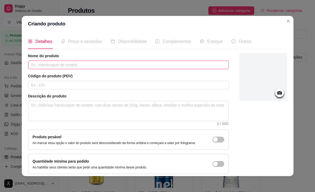
click at [60, 66] on input "text" at bounding box center [128, 65] width 201 height 8
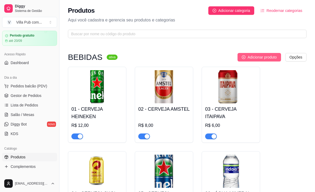
click at [254, 53] on button "Adicionar produto" at bounding box center [259, 57] width 44 height 8
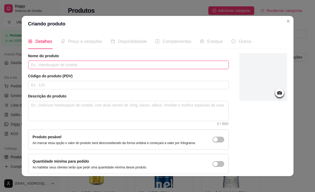
click at [54, 66] on input "text" at bounding box center [128, 65] width 201 height 8
drag, startPoint x: 54, startPoint y: 66, endPoint x: 48, endPoint y: 65, distance: 6.1
click at [48, 65] on input "CERVEJA B" at bounding box center [128, 65] width 201 height 8
paste input "[URL][DOMAIN_NAME]"
click at [59, 66] on input "CERVEJA [URL][DOMAIN_NAME]" at bounding box center [128, 65] width 201 height 8
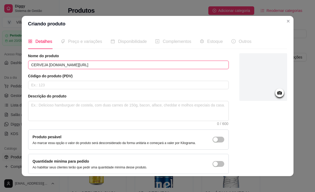
click at [100, 63] on input "CERVEJA [DOMAIN_NAME][URL]" at bounding box center [128, 65] width 201 height 8
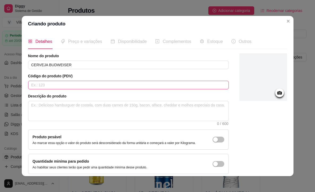
click at [69, 84] on input "text" at bounding box center [128, 85] width 201 height 8
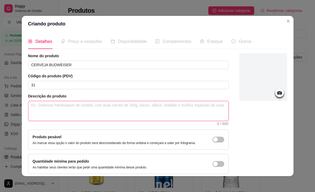
click at [127, 110] on textarea at bounding box center [128, 111] width 200 height 20
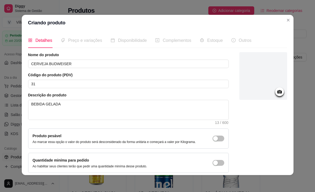
click at [279, 91] on icon at bounding box center [279, 91] width 5 height 3
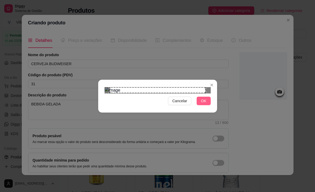
click at [203, 104] on span "OK" at bounding box center [203, 101] width 5 height 6
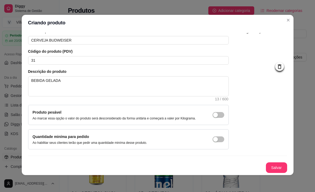
scroll to position [28, 0]
click at [274, 168] on button "Salvar" at bounding box center [276, 168] width 21 height 10
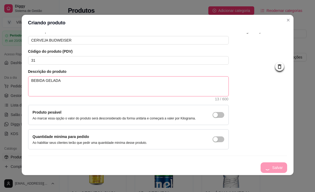
scroll to position [0, 0]
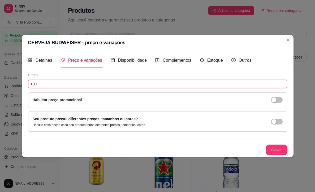
drag, startPoint x: 42, startPoint y: 84, endPoint x: 29, endPoint y: 84, distance: 13.5
click at [29, 84] on input "0,00" at bounding box center [157, 84] width 259 height 8
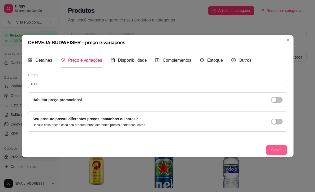
click at [276, 147] on button "Salvar" at bounding box center [276, 150] width 21 height 11
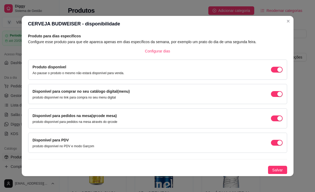
scroll to position [26, 0]
click at [276, 168] on span "Salvar" at bounding box center [277, 170] width 11 height 6
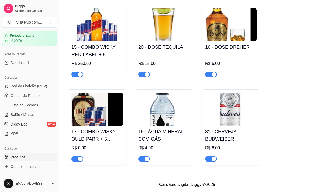
scroll to position [479, 0]
click at [223, 112] on img at bounding box center [230, 109] width 51 height 33
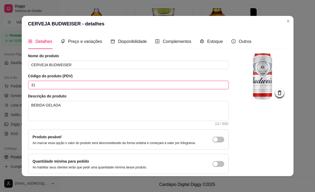
drag, startPoint x: 36, startPoint y: 85, endPoint x: 23, endPoint y: 85, distance: 12.7
click at [24, 85] on div "Detalhes Preço e variações Disponibilidade Complementos Estoque Outros Nome do …" at bounding box center [158, 104] width 272 height 145
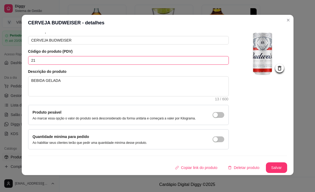
scroll to position [1, 0]
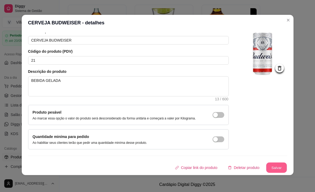
click at [273, 165] on button "Salvar" at bounding box center [276, 168] width 21 height 10
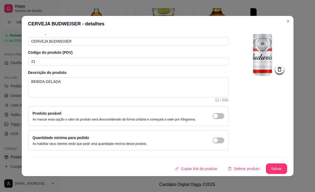
scroll to position [28, 0]
click at [275, 169] on button "Salvar" at bounding box center [276, 169] width 21 height 11
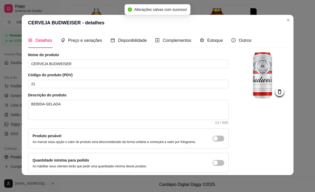
scroll to position [0, 0]
click at [79, 41] on span "Preço e variações" at bounding box center [85, 40] width 34 height 5
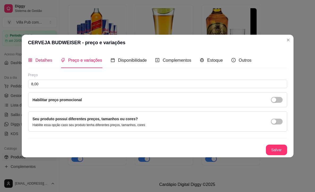
click at [38, 59] on span "Detalhes" at bounding box center [44, 60] width 17 height 5
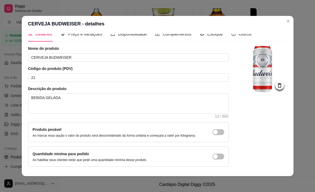
scroll to position [28, 0]
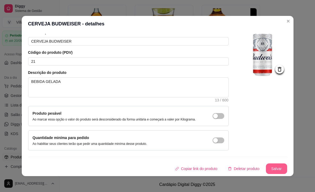
click at [277, 168] on button "Salvar" at bounding box center [276, 169] width 21 height 11
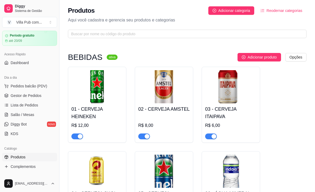
scroll to position [0, 0]
click at [254, 55] on span "Adicionar produto" at bounding box center [262, 57] width 29 height 6
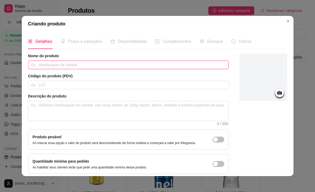
click at [63, 64] on input "text" at bounding box center [128, 65] width 201 height 8
paste input "BUDWEISER"
drag, startPoint x: 63, startPoint y: 66, endPoint x: 87, endPoint y: 70, distance: 24.9
click at [63, 66] on input "COMBO CERVEJABUDWEISER" at bounding box center [128, 65] width 201 height 8
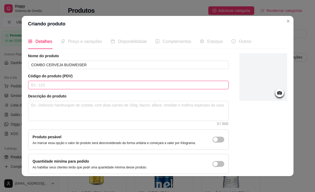
click at [59, 84] on input "text" at bounding box center [128, 85] width 201 height 8
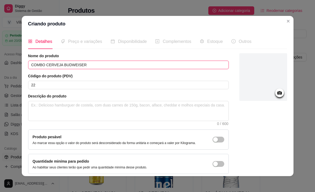
click at [117, 65] on input "COMBO CERVEJA BUDWEISER" at bounding box center [128, 65] width 201 height 8
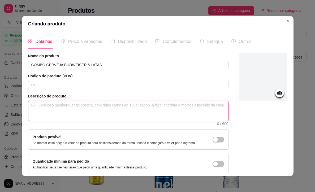
click at [66, 113] on textarea at bounding box center [128, 111] width 200 height 20
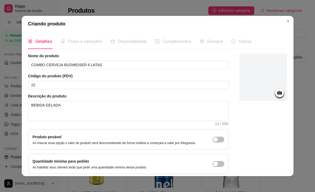
click at [280, 94] on icon at bounding box center [279, 92] width 5 height 3
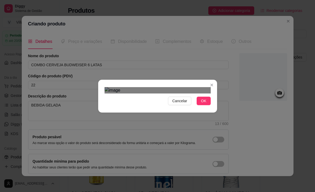
click at [130, 115] on div "Use the arrow keys to move the crop selection area" at bounding box center [167, 153] width 76 height 76
click at [168, 123] on div "Use the arrow keys to move the crop selection area" at bounding box center [163, 161] width 76 height 76
click at [125, 123] on div "Use the arrow keys to move the crop selection area" at bounding box center [162, 161] width 76 height 76
click at [126, 125] on div "Use the arrow keys to move the crop selection area" at bounding box center [163, 162] width 75 height 75
click at [157, 123] on div "Use the arrow keys to move the crop selection area" at bounding box center [159, 160] width 75 height 75
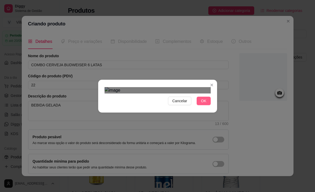
click at [205, 104] on span "OK" at bounding box center [203, 101] width 5 height 6
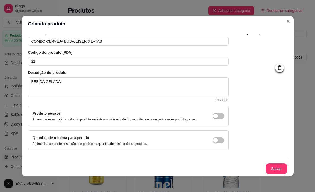
scroll to position [1, 0]
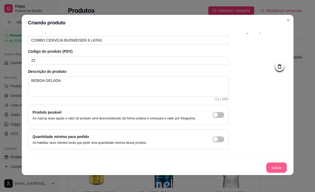
click at [277, 170] on button "Salvar" at bounding box center [276, 168] width 21 height 10
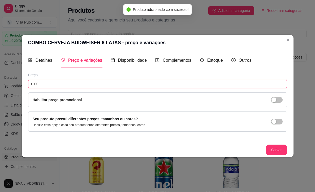
drag, startPoint x: 44, startPoint y: 85, endPoint x: 25, endPoint y: 84, distance: 18.1
click at [25, 84] on div "Detalhes Preço e variações Disponibilidade Complementos Estoque Outros Nome do …" at bounding box center [158, 104] width 272 height 107
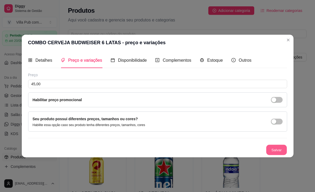
click at [280, 149] on button "Salvar" at bounding box center [276, 150] width 21 height 10
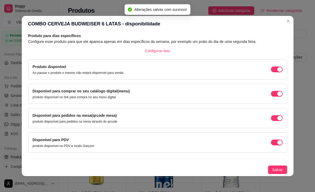
scroll to position [26, 0]
click at [279, 170] on span "Salvar" at bounding box center [277, 170] width 11 height 6
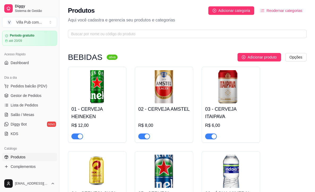
scroll to position [0, 0]
click at [259, 57] on span "Adicionar produto" at bounding box center [262, 57] width 29 height 6
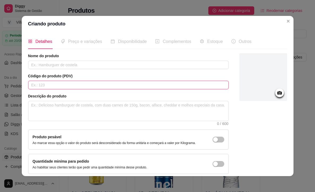
drag, startPoint x: 54, startPoint y: 87, endPoint x: 50, endPoint y: 86, distance: 4.1
click at [54, 87] on input "text" at bounding box center [128, 85] width 201 height 8
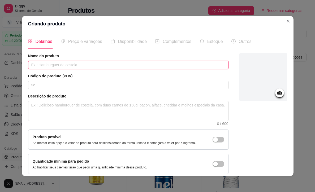
click at [57, 65] on input "text" at bounding box center [128, 65] width 201 height 8
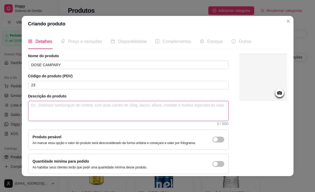
click at [60, 110] on textarea at bounding box center [128, 111] width 200 height 20
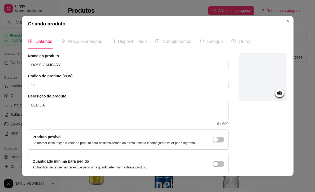
click at [281, 95] on icon at bounding box center [279, 93] width 6 height 6
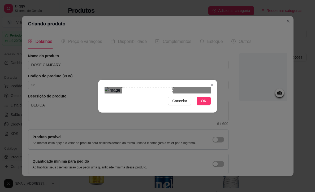
click at [172, 107] on div "Cancelar OK" at bounding box center [157, 96] width 119 height 22
click at [158, 104] on div "Use the arrow keys to move the crop selection area" at bounding box center [142, 129] width 50 height 50
click at [201, 104] on span "OK" at bounding box center [203, 101] width 5 height 6
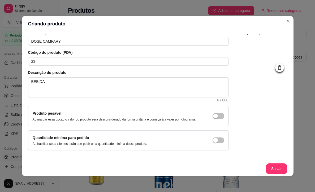
scroll to position [28, 0]
click at [275, 169] on button "Salvar" at bounding box center [276, 169] width 21 height 11
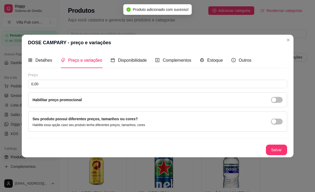
scroll to position [0, 0]
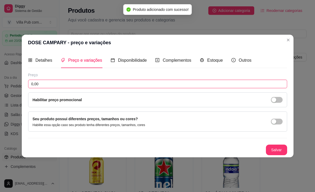
drag, startPoint x: 41, startPoint y: 85, endPoint x: 25, endPoint y: 85, distance: 15.4
click at [25, 85] on div "Detalhes Preço e variações Disponibilidade Complementos Estoque Outros Nome do …" at bounding box center [158, 104] width 272 height 107
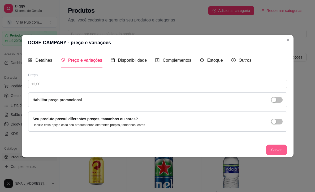
click at [278, 151] on button "Salvar" at bounding box center [276, 150] width 21 height 11
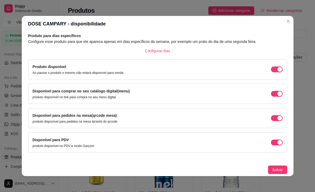
scroll to position [1, 0]
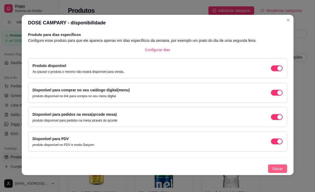
click at [275, 170] on span "Salvar" at bounding box center [277, 169] width 11 height 6
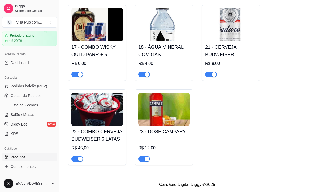
scroll to position [564, 0]
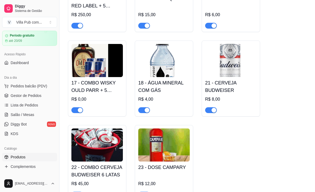
scroll to position [526, 0]
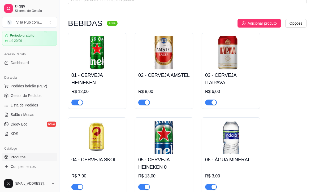
scroll to position [36, 0]
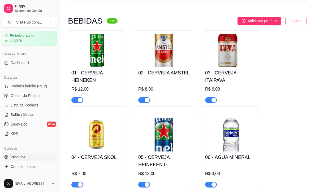
click at [296, 20] on html "Diggy Sistema de Gestão V Villa Pub com ... Loja aberta Período gratuito até 20…" at bounding box center [157, 60] width 315 height 192
click at [277, 71] on html "Diggy Sistema de Gestão V Villa Pub com ... Loja aberta Período gratuito até 20…" at bounding box center [157, 60] width 315 height 192
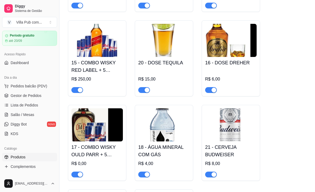
scroll to position [462, 0]
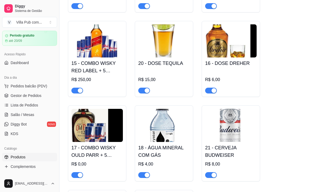
click at [93, 47] on img at bounding box center [96, 40] width 51 height 33
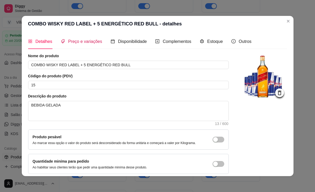
click at [80, 42] on span "Preço e variações" at bounding box center [85, 41] width 34 height 5
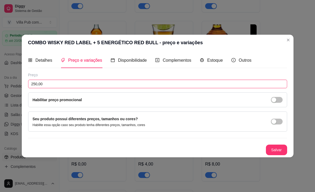
drag, startPoint x: 38, startPoint y: 84, endPoint x: 45, endPoint y: 84, distance: 6.4
click at [38, 84] on input "250,00" at bounding box center [157, 84] width 259 height 8
click at [36, 83] on input "250,00" at bounding box center [157, 84] width 259 height 8
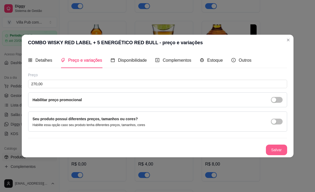
click at [275, 150] on button "Salvar" at bounding box center [276, 150] width 21 height 11
click at [281, 149] on button "Salvar" at bounding box center [276, 150] width 21 height 10
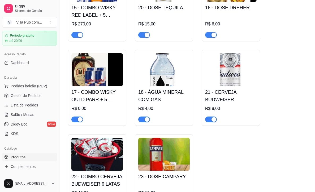
scroll to position [517, 0]
click at [96, 68] on img at bounding box center [96, 69] width 51 height 33
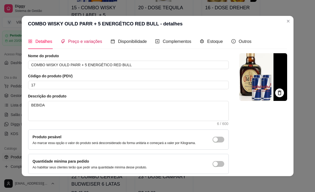
drag, startPoint x: 77, startPoint y: 40, endPoint x: 74, endPoint y: 48, distance: 8.3
click at [77, 40] on span "Preço e variações" at bounding box center [85, 41] width 34 height 5
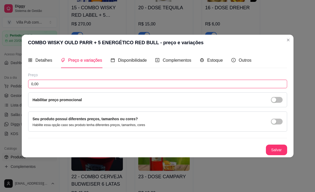
drag, startPoint x: 41, startPoint y: 84, endPoint x: 21, endPoint y: 83, distance: 20.2
click at [21, 83] on div "COMBO WISKY OULD PARR + 5 ENERGÉTICO RED BULL - preço e variações Detalhes Preç…" at bounding box center [157, 96] width 315 height 192
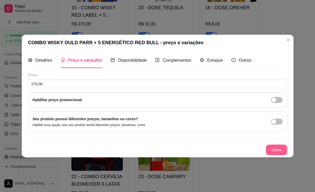
click at [279, 152] on button "Salvar" at bounding box center [276, 150] width 21 height 11
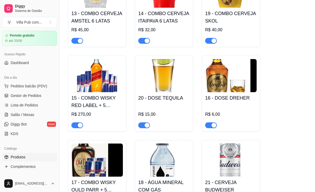
scroll to position [426, 0]
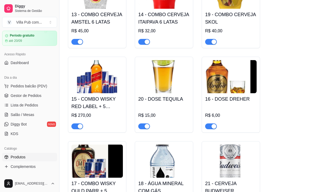
click at [94, 76] on img at bounding box center [96, 76] width 51 height 33
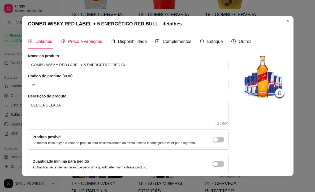
click at [79, 42] on span "Preço e variações" at bounding box center [85, 41] width 34 height 5
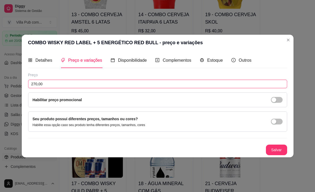
click at [35, 85] on input "270,00" at bounding box center [157, 84] width 259 height 8
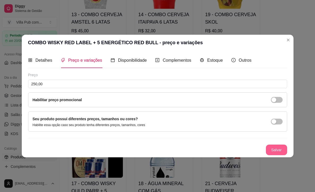
click at [275, 148] on button "Salvar" at bounding box center [276, 150] width 21 height 11
click at [282, 150] on button "Salvar" at bounding box center [276, 150] width 21 height 11
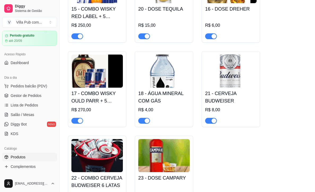
scroll to position [520, 0]
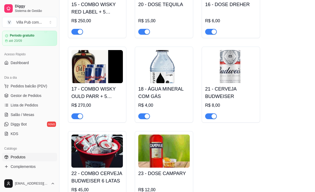
click at [229, 65] on img at bounding box center [230, 66] width 51 height 33
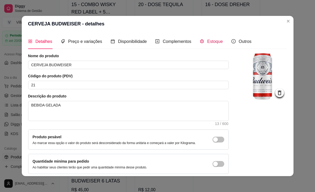
drag, startPoint x: 214, startPoint y: 41, endPoint x: 203, endPoint y: 45, distance: 11.7
click at [214, 41] on span "Estoque" at bounding box center [215, 41] width 16 height 5
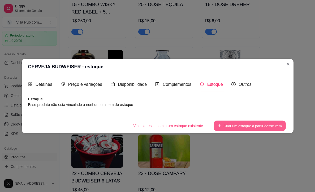
click at [231, 125] on button "Criar um estoque a partir desse item" at bounding box center [250, 126] width 72 height 10
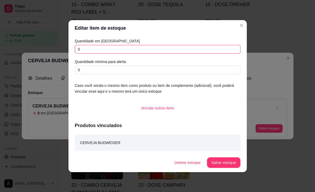
drag, startPoint x: 81, startPoint y: 49, endPoint x: 77, endPoint y: 49, distance: 4.2
click at [77, 49] on input "0" at bounding box center [158, 49] width 166 height 8
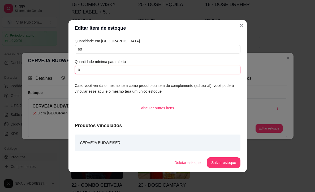
click at [86, 70] on input "0" at bounding box center [158, 70] width 166 height 8
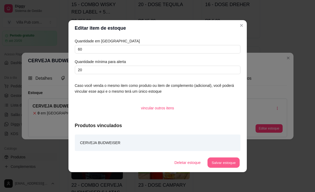
click at [226, 162] on button "Salvar estoque" at bounding box center [223, 163] width 32 height 10
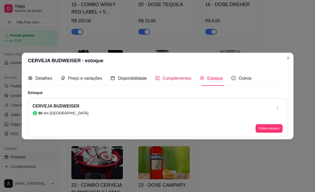
click at [169, 77] on span "Complementos" at bounding box center [177, 78] width 29 height 5
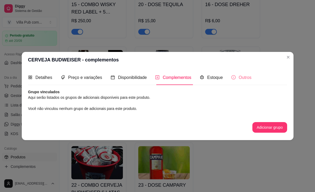
click at [236, 81] on div "Outros" at bounding box center [241, 77] width 20 height 15
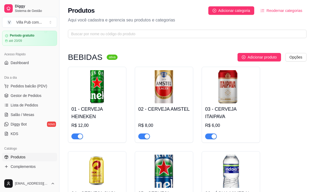
scroll to position [0, 0]
click at [163, 90] on img at bounding box center [163, 86] width 51 height 33
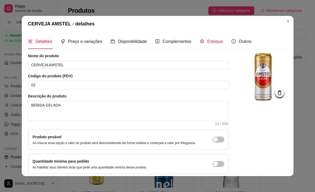
click at [222, 41] on span "Estoque" at bounding box center [215, 41] width 16 height 5
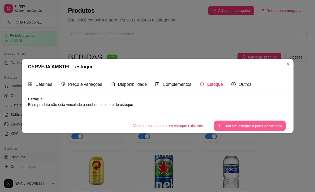
click at [233, 125] on button "Criar um estoque a partir desse item" at bounding box center [250, 126] width 72 height 10
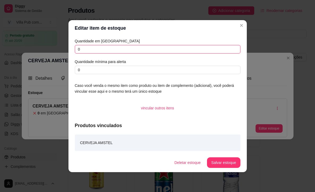
drag, startPoint x: 82, startPoint y: 50, endPoint x: 72, endPoint y: 49, distance: 9.6
click at [73, 49] on div "Quantidade em estoque 0 Quantidade mínima para alerta 0 Caso você venda o mesmo…" at bounding box center [157, 94] width 178 height 117
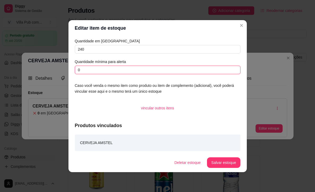
drag, startPoint x: 84, startPoint y: 71, endPoint x: 72, endPoint y: 71, distance: 11.4
click at [72, 71] on div "Quantidade em estoque 240 Quantidade mínima para alerta 0 Caso você venda o mes…" at bounding box center [157, 94] width 178 height 117
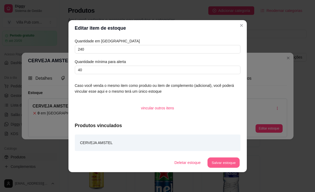
click at [222, 162] on button "Salvar estoque" at bounding box center [223, 163] width 32 height 10
click at [219, 162] on button "Salvar estoque" at bounding box center [223, 163] width 33 height 11
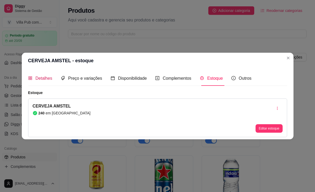
click at [38, 76] on span "Detalhes" at bounding box center [44, 78] width 17 height 5
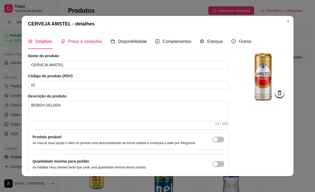
click at [77, 41] on span "Preço e variações" at bounding box center [85, 41] width 34 height 5
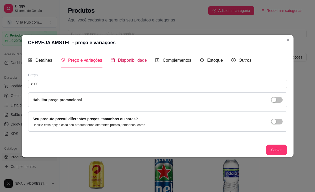
click at [126, 58] on span "Disponibilidade" at bounding box center [132, 60] width 29 height 5
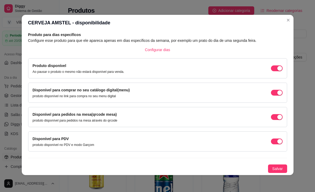
scroll to position [1, 0]
click at [275, 170] on span "Salvar" at bounding box center [277, 169] width 11 height 6
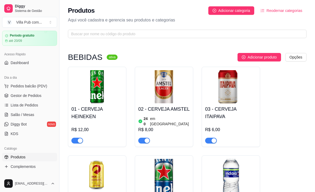
scroll to position [0, 0]
click at [224, 10] on span "Adicionar categoria" at bounding box center [234, 11] width 32 height 6
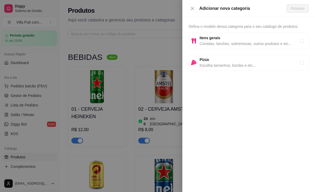
click at [226, 40] on span "Itens gerais" at bounding box center [249, 38] width 100 height 6
click at [255, 42] on span "Comidas, lanches, sobremesas, outros produtos e etc..." at bounding box center [249, 44] width 100 height 6
click at [295, 6] on span "Próximo" at bounding box center [298, 9] width 14 height 6
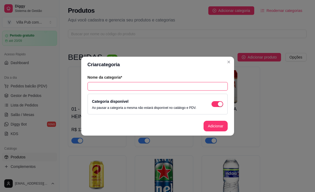
click at [118, 84] on input "text" at bounding box center [158, 86] width 140 height 8
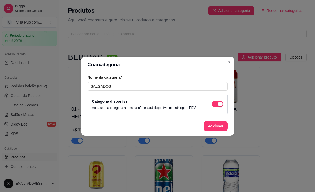
click at [164, 126] on footer "Adicionar" at bounding box center [157, 126] width 153 height 19
click at [217, 128] on button "Adicionar" at bounding box center [215, 126] width 24 height 11
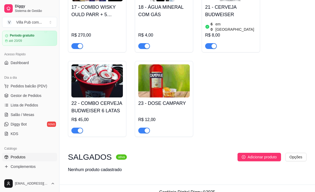
scroll to position [606, 0]
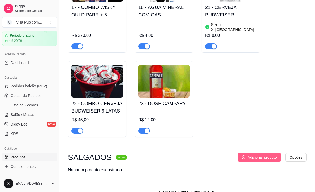
click at [251, 155] on span "Adicionar produto" at bounding box center [262, 158] width 29 height 6
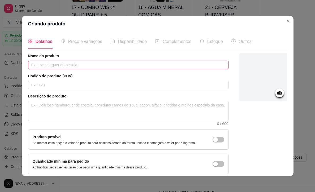
click at [64, 64] on input "text" at bounding box center [128, 65] width 201 height 8
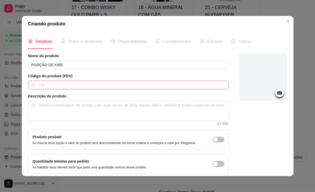
click at [56, 86] on input "text" at bounding box center [128, 85] width 201 height 8
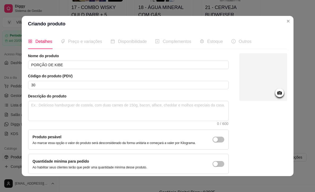
click at [278, 92] on icon at bounding box center [279, 92] width 5 height 3
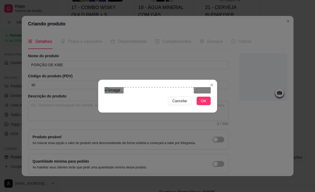
click at [161, 104] on div "Use the arrow keys to move the crop selection area" at bounding box center [158, 122] width 71 height 71
click at [202, 104] on span "OK" at bounding box center [203, 101] width 5 height 6
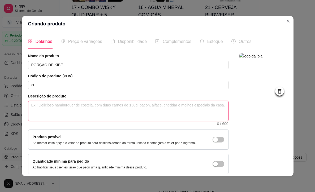
click at [55, 110] on textarea at bounding box center [128, 111] width 200 height 20
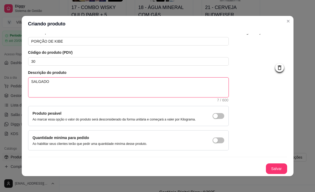
scroll to position [28, 0]
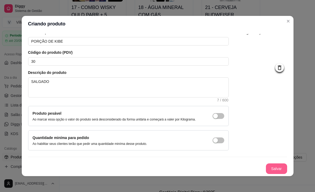
click at [272, 165] on button "Salvar" at bounding box center [276, 169] width 21 height 11
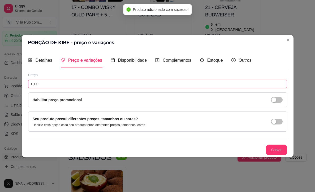
click at [45, 84] on input "0,00" at bounding box center [157, 84] width 259 height 8
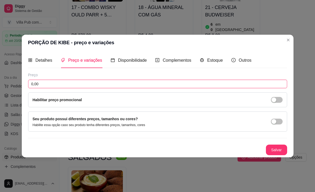
drag, startPoint x: 40, startPoint y: 83, endPoint x: 25, endPoint y: 84, distance: 15.7
click at [26, 84] on div "Detalhes Preço e variações Disponibilidade Complementos Estoque Outros Nome do …" at bounding box center [158, 104] width 272 height 107
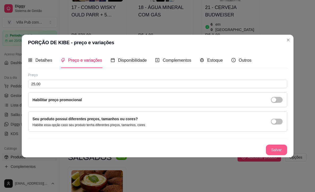
click at [275, 148] on button "Salvar" at bounding box center [276, 150] width 21 height 11
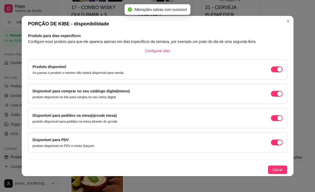
scroll to position [26, 0]
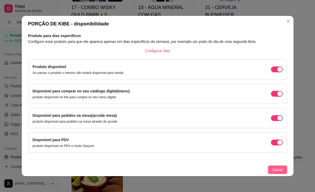
click at [279, 168] on span "Salvar" at bounding box center [277, 170] width 11 height 6
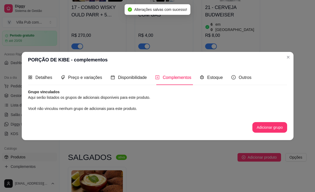
scroll to position [0, 0]
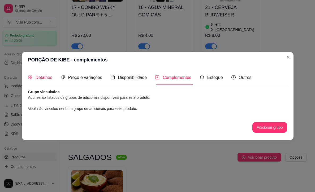
click at [39, 77] on span "Detalhes" at bounding box center [44, 77] width 17 height 5
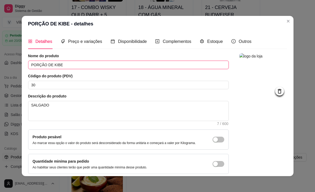
click at [69, 66] on input "PORÇÃO DE KIBE" at bounding box center [128, 65] width 201 height 8
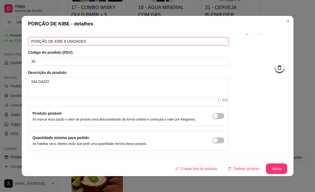
scroll to position [1, 0]
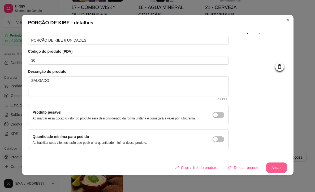
click at [275, 167] on button "Salvar" at bounding box center [276, 168] width 21 height 10
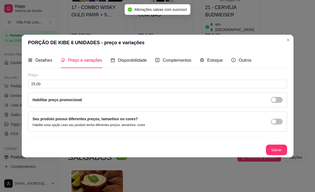
scroll to position [0, 0]
click at [279, 151] on button "Salvar" at bounding box center [276, 150] width 21 height 10
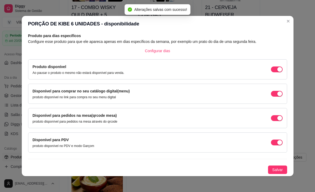
scroll to position [26, 0]
click at [271, 170] on button "Salvar" at bounding box center [277, 170] width 19 height 8
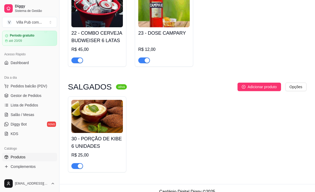
scroll to position [676, 0]
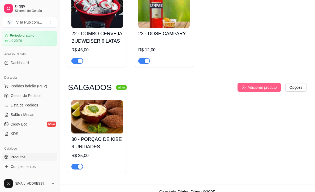
click at [250, 85] on span "Adicionar produto" at bounding box center [262, 88] width 29 height 6
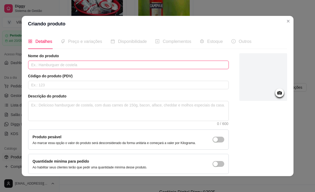
click at [59, 67] on input "text" at bounding box center [128, 65] width 201 height 8
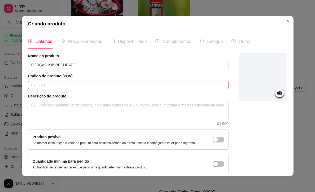
click at [61, 84] on input "text" at bounding box center [128, 85] width 201 height 8
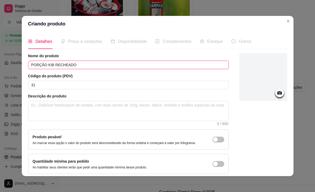
click at [53, 66] on input "PORÇÃO KIB RECHEADO" at bounding box center [128, 65] width 201 height 8
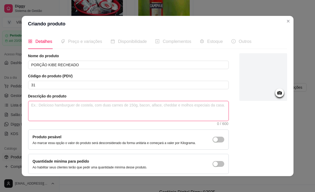
click at [65, 110] on textarea at bounding box center [128, 111] width 200 height 20
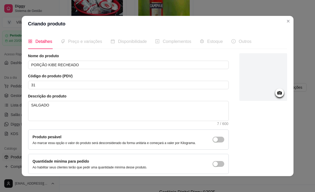
click at [278, 92] on icon at bounding box center [279, 92] width 5 height 3
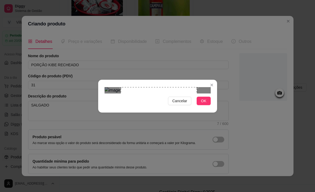
click at [168, 107] on div "Use the arrow keys to move the crop selection area" at bounding box center [159, 125] width 76 height 76
click at [136, 119] on div "Use the arrow keys to move the crop selection area" at bounding box center [149, 125] width 76 height 76
click at [205, 104] on span "OK" at bounding box center [203, 101] width 5 height 6
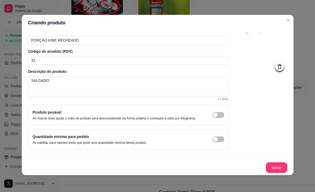
scroll to position [28, 0]
click at [272, 164] on button "Salvar" at bounding box center [276, 168] width 21 height 10
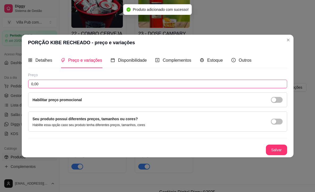
drag, startPoint x: 42, startPoint y: 85, endPoint x: 38, endPoint y: 86, distance: 3.7
click at [38, 86] on input "0,00" at bounding box center [157, 84] width 259 height 8
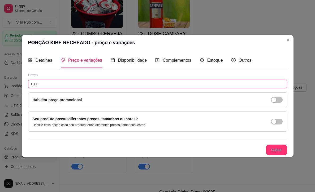
drag, startPoint x: 37, startPoint y: 85, endPoint x: 15, endPoint y: 85, distance: 22.6
click at [15, 85] on div "PORÇÃO KIBE RECHEADO - preço e variações Detalhes Preço e variações Disponibili…" at bounding box center [157, 96] width 315 height 192
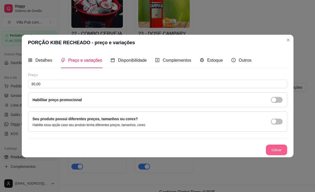
click at [276, 148] on button "Salvar" at bounding box center [276, 150] width 21 height 11
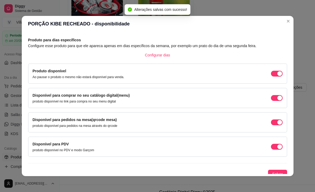
scroll to position [26, 0]
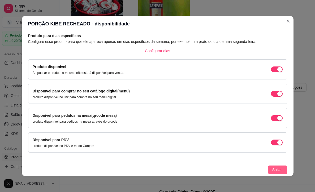
click at [276, 169] on span "Salvar" at bounding box center [277, 170] width 11 height 6
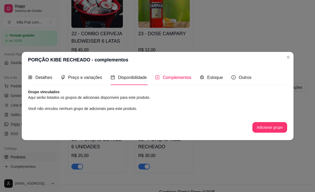
scroll to position [0, 0]
click at [210, 77] on span "Estoque" at bounding box center [215, 77] width 16 height 5
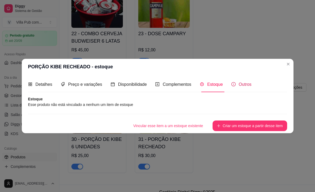
click at [249, 86] on span "Outros" at bounding box center [245, 84] width 13 height 5
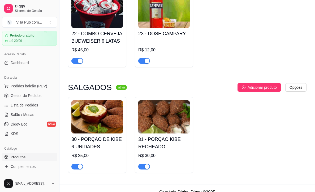
click at [96, 110] on img at bounding box center [96, 117] width 51 height 33
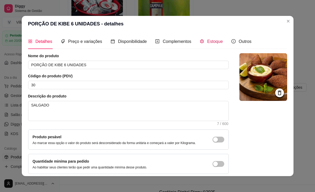
click at [214, 41] on span "Estoque" at bounding box center [215, 41] width 16 height 5
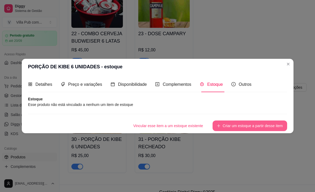
click at [241, 128] on button "Criar um estoque a partir desse item" at bounding box center [249, 126] width 74 height 11
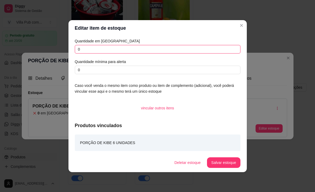
drag, startPoint x: 87, startPoint y: 50, endPoint x: 73, endPoint y: 49, distance: 14.6
click at [73, 49] on div "Quantidade em estoque 0 Quantidade mínima para alerta 0 Caso você venda o mesmo…" at bounding box center [157, 94] width 178 height 117
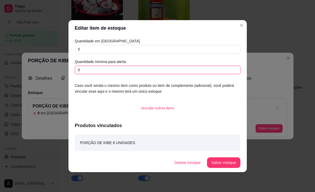
drag, startPoint x: 84, startPoint y: 70, endPoint x: 74, endPoint y: 70, distance: 9.6
click at [74, 70] on div "Quantidade em estoque 5 Quantidade mínima para alerta 0 Caso você venda o mesmo…" at bounding box center [157, 94] width 178 height 117
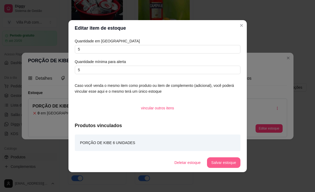
click at [222, 161] on button "Salvar estoque" at bounding box center [223, 163] width 33 height 11
click at [221, 162] on button "Salvar estoque" at bounding box center [223, 163] width 32 height 10
click at [223, 162] on button "Salvar estoque" at bounding box center [223, 163] width 32 height 10
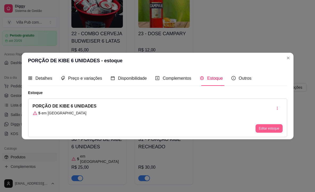
click at [263, 130] on button "Editar estoque" at bounding box center [268, 128] width 27 height 8
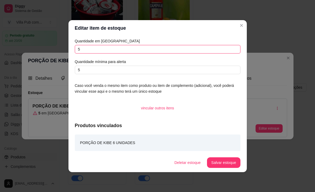
drag, startPoint x: 83, startPoint y: 49, endPoint x: 63, endPoint y: 49, distance: 19.6
click at [64, 49] on div "Editar item de estoque Quantidade em estoque 5 Quantidade mínima para alerta 5 …" at bounding box center [157, 96] width 315 height 192
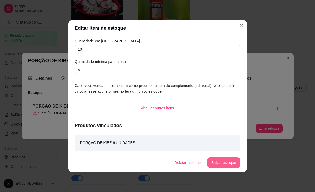
click at [223, 162] on button "Salvar estoque" at bounding box center [223, 163] width 33 height 11
click at [224, 162] on button "Salvar estoque" at bounding box center [223, 163] width 32 height 10
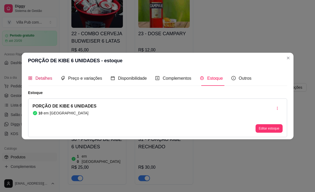
click at [46, 79] on span "Detalhes" at bounding box center [44, 78] width 17 height 5
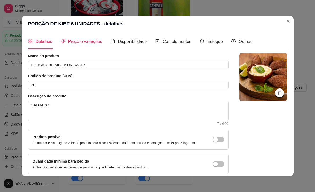
click at [82, 40] on span "Preço e variações" at bounding box center [85, 41] width 34 height 5
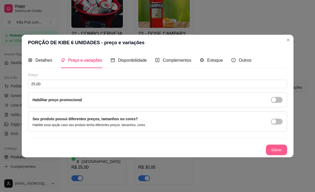
click at [277, 149] on button "Salvar" at bounding box center [276, 150] width 21 height 11
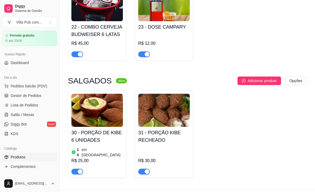
scroll to position [683, 0]
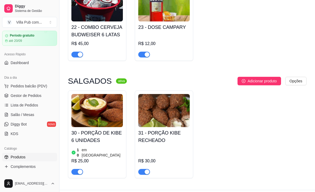
click at [157, 108] on img at bounding box center [163, 110] width 51 height 33
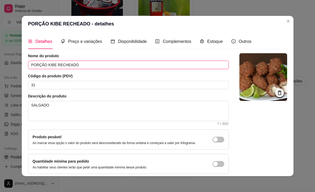
click at [57, 65] on input "PORÇÃO KIBE RECHEADO" at bounding box center [128, 65] width 201 height 8
drag, startPoint x: 91, startPoint y: 63, endPoint x: 69, endPoint y: 65, distance: 22.1
click at [69, 65] on input "PORÇÃO KIBE QUIJO RECHEADO" at bounding box center [128, 65] width 201 height 8
drag, startPoint x: 57, startPoint y: 64, endPoint x: 80, endPoint y: 66, distance: 23.1
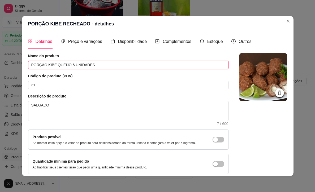
click at [57, 64] on input "PORÇÃO KIBE QUEIJO 6 UNIDADES" at bounding box center [128, 65] width 201 height 8
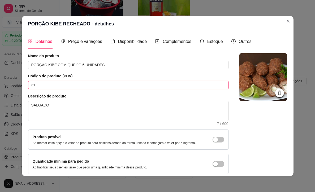
click at [77, 87] on input "31" at bounding box center [128, 85] width 201 height 8
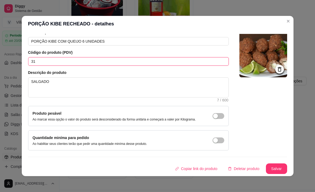
scroll to position [28, 0]
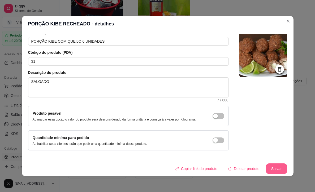
click at [271, 167] on button "Salvar" at bounding box center [276, 169] width 21 height 11
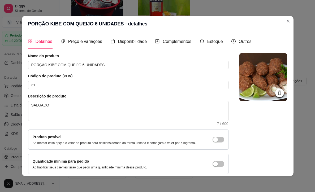
scroll to position [0, 0]
click at [80, 41] on span "Preço e variações" at bounding box center [85, 41] width 34 height 5
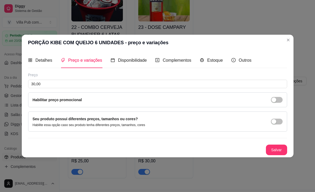
click at [90, 60] on span "Preço e variações" at bounding box center [85, 60] width 34 height 5
click at [131, 60] on span "Disponibilidade" at bounding box center [132, 60] width 29 height 5
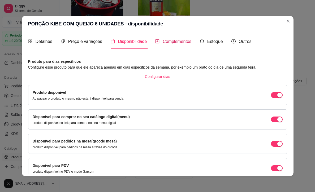
click at [171, 43] on span "Complementos" at bounding box center [177, 41] width 29 height 5
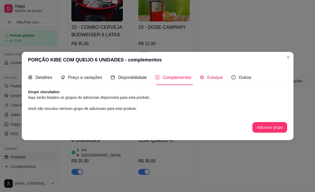
click at [219, 79] on span "Estoque" at bounding box center [215, 77] width 16 height 5
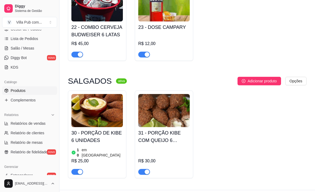
scroll to position [82, 0]
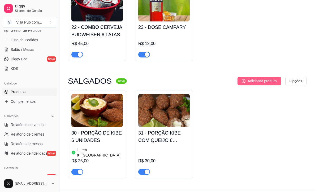
click at [253, 78] on span "Adicionar produto" at bounding box center [262, 81] width 29 height 6
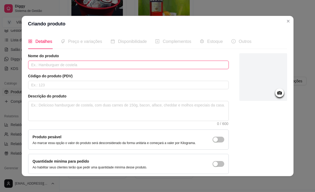
click at [47, 64] on input "text" at bounding box center [128, 65] width 201 height 8
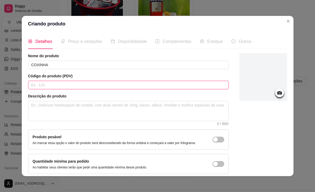
click at [44, 85] on input "text" at bounding box center [128, 85] width 201 height 8
click at [120, 81] on input "33" at bounding box center [128, 85] width 201 height 8
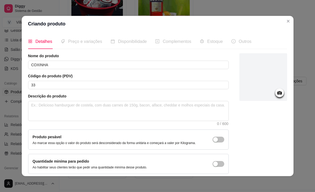
click at [120, 73] on article "Código do produto (PDV)" at bounding box center [128, 75] width 201 height 5
click at [54, 107] on textarea at bounding box center [128, 111] width 200 height 20
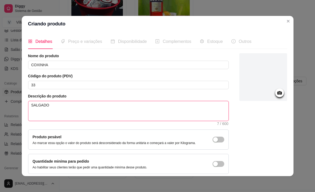
click at [75, 109] on textarea "SALGADO" at bounding box center [128, 111] width 200 height 20
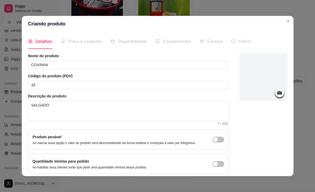
click at [279, 92] on icon at bounding box center [279, 92] width 5 height 3
click at [279, 93] on circle at bounding box center [279, 93] width 1 height 1
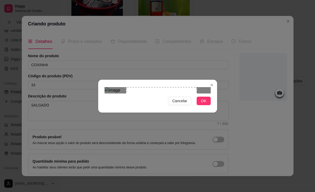
click at [169, 111] on div "Use the arrow keys to move the crop selection area" at bounding box center [161, 122] width 71 height 71
click at [203, 104] on span "OK" at bounding box center [203, 101] width 5 height 6
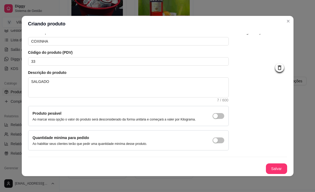
scroll to position [28, 0]
click at [271, 167] on button "Salvar" at bounding box center [276, 169] width 21 height 11
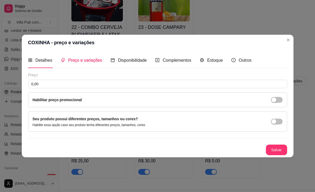
scroll to position [0, 0]
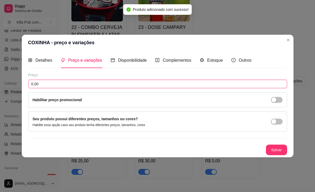
drag, startPoint x: 37, startPoint y: 84, endPoint x: 24, endPoint y: 85, distance: 13.0
click at [24, 85] on div "Detalhes Preço e variações Disponibilidade Complementos Estoque Outros Nome do …" at bounding box center [158, 104] width 272 height 107
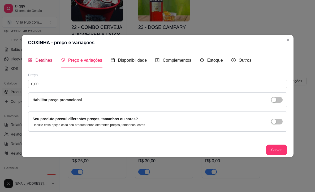
click at [43, 60] on span "Detalhes" at bounding box center [44, 60] width 17 height 5
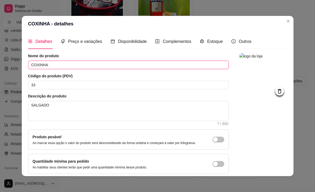
click at [59, 63] on input "COXINHA" at bounding box center [128, 65] width 201 height 8
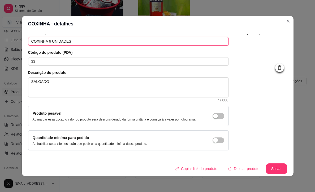
scroll to position [1, 0]
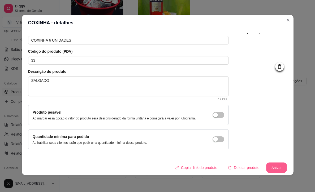
click at [271, 165] on button "Salvar" at bounding box center [276, 168] width 21 height 10
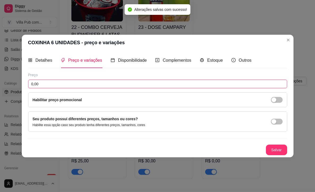
drag, startPoint x: 41, startPoint y: 84, endPoint x: 23, endPoint y: 84, distance: 18.3
click at [23, 84] on div "Detalhes Preço e variações Disponibilidade Complementos Estoque Outros Nome do …" at bounding box center [158, 104] width 272 height 107
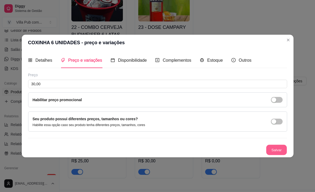
click at [273, 149] on button "Salvar" at bounding box center [276, 150] width 21 height 10
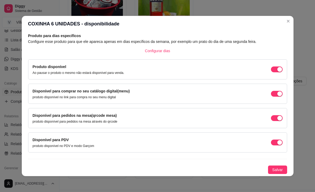
scroll to position [1, 0]
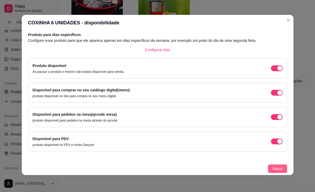
click at [278, 167] on span "Salvar" at bounding box center [277, 169] width 11 height 6
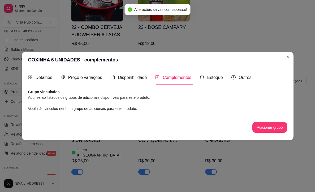
scroll to position [0, 0]
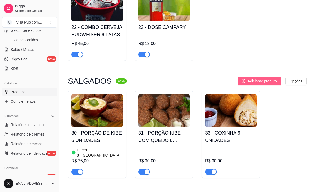
click at [261, 78] on span "Adicionar produto" at bounding box center [262, 81] width 29 height 6
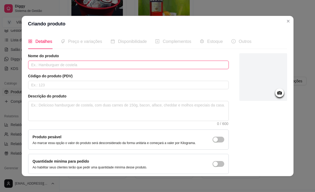
click at [48, 64] on input "text" at bounding box center [128, 65] width 201 height 8
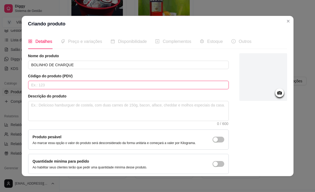
click at [54, 84] on input "text" at bounding box center [128, 85] width 201 height 8
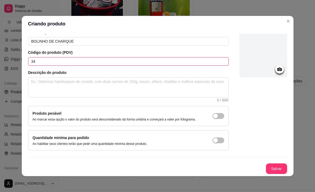
scroll to position [1, 0]
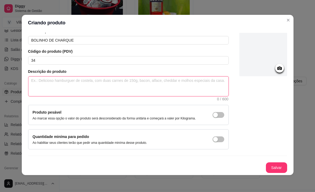
click at [89, 78] on textarea at bounding box center [128, 87] width 200 height 20
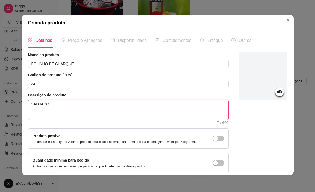
scroll to position [0, 0]
click at [93, 107] on textarea "SALGADO" at bounding box center [128, 110] width 200 height 20
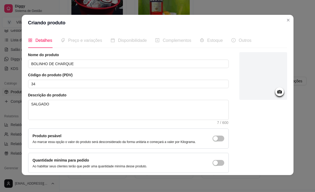
click at [280, 94] on icon at bounding box center [279, 92] width 6 height 6
click at [279, 94] on icon at bounding box center [279, 92] width 6 height 6
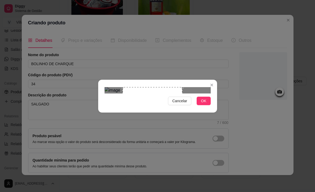
click at [167, 106] on div "Use the arrow keys to move the crop selection area" at bounding box center [153, 117] width 60 height 60
click at [203, 104] on span "OK" at bounding box center [203, 101] width 5 height 6
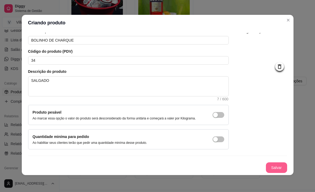
click at [274, 167] on button "Salvar" at bounding box center [276, 168] width 21 height 11
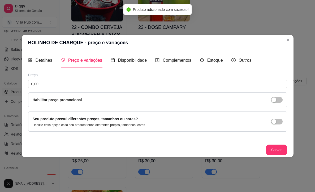
scroll to position [0, 0]
click at [41, 62] on span "Detalhes" at bounding box center [44, 60] width 17 height 5
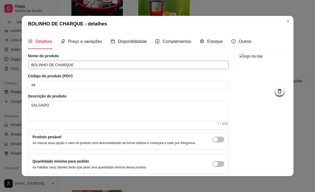
scroll to position [2, 0]
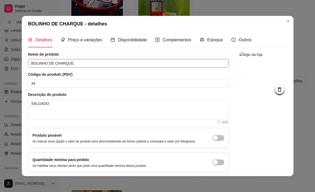
click at [79, 63] on input "BOLINHO DE CHARQUE" at bounding box center [128, 63] width 201 height 8
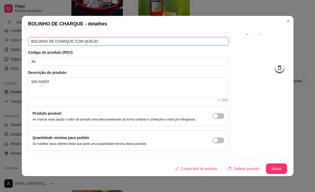
scroll to position [28, 0]
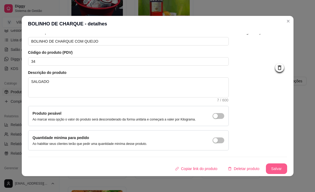
click at [277, 168] on button "Salvar" at bounding box center [276, 169] width 21 height 11
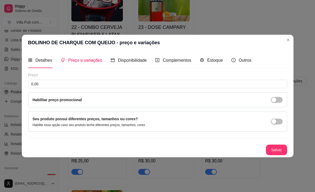
scroll to position [0, 0]
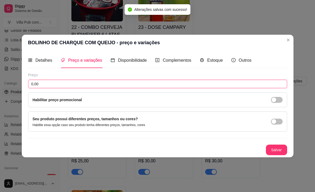
drag, startPoint x: 41, startPoint y: 84, endPoint x: 25, endPoint y: 84, distance: 15.7
click at [25, 83] on div "Detalhes Preço e variações Disponibilidade Complementos Estoque Outros Nome do …" at bounding box center [158, 104] width 272 height 107
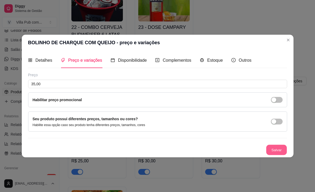
click at [274, 147] on button "Salvar" at bounding box center [276, 150] width 21 height 10
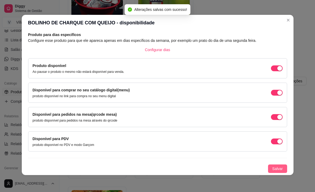
scroll to position [1, 0]
click at [276, 167] on span "Salvar" at bounding box center [277, 169] width 11 height 6
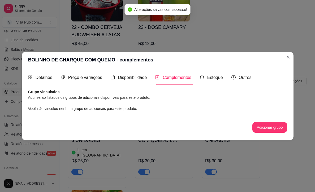
scroll to position [0, 0]
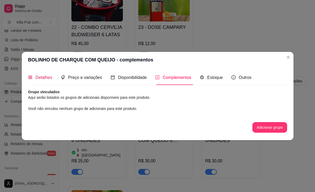
click at [34, 77] on div "Detalhes" at bounding box center [40, 77] width 24 height 7
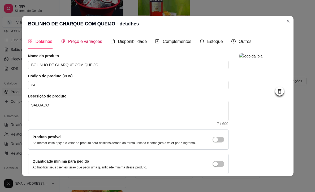
click at [87, 42] on span "Preço e variações" at bounding box center [85, 41] width 34 height 5
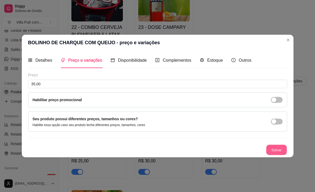
click at [281, 154] on button "Salvar" at bounding box center [276, 150] width 21 height 10
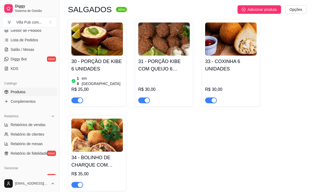
scroll to position [753, 0]
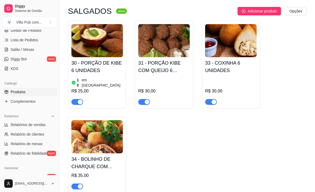
click at [88, 128] on img at bounding box center [96, 136] width 51 height 33
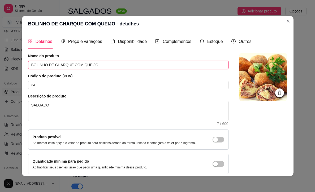
click at [102, 67] on input "BOLINHO DE CHARQUE COM QUEIJO" at bounding box center [128, 65] width 201 height 8
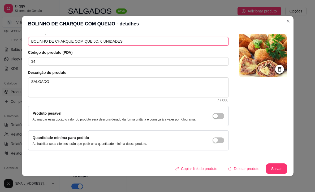
scroll to position [1, 0]
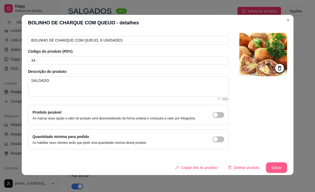
click at [270, 166] on button "Salvar" at bounding box center [276, 168] width 21 height 11
click at [278, 167] on button "Salvar" at bounding box center [276, 168] width 21 height 11
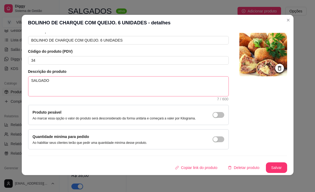
scroll to position [28, 0]
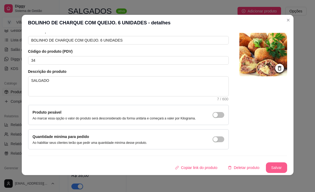
click at [276, 169] on button "Salvar" at bounding box center [276, 168] width 21 height 11
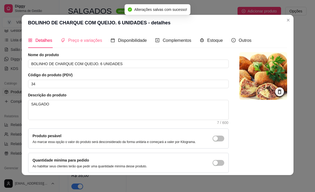
scroll to position [0, 0]
click at [90, 39] on span "Preço e variações" at bounding box center [85, 40] width 34 height 5
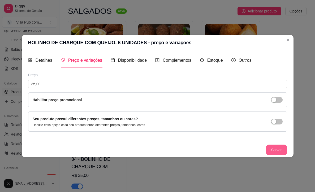
click at [281, 152] on button "Salvar" at bounding box center [276, 150] width 21 height 11
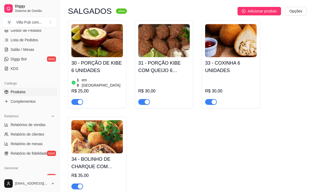
click at [172, 146] on div "30 - PORÇÃO DE KIBE 6 UNIDADES 10 em estoque R$ 25,00 31 - PORÇÃO KIBE COM QUEI…" at bounding box center [187, 107] width 238 height 172
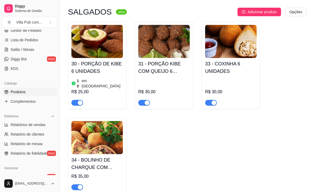
scroll to position [748, 0]
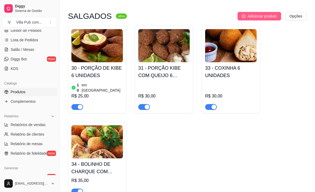
click at [252, 13] on span "Adicionar produto" at bounding box center [262, 16] width 29 height 6
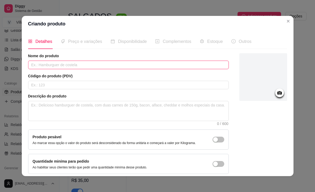
click at [100, 66] on input "text" at bounding box center [128, 65] width 201 height 8
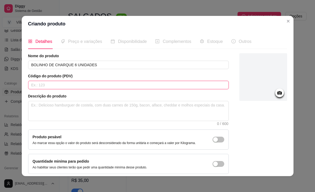
click at [93, 86] on input "text" at bounding box center [128, 85] width 201 height 8
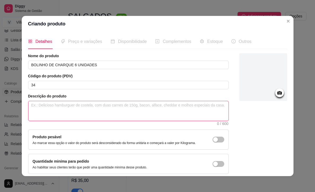
click at [101, 112] on textarea at bounding box center [128, 111] width 200 height 20
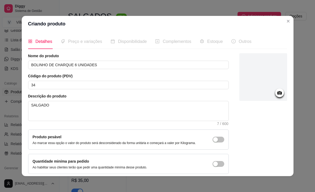
click at [279, 92] on icon at bounding box center [279, 92] width 5 height 3
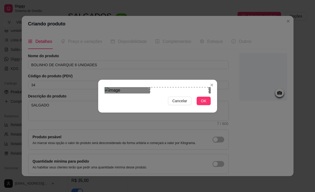
click at [198, 109] on div "Use the arrow keys to move the crop selection area" at bounding box center [179, 116] width 59 height 59
click at [203, 104] on span "OK" at bounding box center [203, 101] width 5 height 6
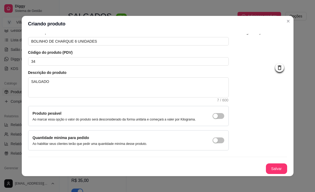
scroll to position [28, 0]
click at [272, 168] on button "Salvar" at bounding box center [276, 169] width 21 height 11
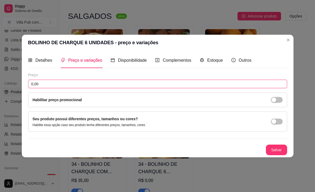
drag, startPoint x: 44, startPoint y: 84, endPoint x: 17, endPoint y: 84, distance: 27.3
click at [17, 84] on div "BOLINHO DE CHARQUE 6 UNIDADES - preço e variações Detalhes Preço e variações Di…" at bounding box center [157, 96] width 315 height 192
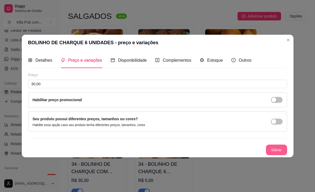
click at [276, 148] on button "Salvar" at bounding box center [276, 150] width 21 height 11
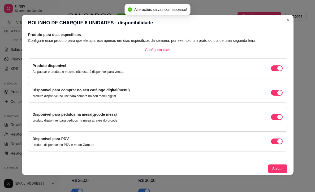
scroll to position [1, 0]
click at [276, 168] on span "Salvar" at bounding box center [277, 169] width 11 height 6
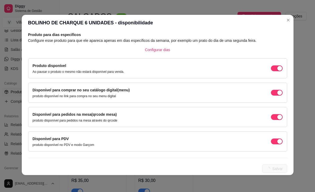
scroll to position [0, 0]
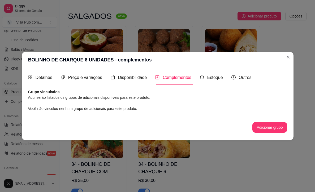
click at [34, 74] on div "Detalhes" at bounding box center [40, 77] width 24 height 15
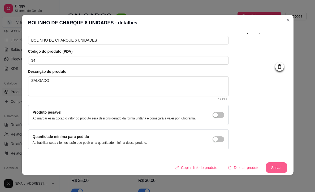
scroll to position [28, 0]
click at [274, 167] on button "Salvar" at bounding box center [276, 168] width 21 height 10
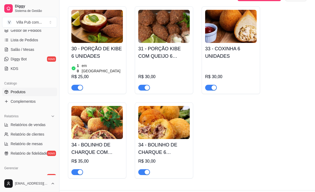
scroll to position [766, 0]
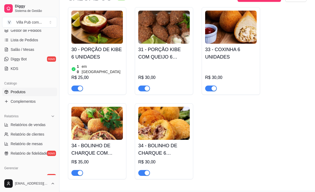
click at [221, 46] on h4 "33 - COXINHA 6 UNIDADES" at bounding box center [230, 53] width 51 height 15
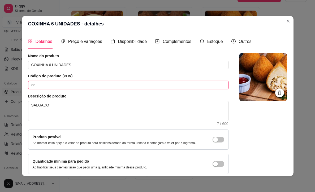
click at [38, 84] on input "33" at bounding box center [128, 85] width 201 height 8
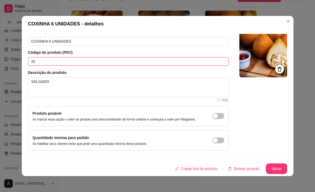
scroll to position [28, 0]
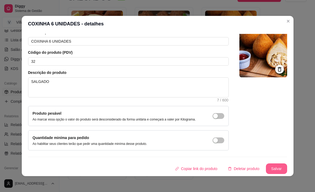
click at [273, 169] on button "Salvar" at bounding box center [276, 169] width 21 height 11
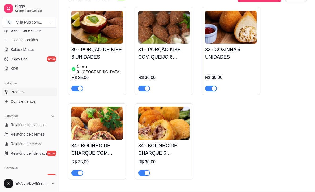
click at [94, 142] on h4 "34 - BOLINHO DE CHARQUE COM QUEIJO. 6 UNIDADES" at bounding box center [96, 149] width 51 height 15
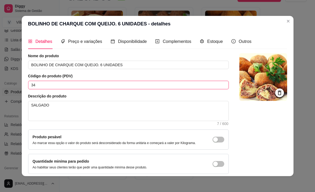
click at [42, 84] on input "34" at bounding box center [128, 85] width 201 height 8
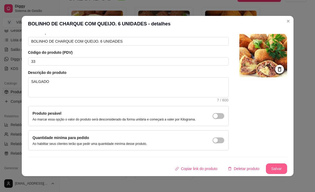
click at [273, 166] on button "Salvar" at bounding box center [276, 169] width 21 height 11
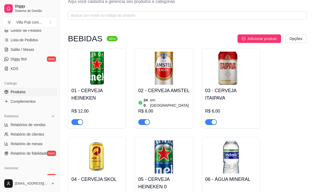
scroll to position [18, 0]
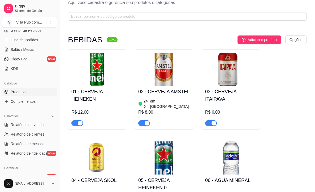
click at [223, 98] on h4 "03 - CERVEJA ITAIPAVA" at bounding box center [230, 95] width 51 height 15
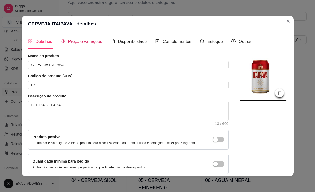
click at [76, 42] on span "Preço e variações" at bounding box center [85, 41] width 34 height 5
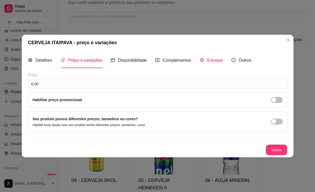
click at [209, 60] on span "Estoque" at bounding box center [215, 60] width 16 height 5
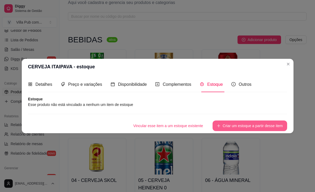
click at [244, 126] on button "Criar um estoque a partir desse item" at bounding box center [249, 126] width 74 height 11
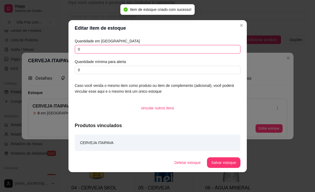
drag, startPoint x: 83, startPoint y: 49, endPoint x: 73, endPoint y: 50, distance: 9.8
click at [73, 50] on div "Quantidade em estoque 0 Quantidade mínima para alerta 0 Caso você venda o mesmo…" at bounding box center [157, 94] width 178 height 117
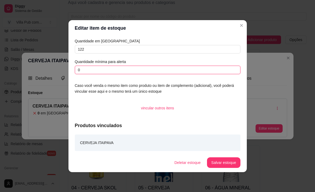
drag, startPoint x: 83, startPoint y: 68, endPoint x: 65, endPoint y: 69, distance: 18.0
click at [65, 69] on div "Editar item de estoque Quantidade em estoque 122 Quantidade mínima para alerta …" at bounding box center [157, 96] width 315 height 192
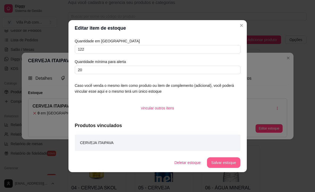
click at [225, 162] on button "Salvar estoque" at bounding box center [223, 163] width 33 height 11
click at [221, 164] on button "Salvar estoque" at bounding box center [223, 163] width 33 height 11
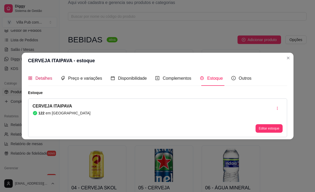
click at [38, 77] on span "Detalhes" at bounding box center [44, 78] width 17 height 5
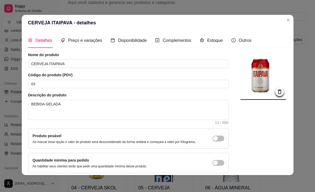
scroll to position [0, 0]
click at [80, 41] on span "Preço e variações" at bounding box center [85, 40] width 34 height 5
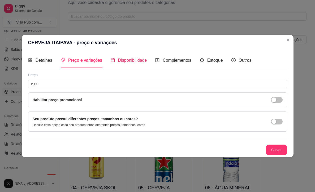
click at [123, 61] on span "Disponibilidade" at bounding box center [132, 60] width 29 height 5
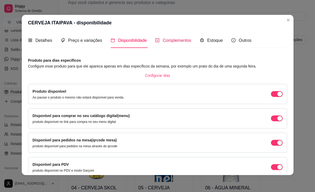
click at [176, 41] on span "Complementos" at bounding box center [177, 40] width 29 height 5
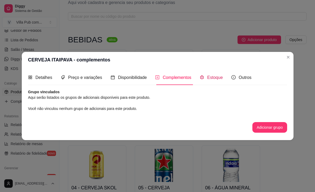
click at [210, 78] on span "Estoque" at bounding box center [215, 77] width 16 height 5
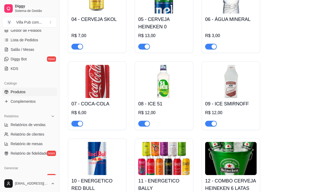
scroll to position [188, 0]
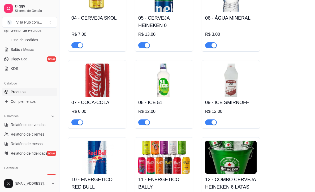
click at [95, 73] on img at bounding box center [96, 80] width 51 height 33
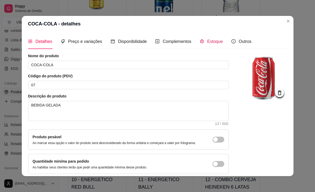
click at [215, 42] on span "Estoque" at bounding box center [215, 41] width 16 height 5
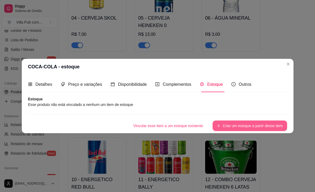
click at [230, 125] on button "Criar um estoque a partir desse item" at bounding box center [249, 126] width 74 height 11
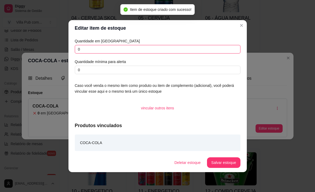
drag, startPoint x: 82, startPoint y: 50, endPoint x: 71, endPoint y: 50, distance: 11.1
click at [71, 50] on div "Quantidade em estoque 0 Quantidade mínima para alerta 0 Caso você venda o mesmo…" at bounding box center [157, 94] width 178 height 117
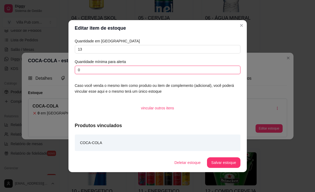
drag, startPoint x: 86, startPoint y: 71, endPoint x: 73, endPoint y: 72, distance: 12.8
click at [73, 72] on div "Quantidade em estoque 13 Quantidade mínima para alerta 0 Caso você venda o mesm…" at bounding box center [157, 94] width 178 height 117
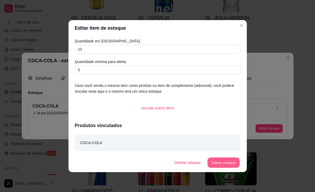
click at [230, 164] on button "Salvar estoque" at bounding box center [223, 163] width 32 height 10
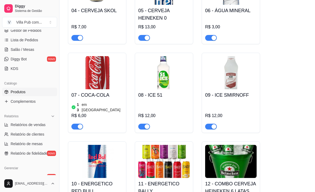
scroll to position [196, 0]
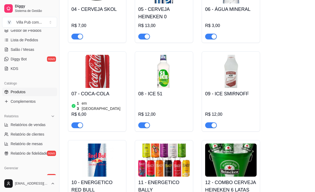
click at [168, 65] on img at bounding box center [163, 71] width 51 height 33
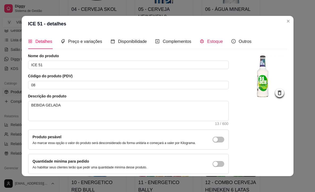
drag, startPoint x: 213, startPoint y: 40, endPoint x: 210, endPoint y: 44, distance: 4.9
click at [212, 40] on span "Estoque" at bounding box center [215, 41] width 16 height 5
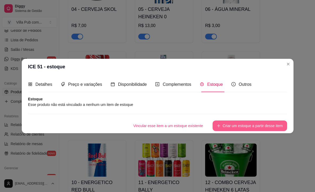
click at [236, 125] on button "Criar um estoque a partir desse item" at bounding box center [249, 126] width 74 height 11
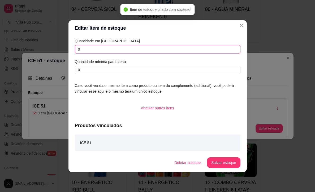
drag, startPoint x: 77, startPoint y: 48, endPoint x: 71, endPoint y: 49, distance: 6.5
click at [71, 50] on div "Quantidade em estoque 0 Quantidade mínima para alerta 0 Caso você venda o mesmo…" at bounding box center [157, 94] width 178 height 117
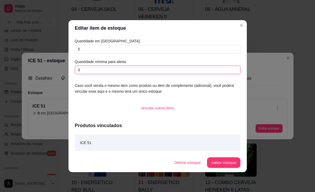
click at [89, 70] on input "0" at bounding box center [158, 70] width 166 height 8
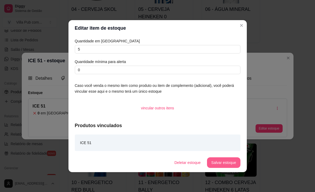
click at [215, 161] on button "Salvar estoque" at bounding box center [223, 163] width 33 height 11
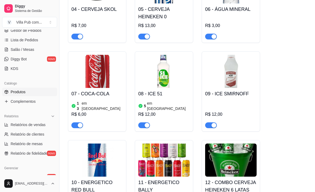
click at [240, 71] on img at bounding box center [230, 71] width 51 height 33
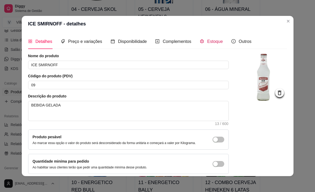
click at [213, 42] on span "Estoque" at bounding box center [215, 41] width 16 height 5
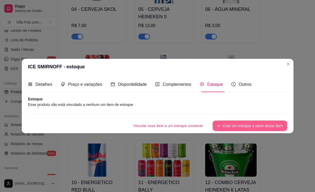
click at [230, 124] on button "Criar um estoque a partir desse item" at bounding box center [249, 126] width 74 height 11
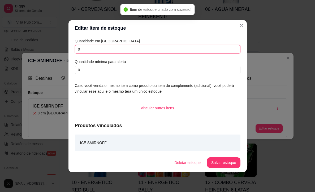
drag, startPoint x: 83, startPoint y: 49, endPoint x: 71, endPoint y: 50, distance: 12.0
click at [71, 50] on div "Quantidade em estoque 0 Quantidade mínima para alerta 0 Caso você venda o mesmo…" at bounding box center [157, 94] width 178 height 117
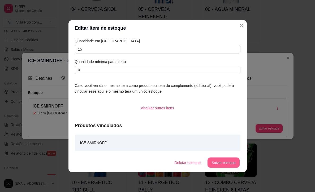
click at [226, 163] on button "Salvar estoque" at bounding box center [223, 163] width 32 height 10
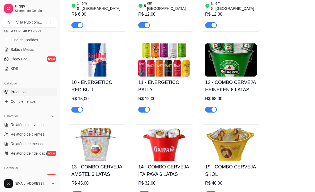
scroll to position [300, 0]
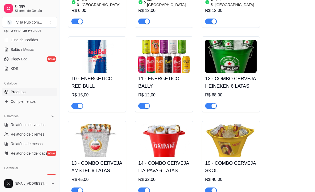
click at [168, 49] on img at bounding box center [163, 56] width 51 height 33
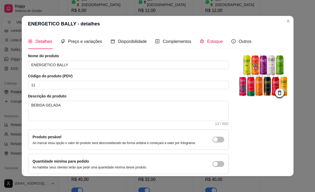
click at [220, 40] on span "Estoque" at bounding box center [215, 41] width 16 height 5
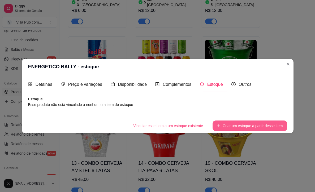
click at [240, 125] on button "Criar um estoque a partir desse item" at bounding box center [249, 126] width 74 height 11
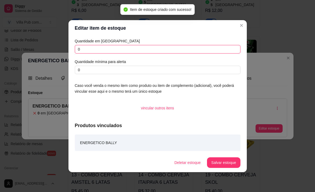
drag, startPoint x: 82, startPoint y: 50, endPoint x: 75, endPoint y: 50, distance: 7.4
click at [75, 50] on input "0" at bounding box center [158, 49] width 166 height 8
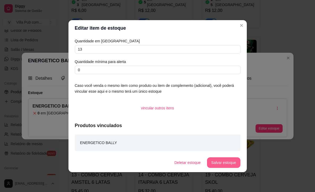
click at [224, 162] on button "Salvar estoque" at bounding box center [223, 163] width 33 height 11
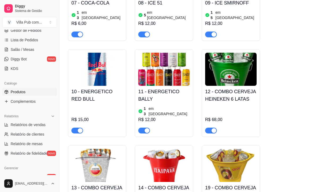
scroll to position [287, 0]
click at [93, 59] on img at bounding box center [96, 69] width 51 height 33
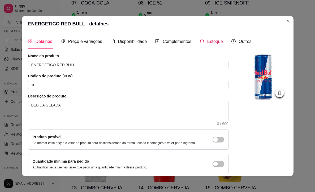
click at [221, 41] on span "Estoque" at bounding box center [215, 41] width 16 height 5
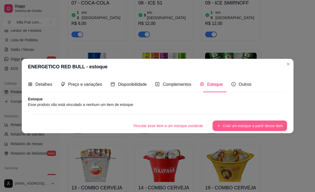
click at [232, 125] on button "Criar um estoque a partir desse item" at bounding box center [249, 126] width 74 height 11
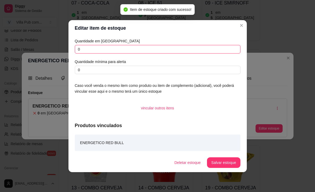
drag, startPoint x: 79, startPoint y: 49, endPoint x: 65, endPoint y: 49, distance: 13.5
click at [65, 49] on div "Editar item de estoque Quantidade em estoque 0 Quantidade mínima para alerta 0 …" at bounding box center [157, 96] width 315 height 192
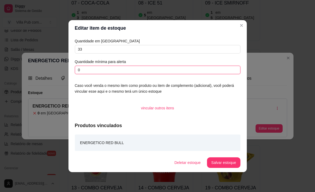
drag, startPoint x: 82, startPoint y: 71, endPoint x: 69, endPoint y: 72, distance: 12.8
click at [69, 72] on div "Quantidade em estoque 33 Quantidade mínima para alerta 0 Caso você venda o mesm…" at bounding box center [157, 94] width 178 height 117
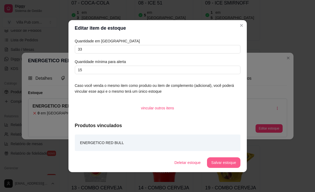
click at [226, 160] on button "Salvar estoque" at bounding box center [223, 163] width 33 height 11
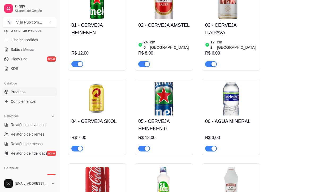
scroll to position [86, 0]
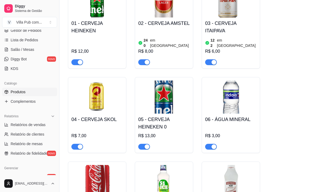
click at [231, 95] on img at bounding box center [230, 97] width 51 height 33
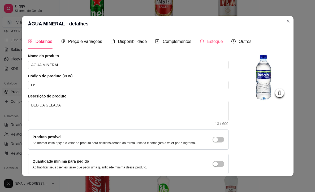
scroll to position [1, 0]
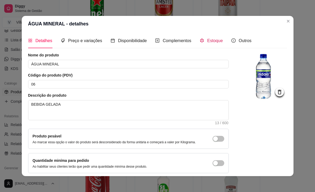
click at [216, 40] on span "Estoque" at bounding box center [215, 40] width 16 height 5
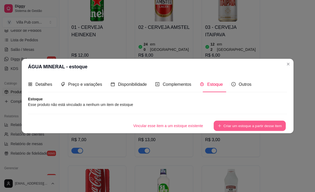
click at [239, 125] on button "Criar um estoque a partir desse item" at bounding box center [250, 126] width 72 height 10
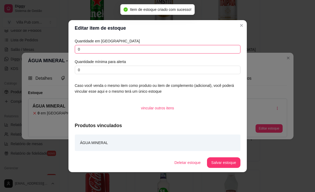
drag, startPoint x: 88, startPoint y: 49, endPoint x: 64, endPoint y: 50, distance: 23.6
click at [64, 50] on div "Editar item de estoque Quantidade em estoque 0 Quantidade mínima para alerta 0 …" at bounding box center [157, 96] width 315 height 192
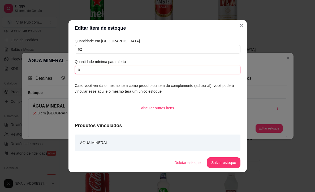
drag, startPoint x: 83, startPoint y: 71, endPoint x: 72, endPoint y: 71, distance: 10.9
click at [72, 71] on div "Quantidade em estoque 62 Quantidade mínima para alerta 0 Caso você venda o mesm…" at bounding box center [157, 94] width 178 height 117
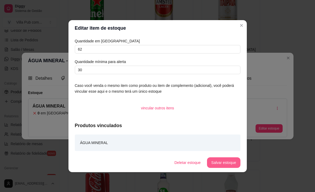
click at [220, 163] on button "Salvar estoque" at bounding box center [223, 163] width 33 height 11
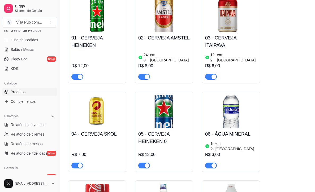
scroll to position [72, 0]
